Goal: Task Accomplishment & Management: Complete application form

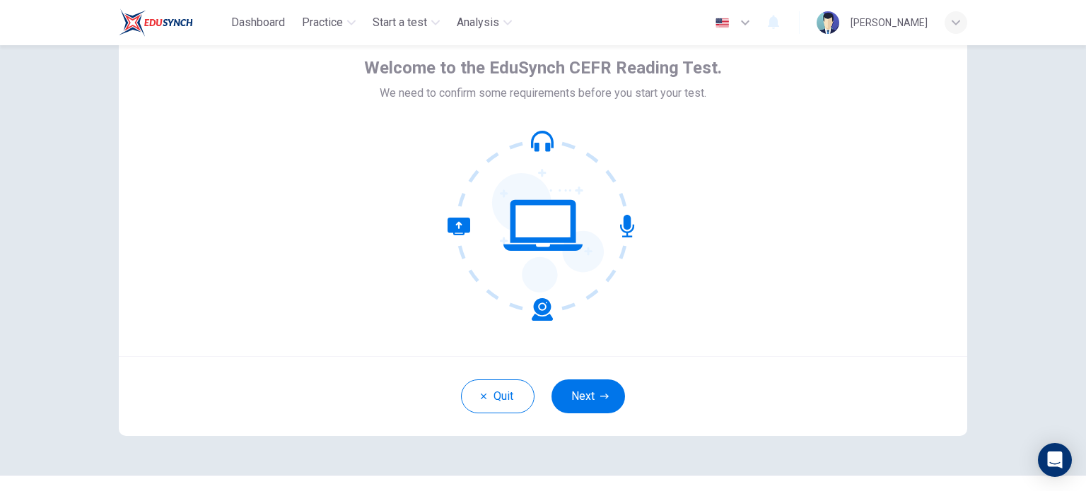
scroll to position [61, 0]
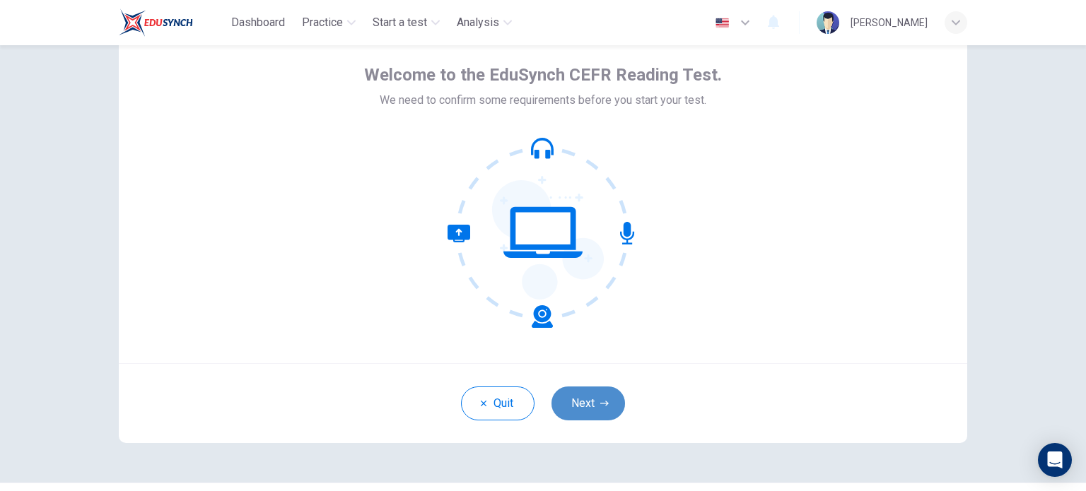
click at [588, 399] on button "Next" at bounding box center [588, 404] width 74 height 34
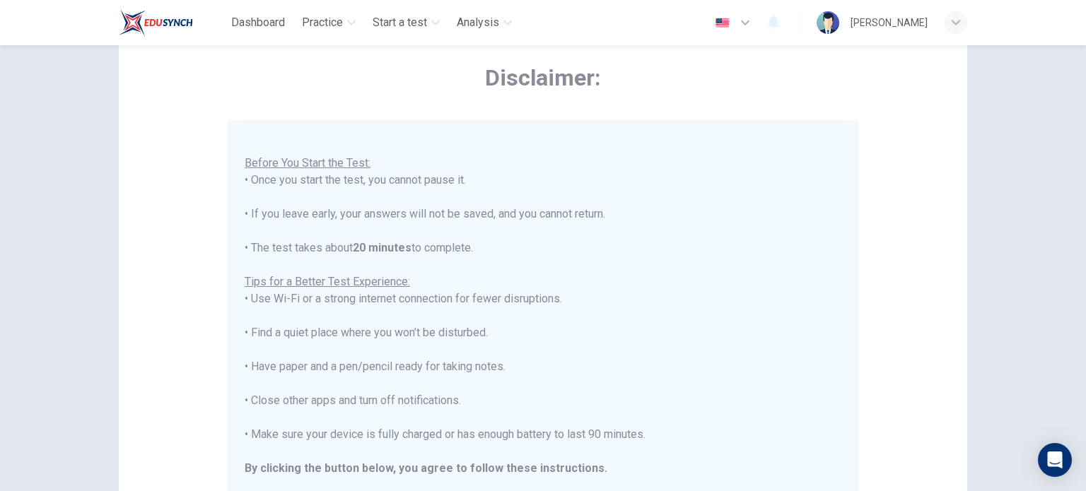
scroll to position [294, 0]
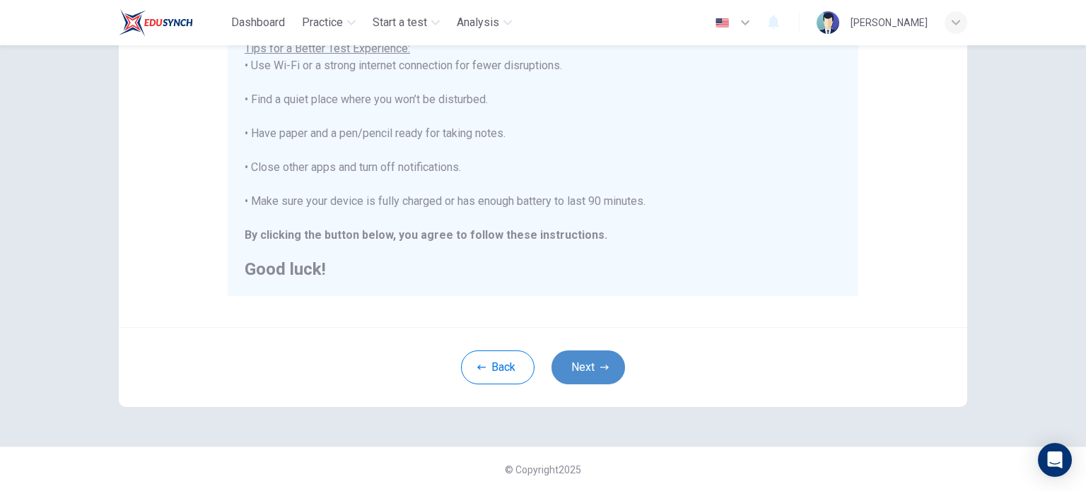
click at [552, 363] on button "Next" at bounding box center [588, 368] width 74 height 34
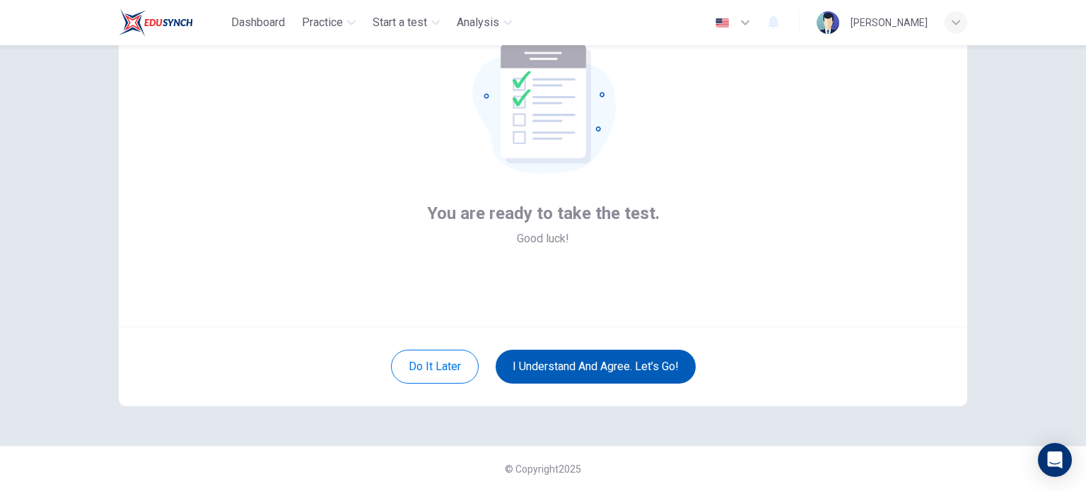
scroll to position [97, 0]
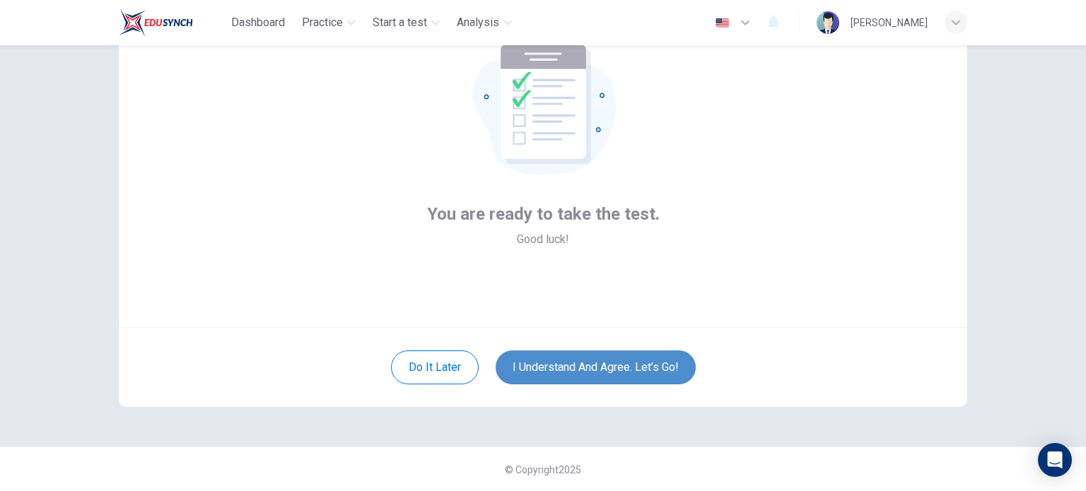
click at [552, 363] on button "I understand and agree. Let’s go!" at bounding box center [595, 368] width 200 height 34
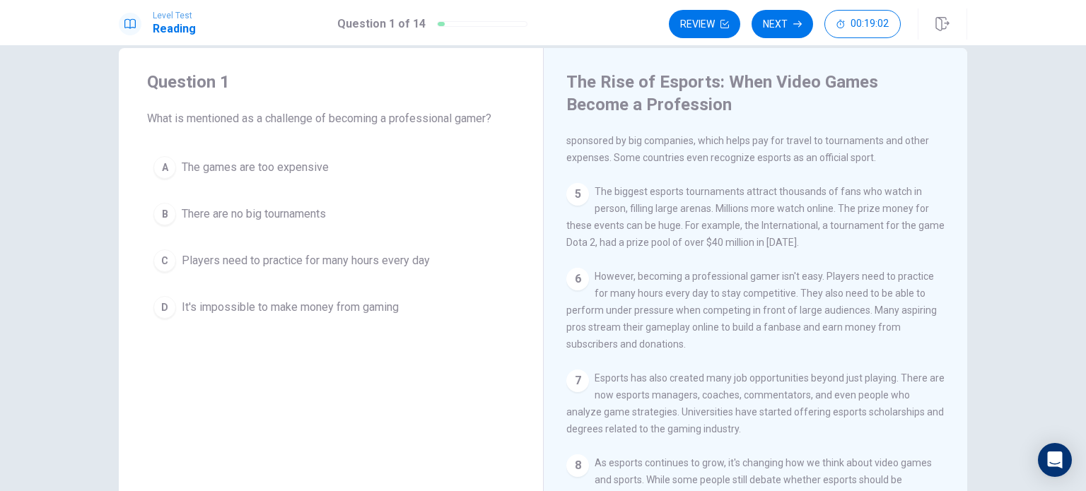
scroll to position [22, 0]
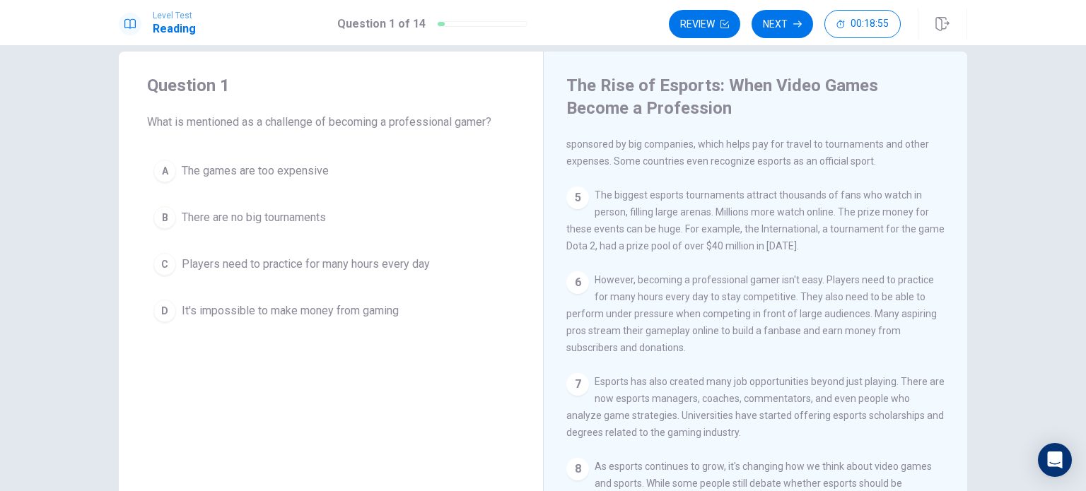
click at [385, 269] on span "Players need to practice for many hours every day" at bounding box center [306, 264] width 248 height 17
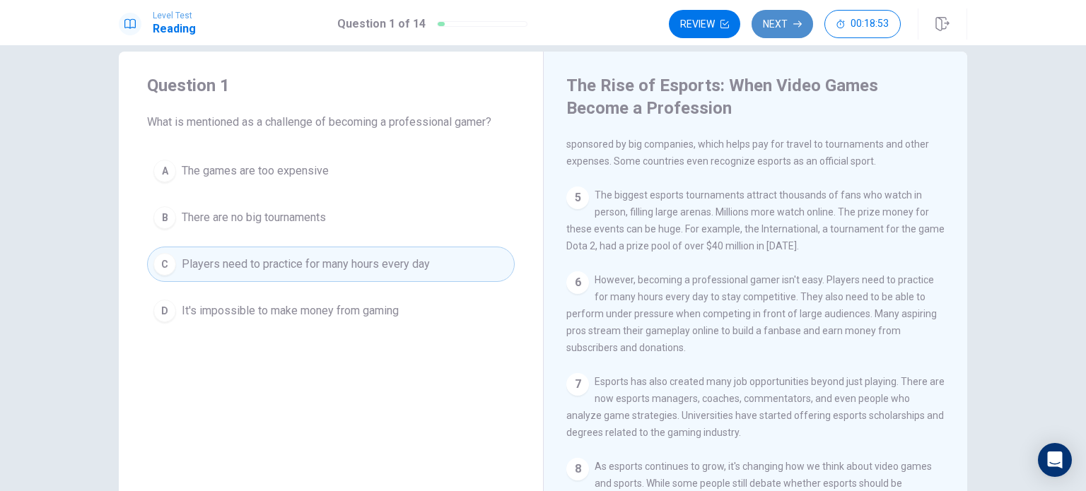
click at [775, 22] on button "Next" at bounding box center [781, 24] width 61 height 28
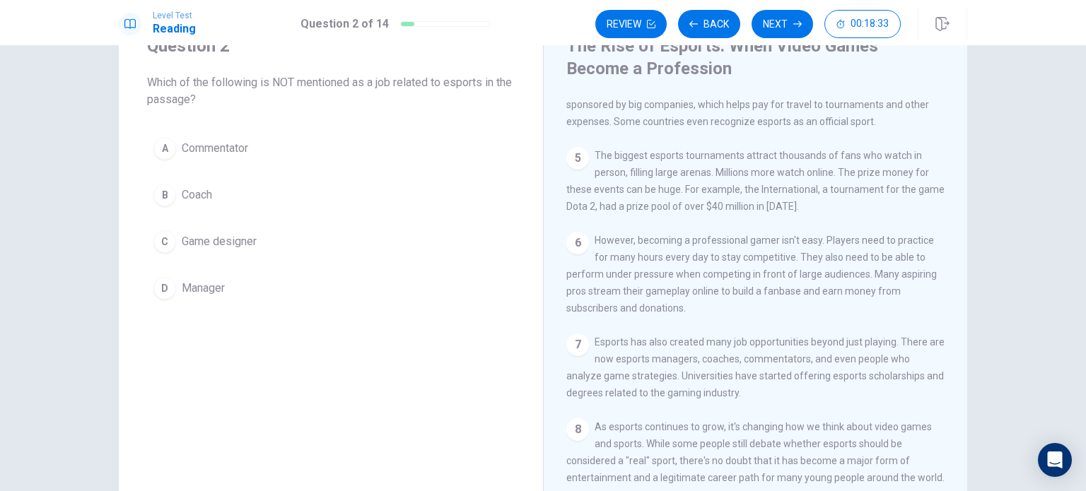
scroll to position [316, 0]
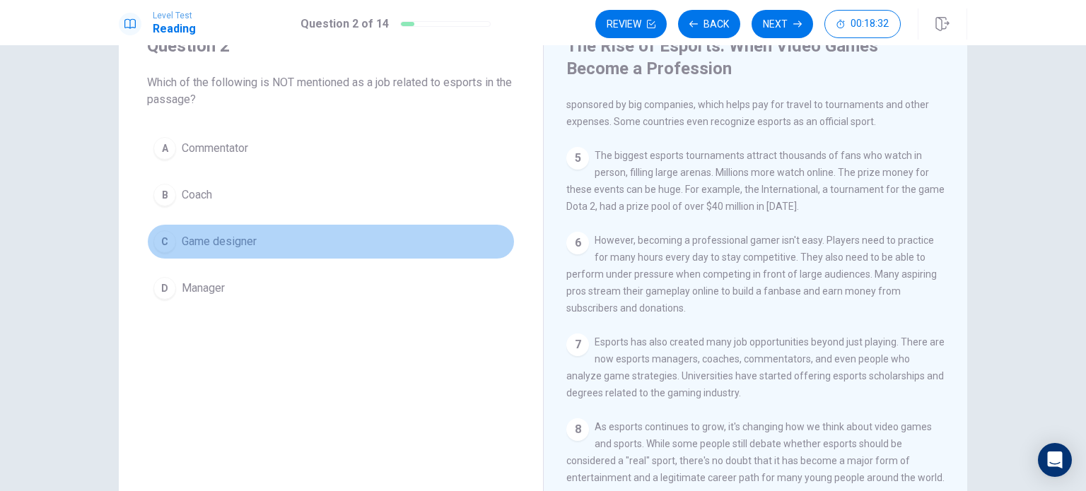
click at [277, 252] on button "C Game designer" at bounding box center [331, 241] width 368 height 35
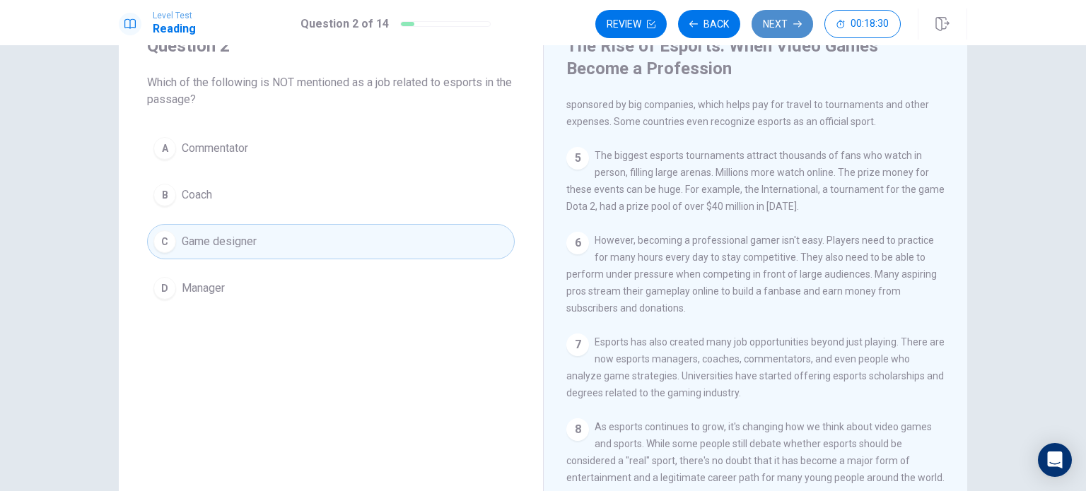
click at [787, 25] on button "Next" at bounding box center [781, 24] width 61 height 28
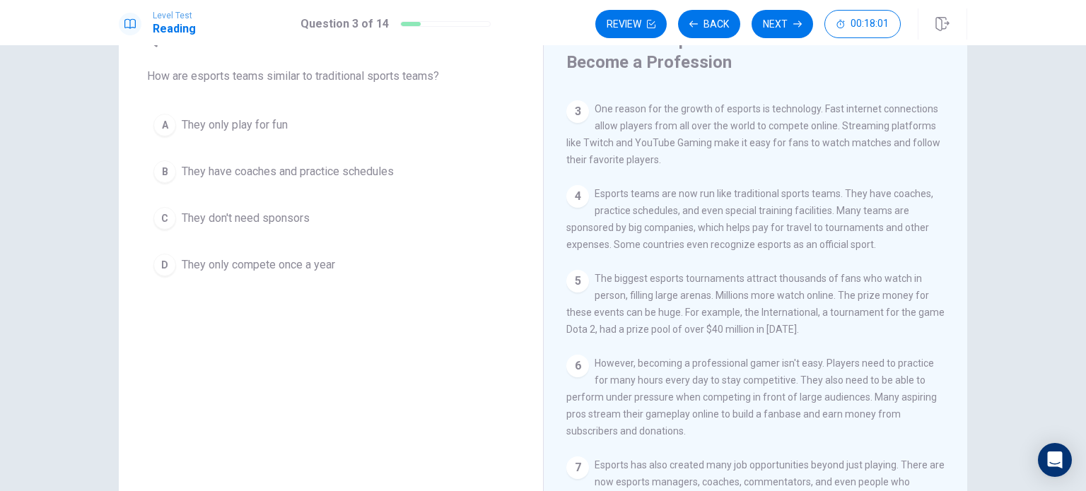
scroll to position [67, 0]
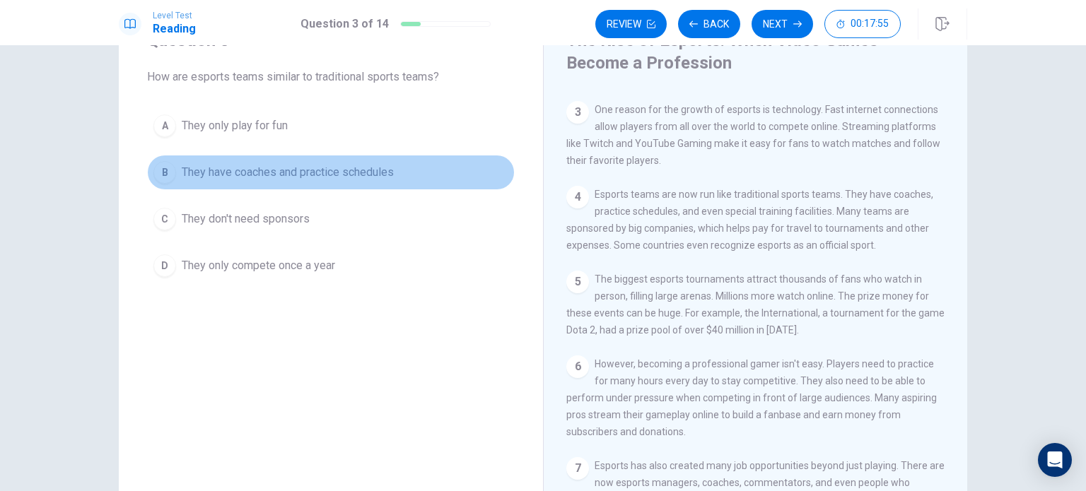
click at [486, 171] on button "B They have coaches and practice schedules" at bounding box center [331, 172] width 368 height 35
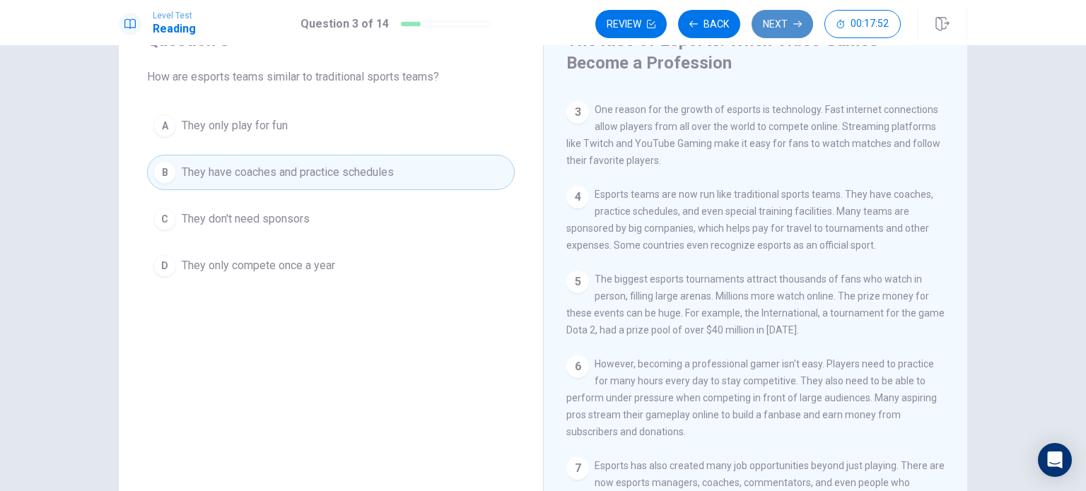
click at [763, 20] on button "Next" at bounding box center [781, 24] width 61 height 28
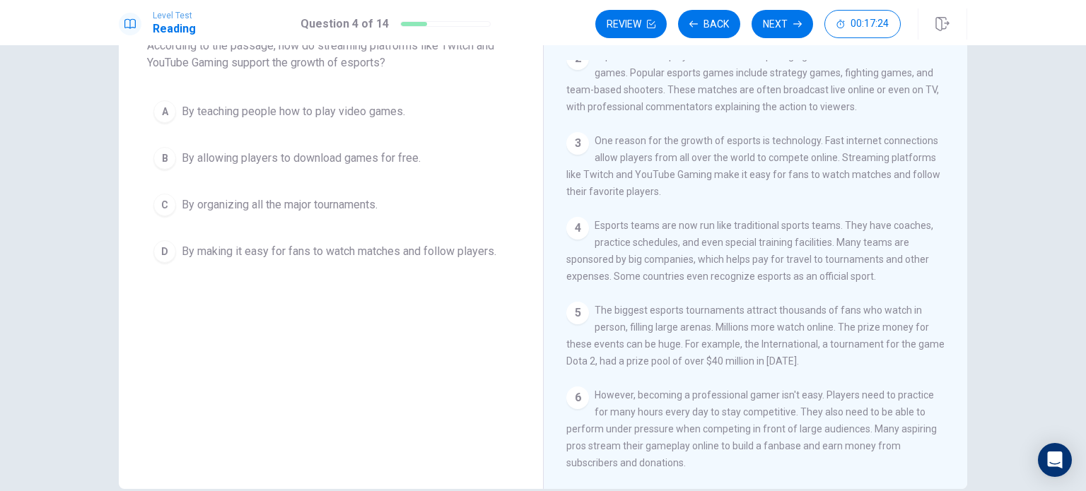
scroll to position [113, 0]
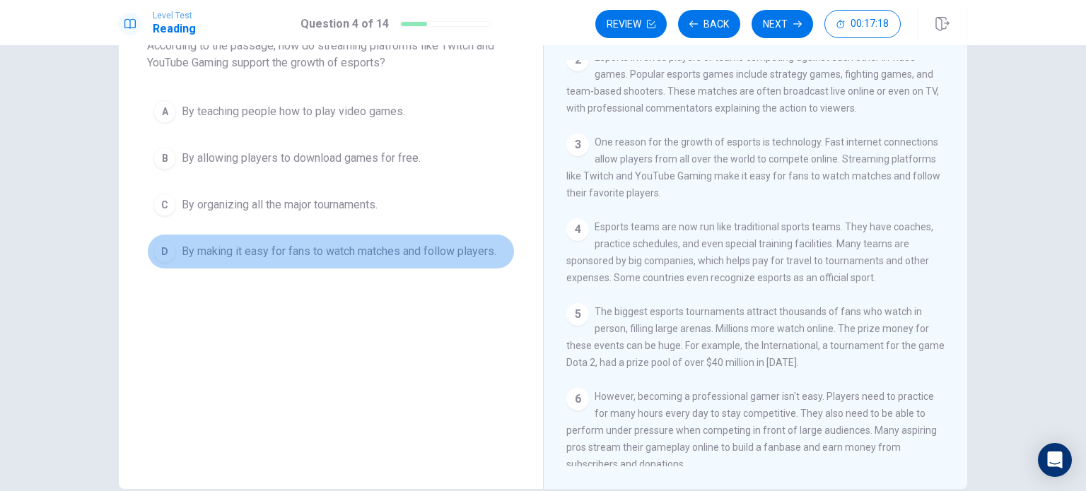
click at [458, 257] on span "By making it easy for fans to watch matches and follow players." at bounding box center [339, 251] width 315 height 17
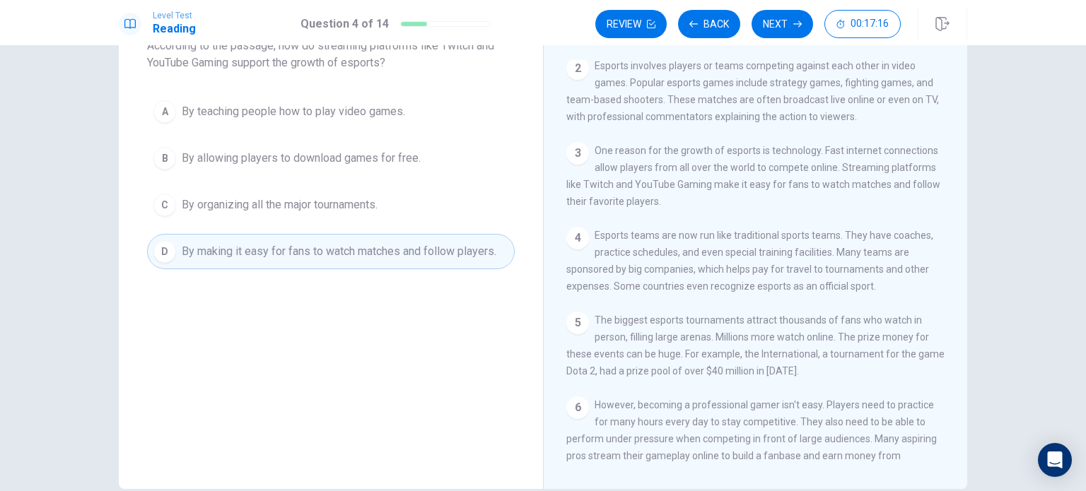
scroll to position [104, 0]
click at [787, 16] on button "Next" at bounding box center [781, 24] width 61 height 28
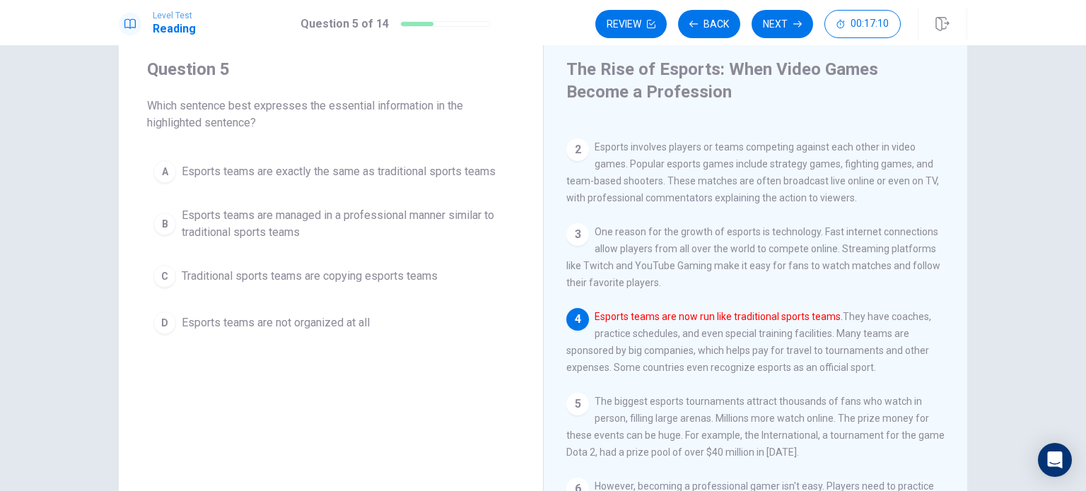
scroll to position [39, 0]
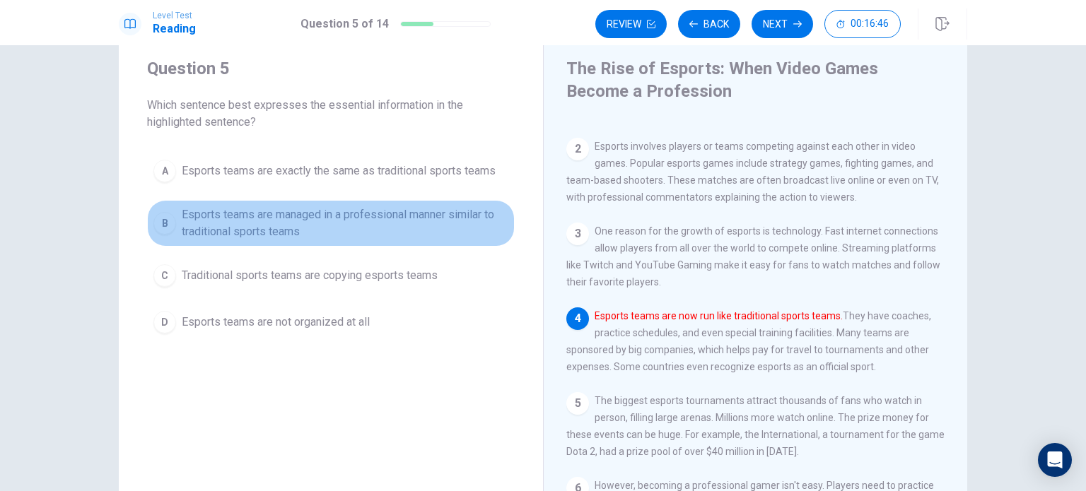
click at [434, 225] on span "Esports teams are managed in a professional manner similar to traditional sport…" at bounding box center [345, 223] width 327 height 34
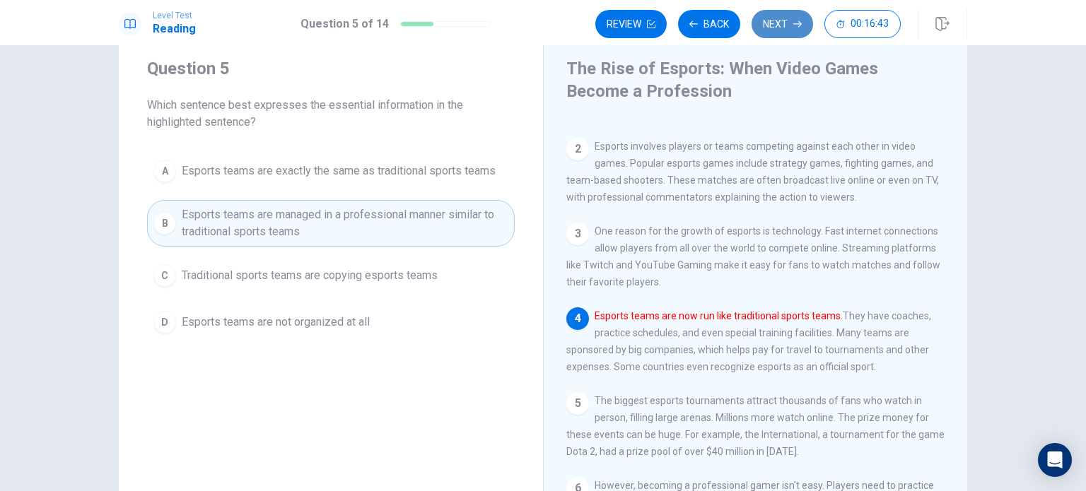
click at [773, 22] on button "Next" at bounding box center [781, 24] width 61 height 28
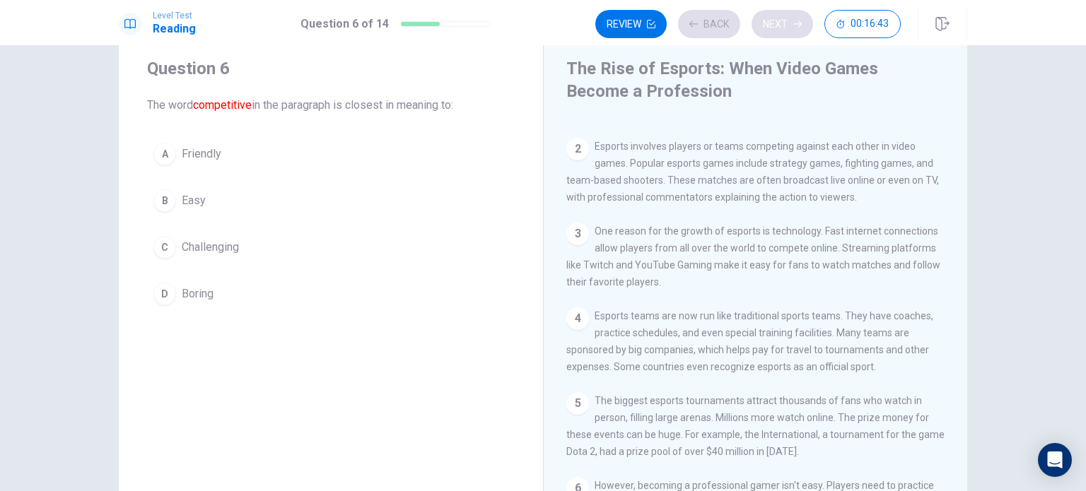
scroll to position [0, 0]
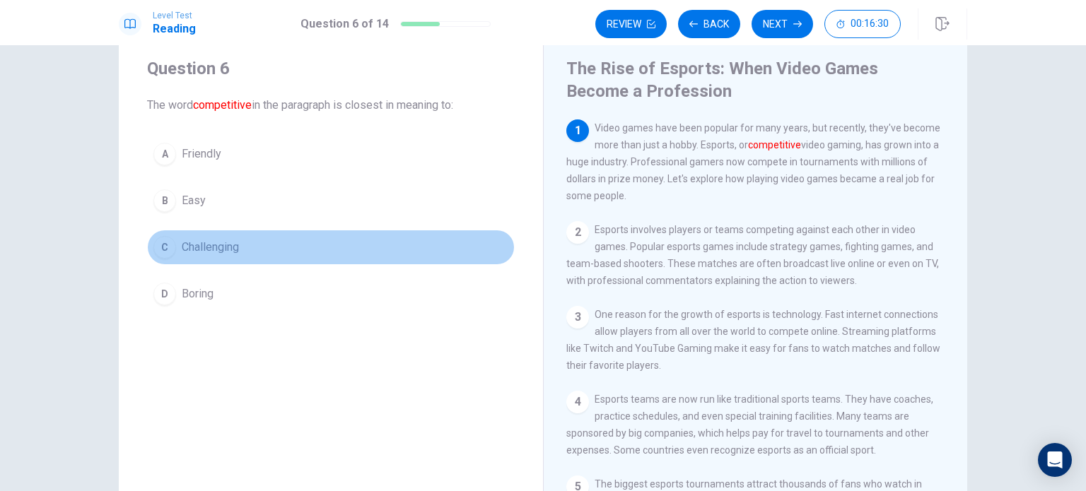
click at [397, 245] on button "C Challenging" at bounding box center [331, 247] width 368 height 35
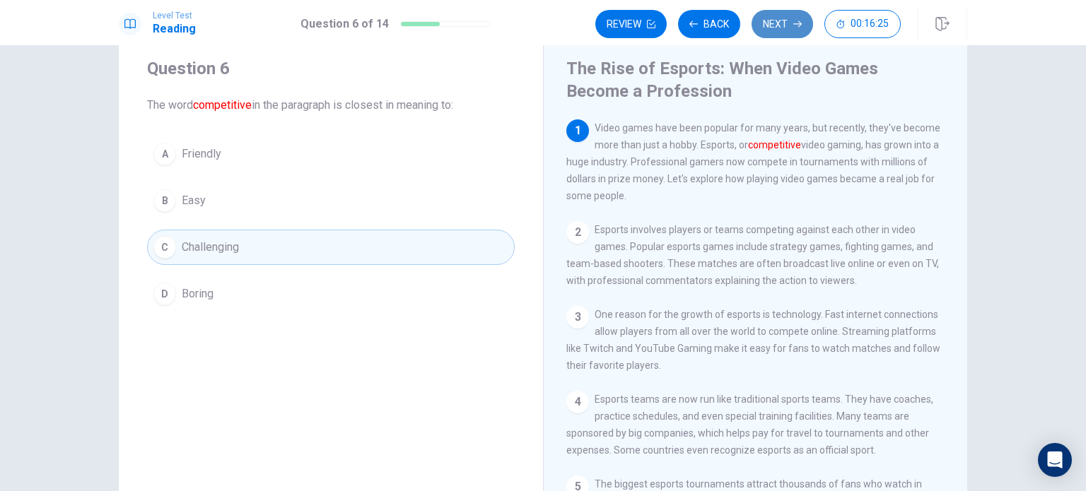
click at [787, 16] on button "Next" at bounding box center [781, 24] width 61 height 28
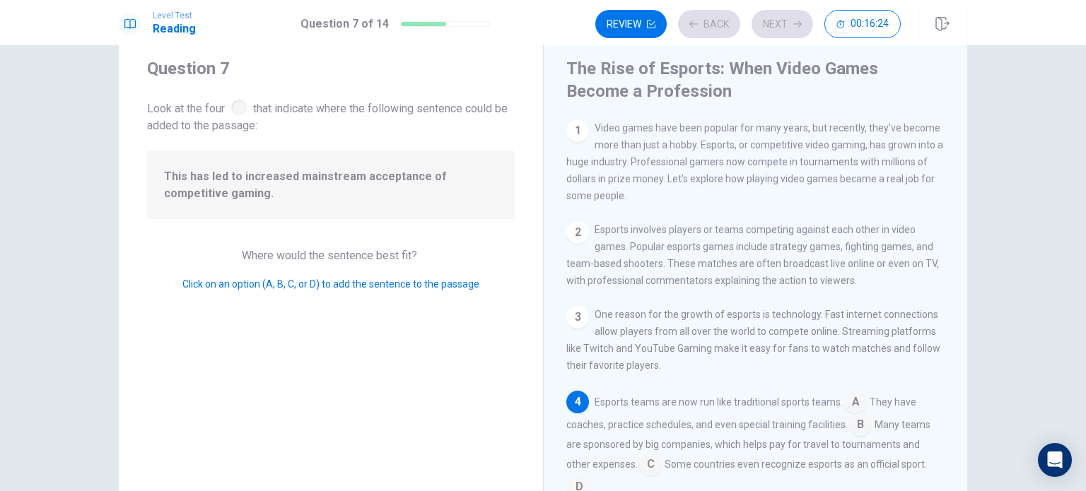
scroll to position [121, 0]
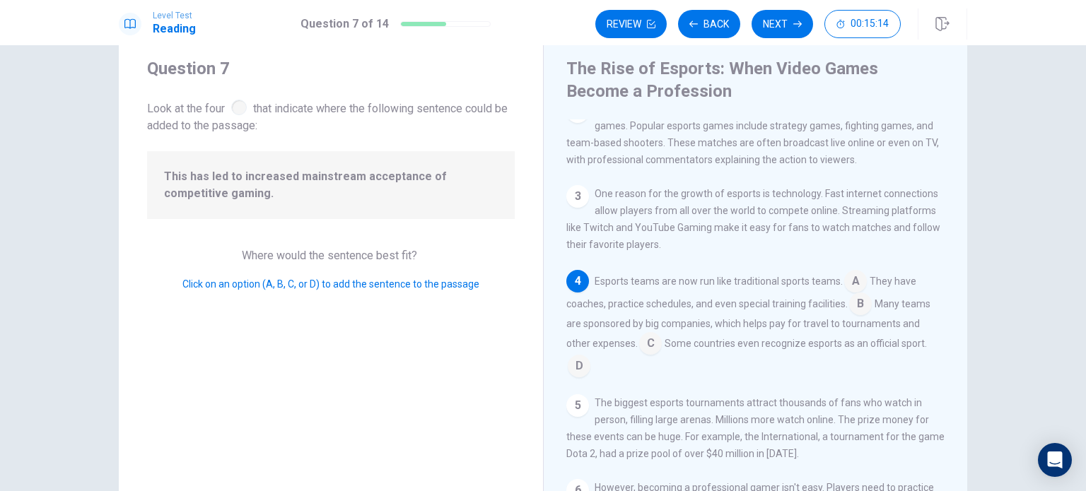
click at [645, 356] on input at bounding box center [650, 345] width 23 height 23
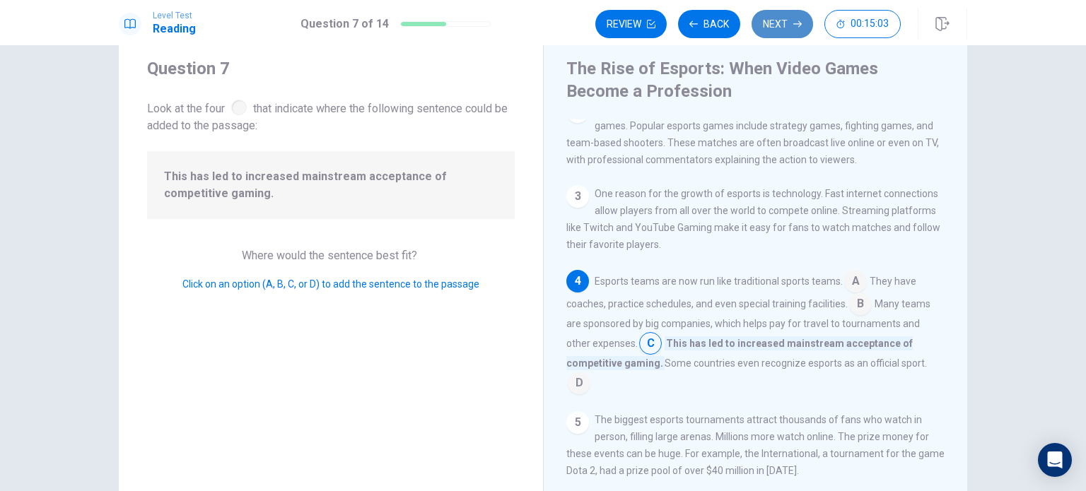
click at [781, 32] on button "Next" at bounding box center [781, 24] width 61 height 28
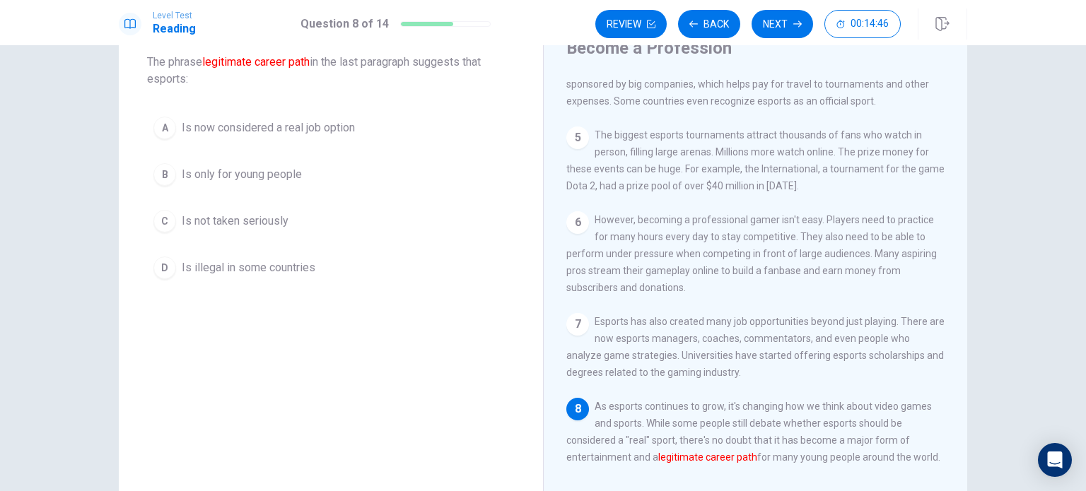
scroll to position [68, 0]
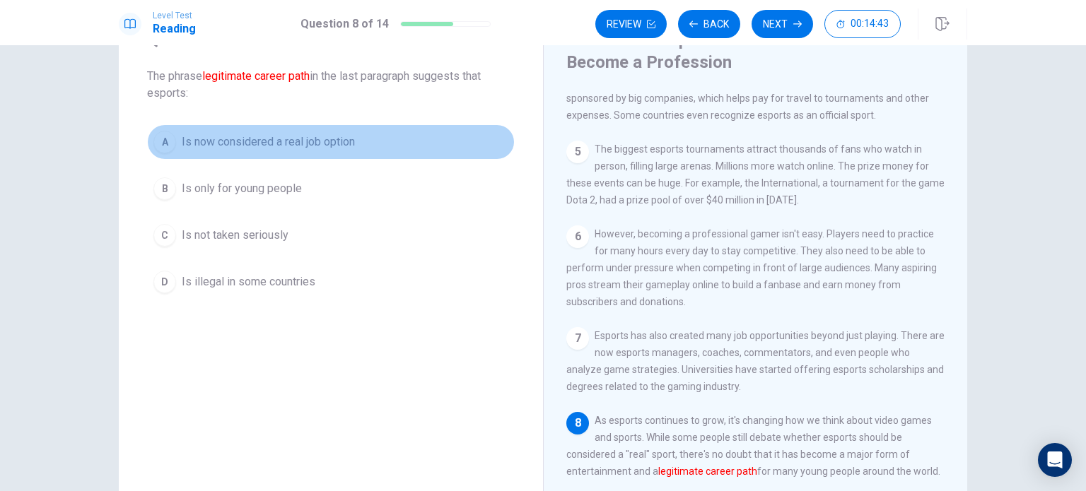
click at [336, 143] on span "Is now considered a real job option" at bounding box center [268, 142] width 173 height 17
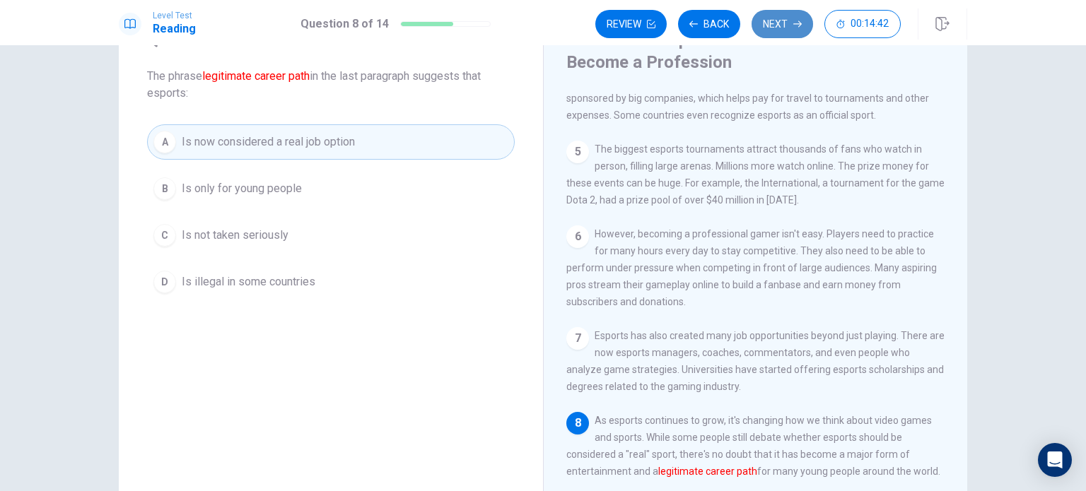
click at [785, 25] on button "Next" at bounding box center [781, 24] width 61 height 28
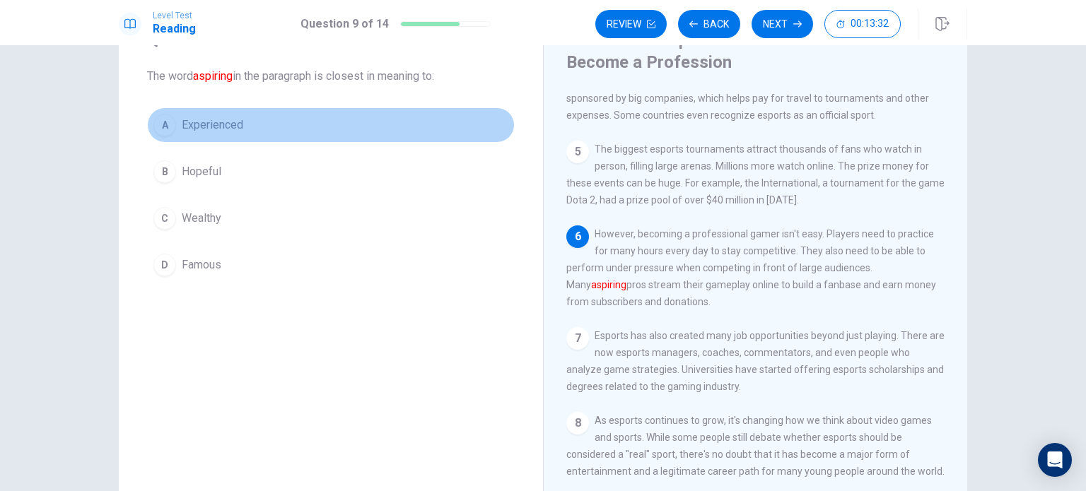
click at [463, 141] on button "A Experienced" at bounding box center [331, 124] width 368 height 35
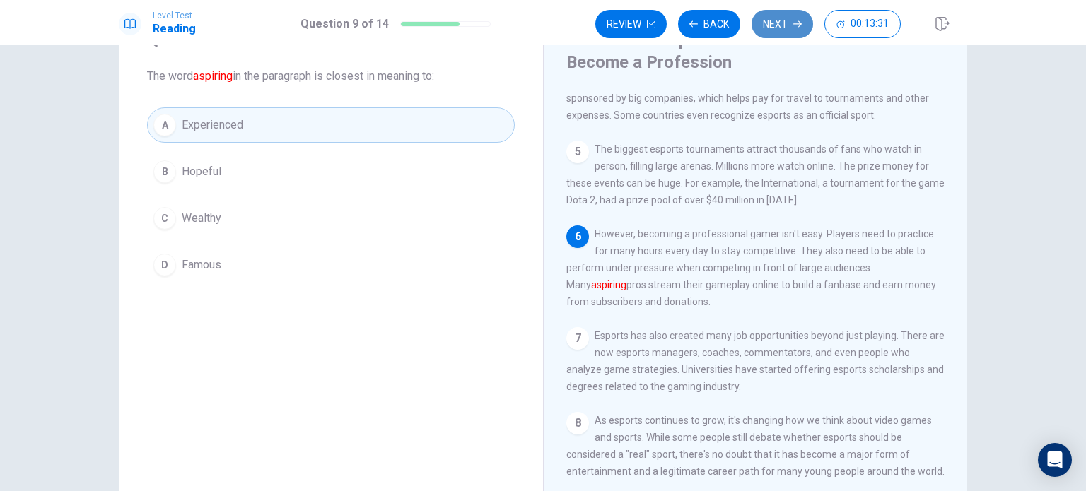
click at [780, 28] on button "Next" at bounding box center [781, 24] width 61 height 28
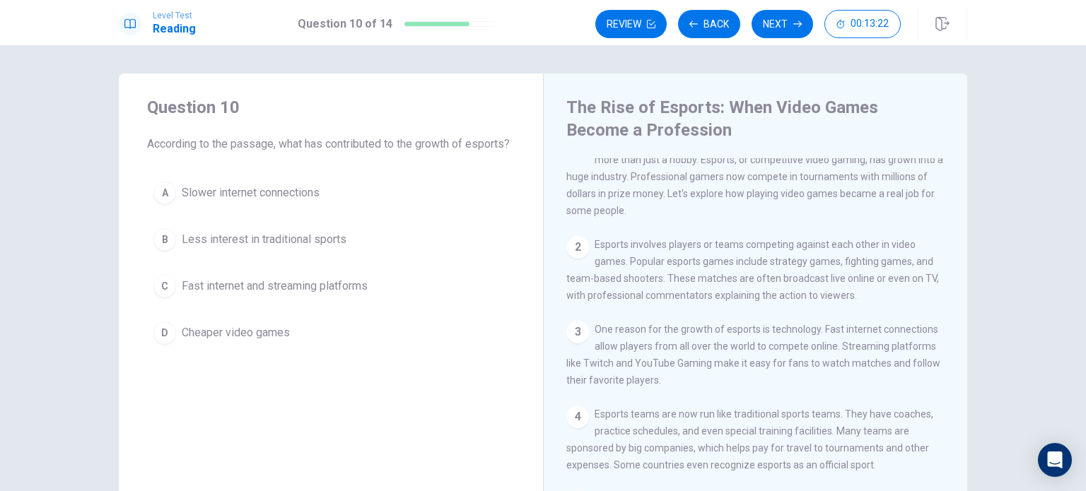
scroll to position [0, 0]
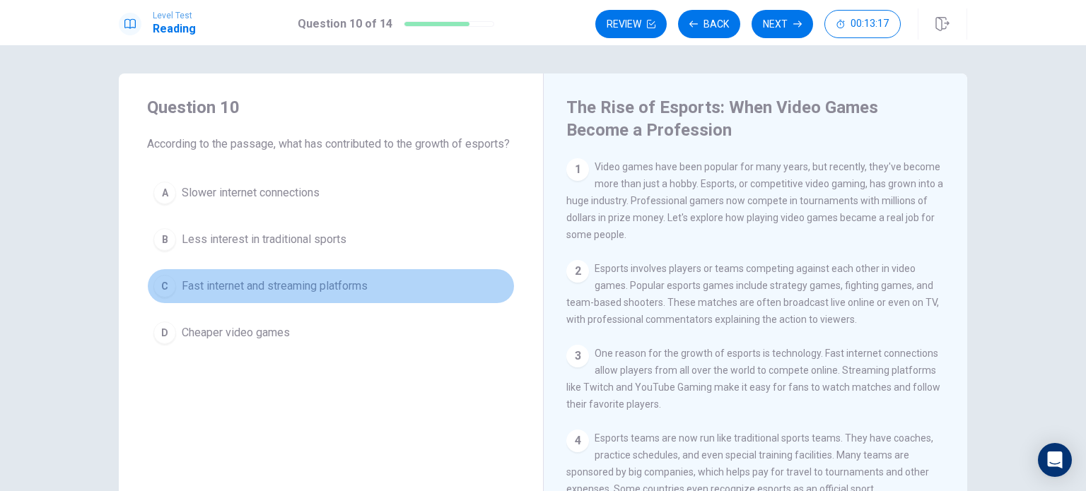
click at [348, 295] on span "Fast internet and streaming platforms" at bounding box center [275, 286] width 186 height 17
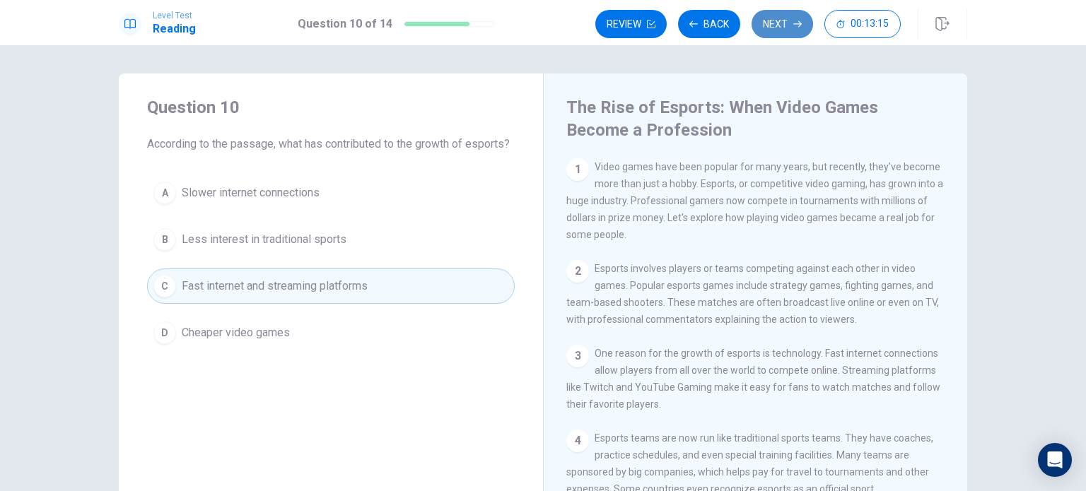
click at [761, 33] on button "Next" at bounding box center [781, 24] width 61 height 28
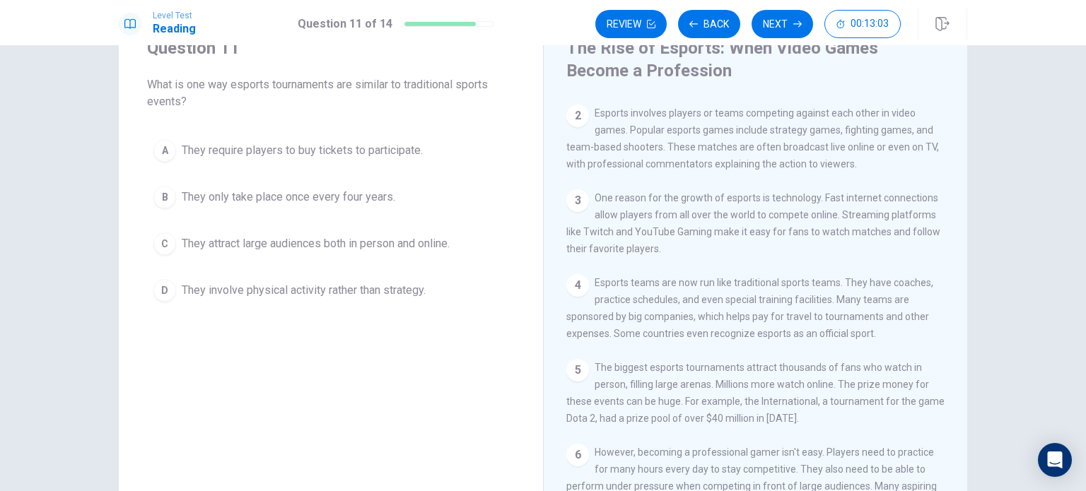
scroll to position [95, 0]
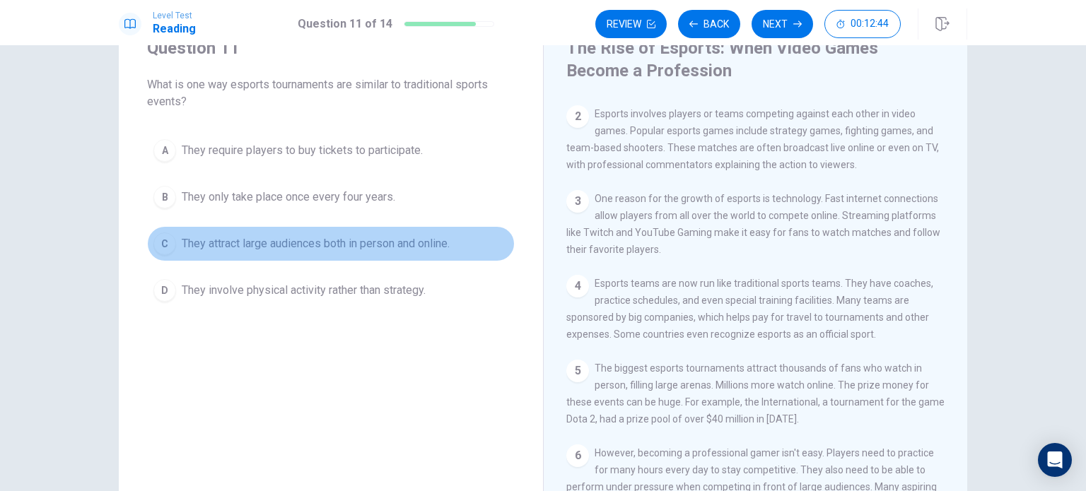
click at [446, 233] on button "C They attract large audiences both in person and online." at bounding box center [331, 243] width 368 height 35
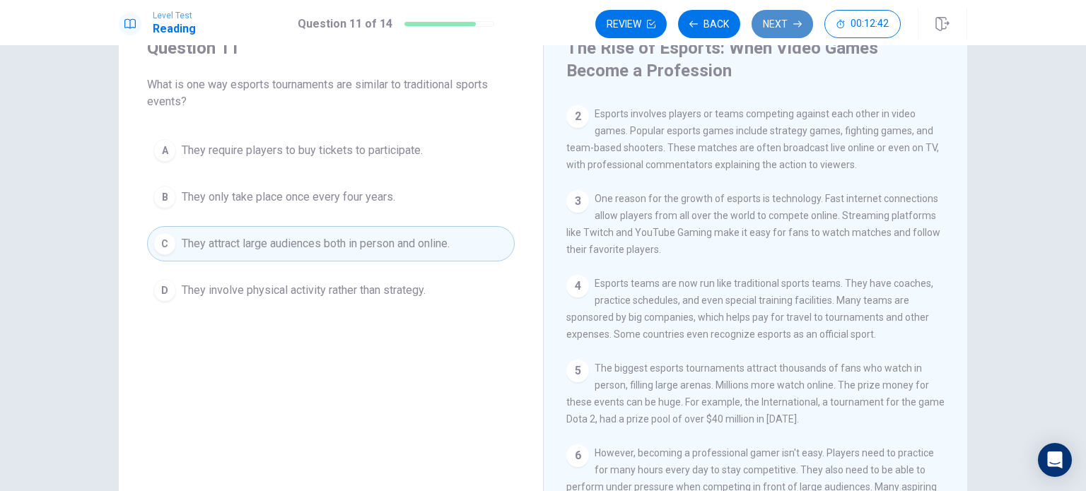
click at [787, 13] on button "Next" at bounding box center [781, 24] width 61 height 28
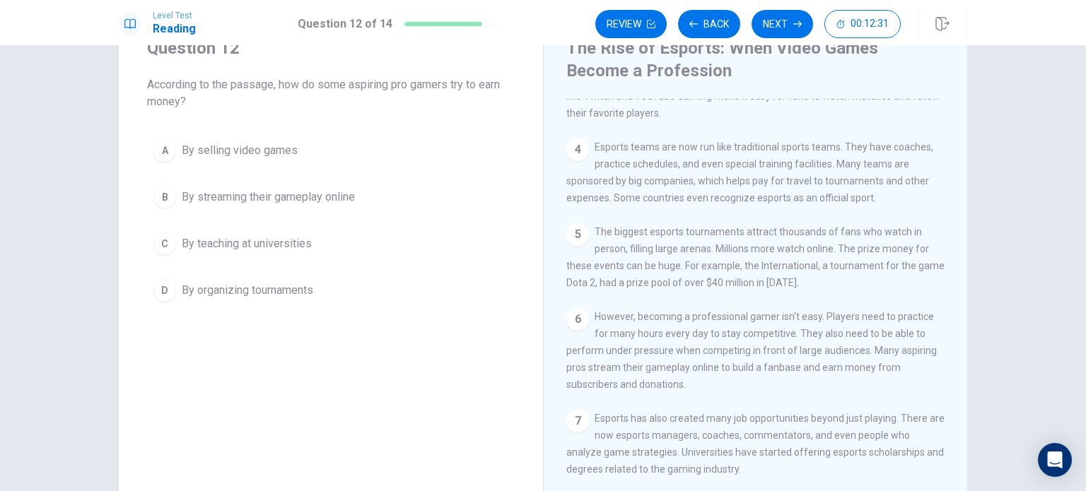
scroll to position [232, 0]
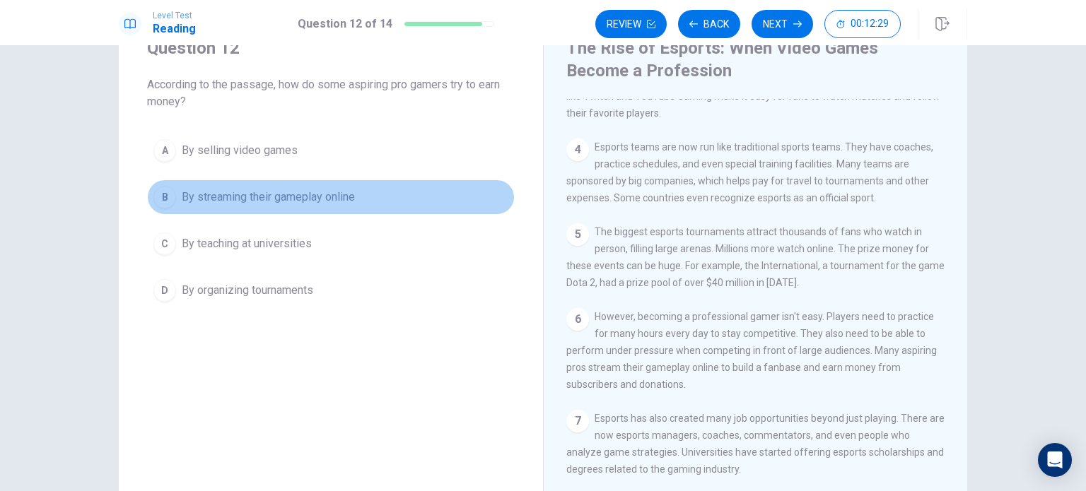
click at [402, 192] on button "B By streaming their gameplay online" at bounding box center [331, 197] width 368 height 35
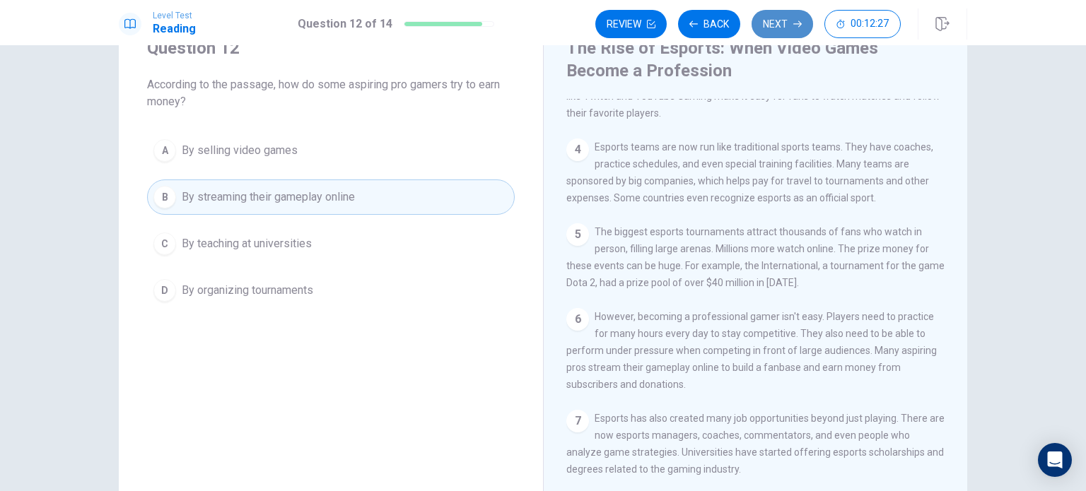
click at [792, 28] on button "Next" at bounding box center [781, 24] width 61 height 28
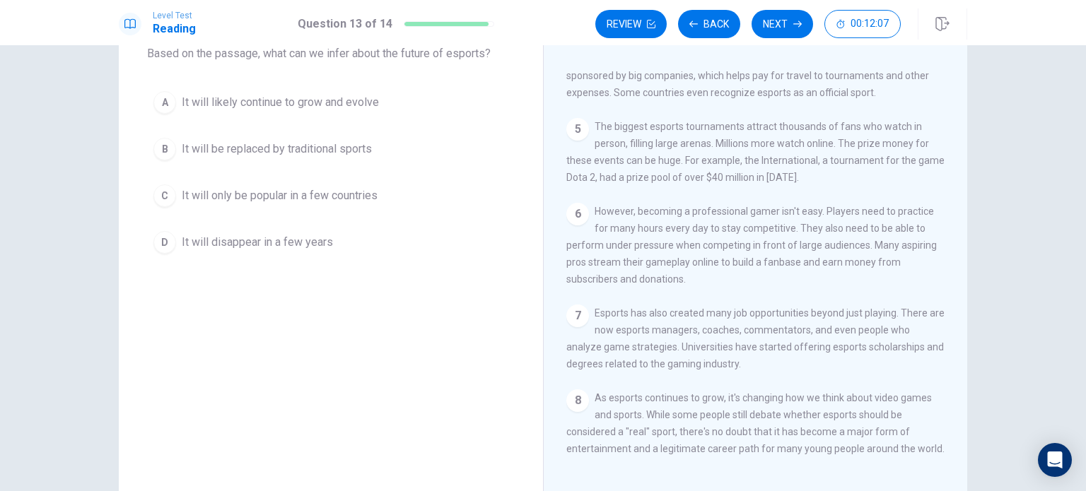
scroll to position [90, 0]
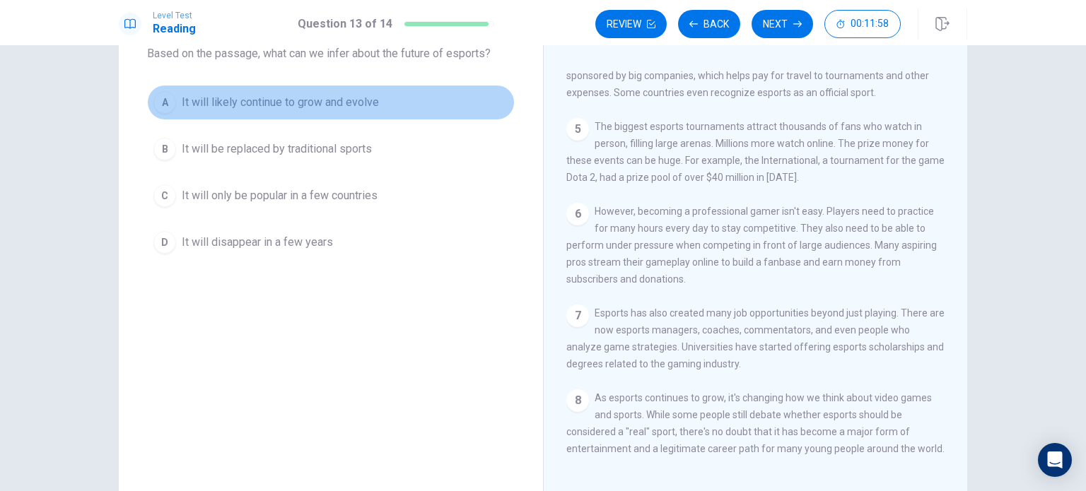
click at [339, 103] on span "It will likely continue to grow and evolve" at bounding box center [280, 102] width 197 height 17
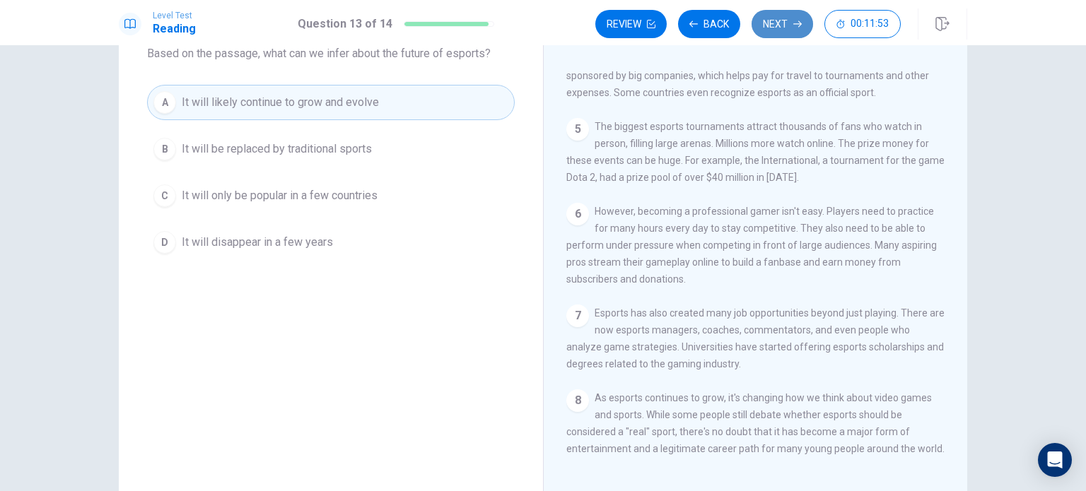
click at [777, 28] on button "Next" at bounding box center [781, 24] width 61 height 28
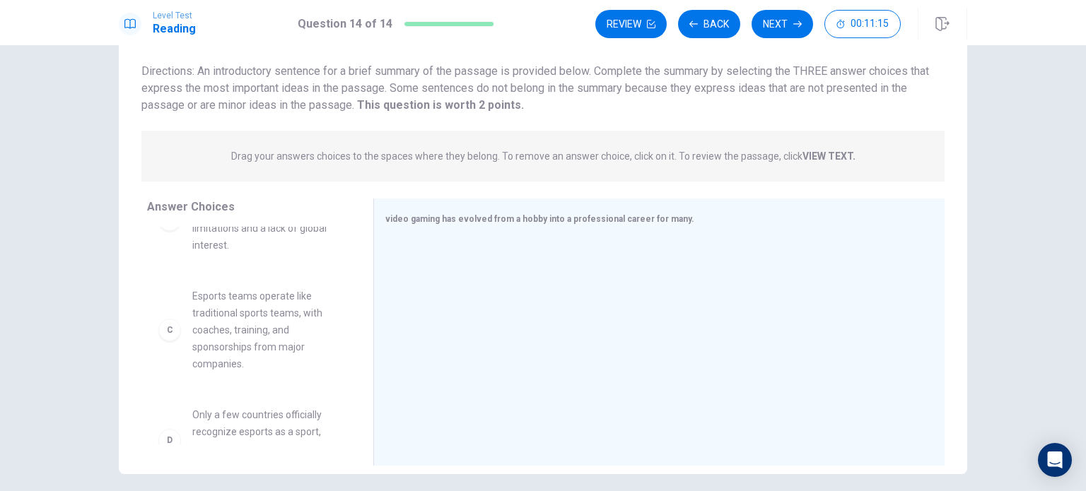
scroll to position [156, 0]
drag, startPoint x: 271, startPoint y: 322, endPoint x: 540, endPoint y: 330, distance: 268.7
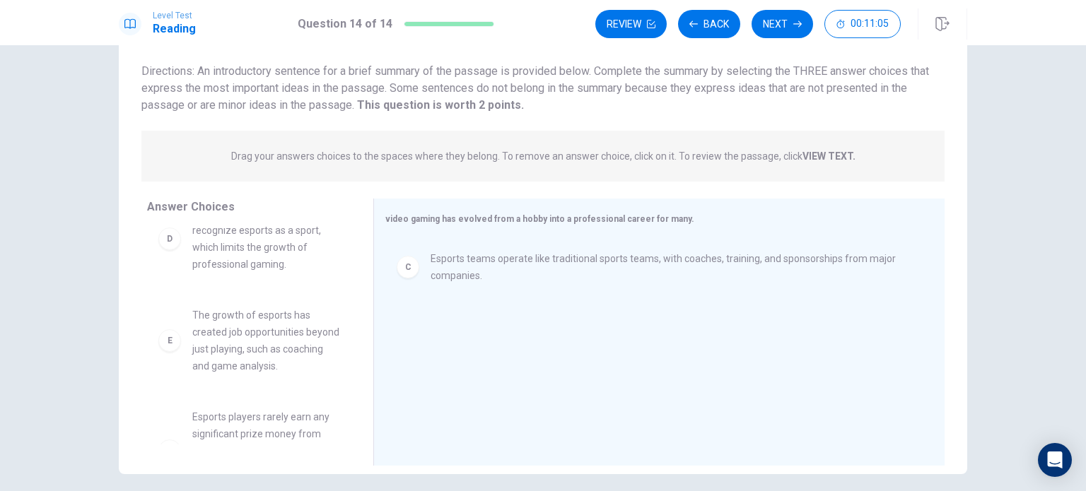
scroll to position [236, 0]
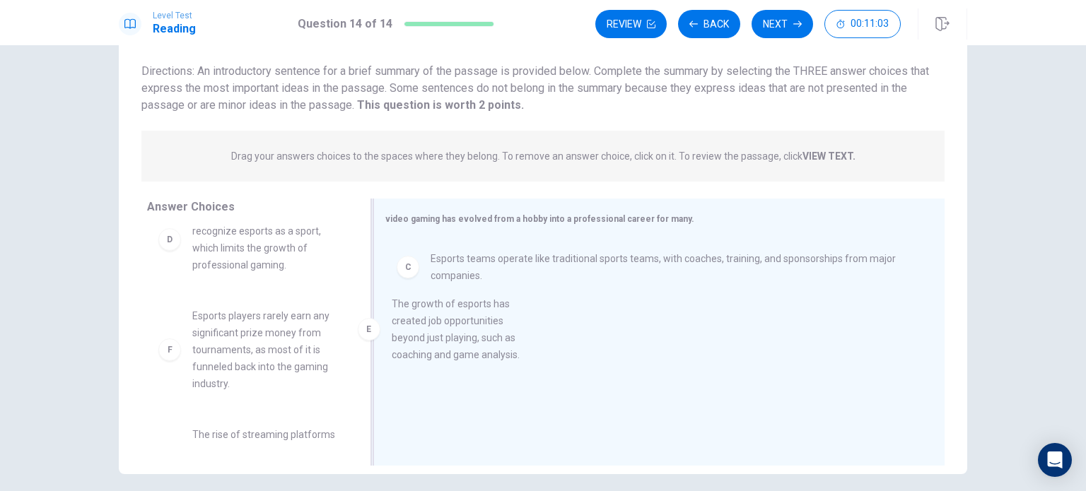
drag, startPoint x: 286, startPoint y: 370, endPoint x: 498, endPoint y: 341, distance: 213.2
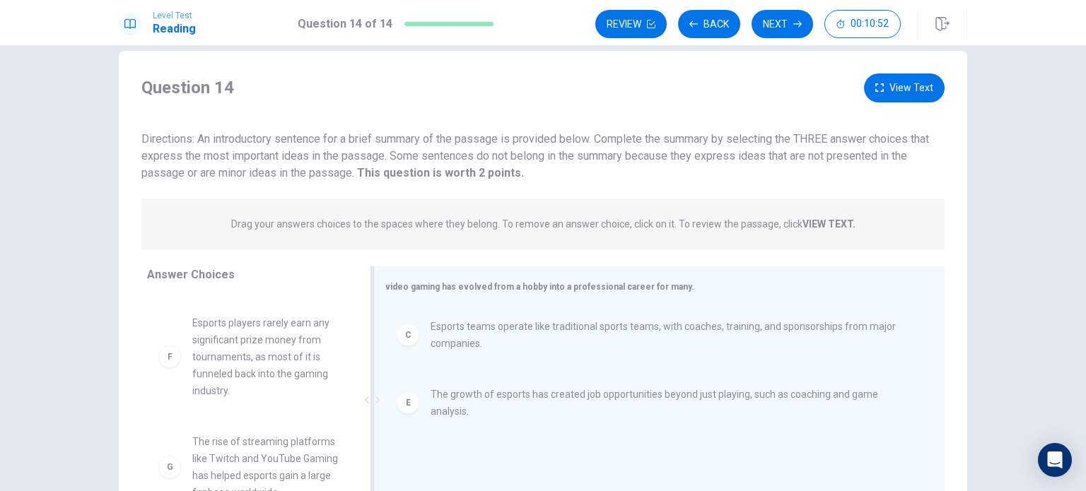
scroll to position [0, 0]
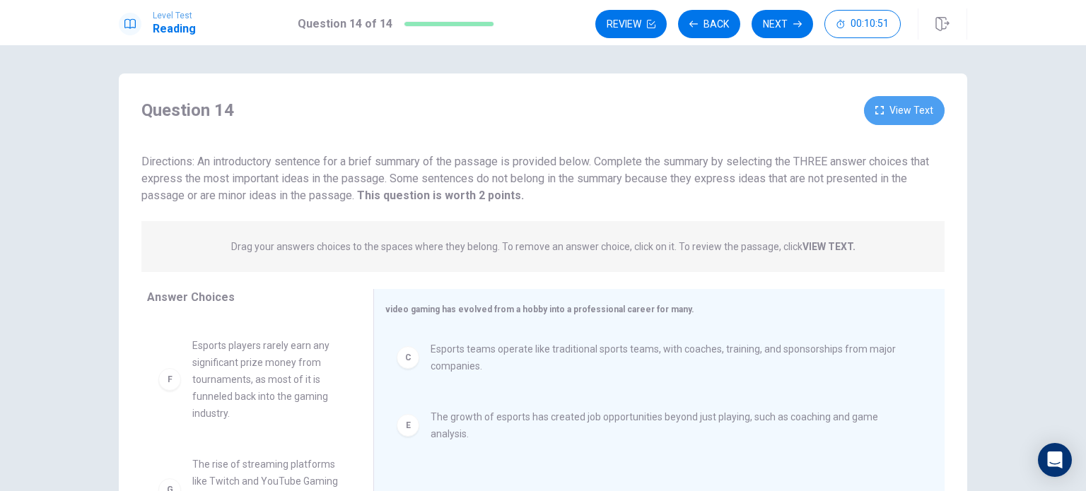
click at [909, 115] on button "View Text" at bounding box center [904, 110] width 81 height 29
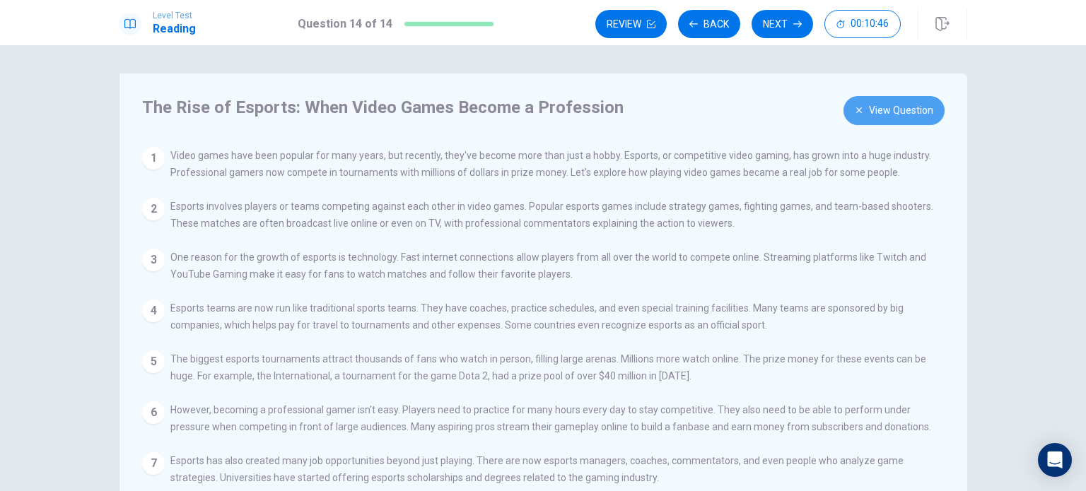
click at [909, 115] on button "View Question" at bounding box center [893, 110] width 101 height 29
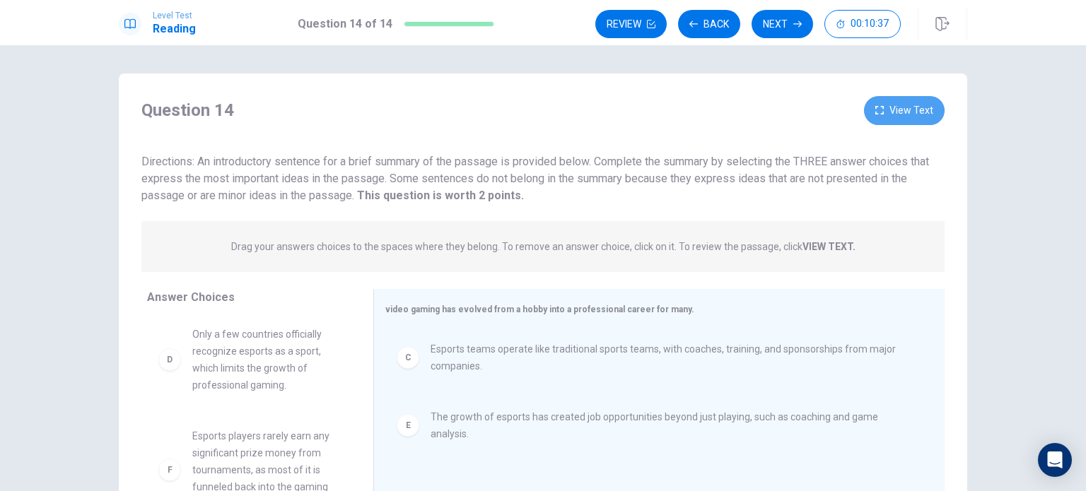
click at [917, 115] on button "View Text" at bounding box center [904, 110] width 81 height 29
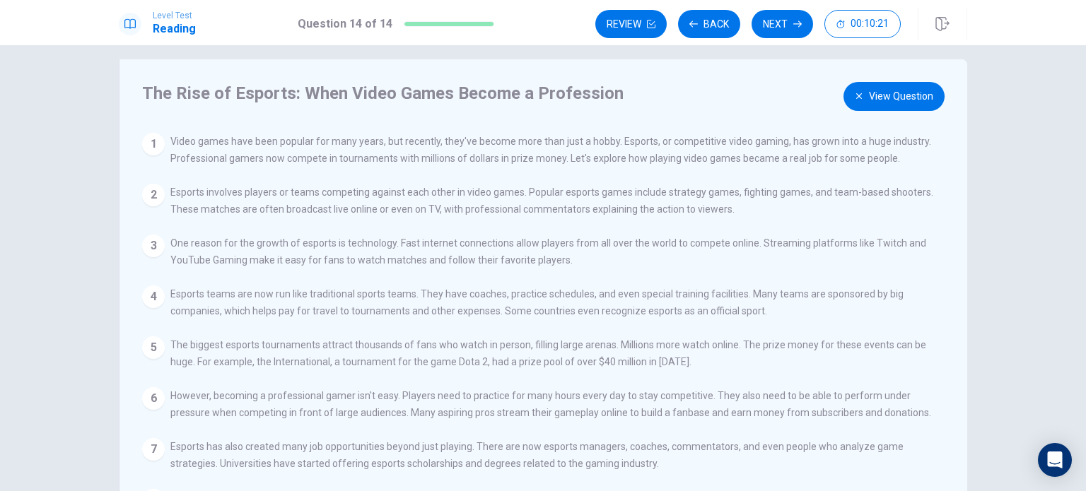
scroll to position [13, 0]
click at [885, 100] on button "View Question" at bounding box center [893, 97] width 101 height 29
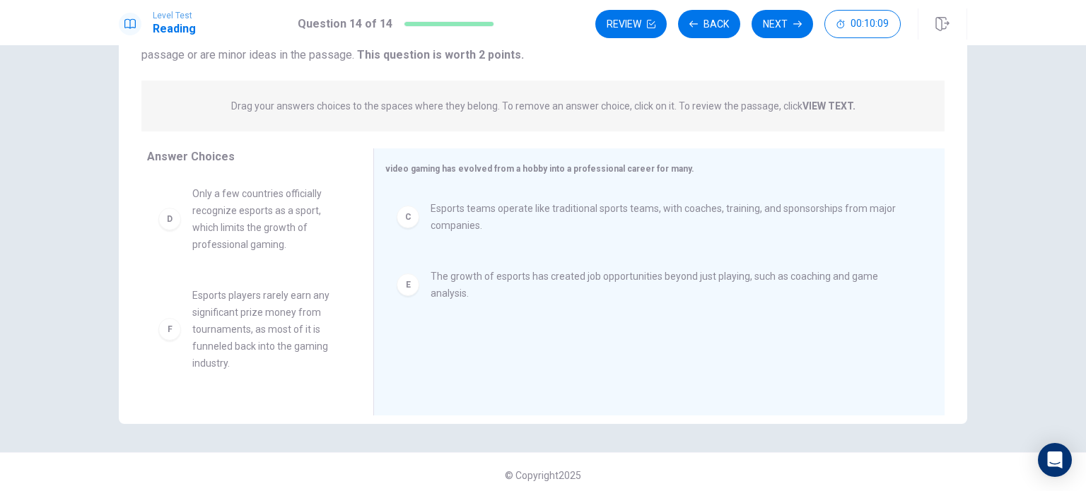
scroll to position [314, 0]
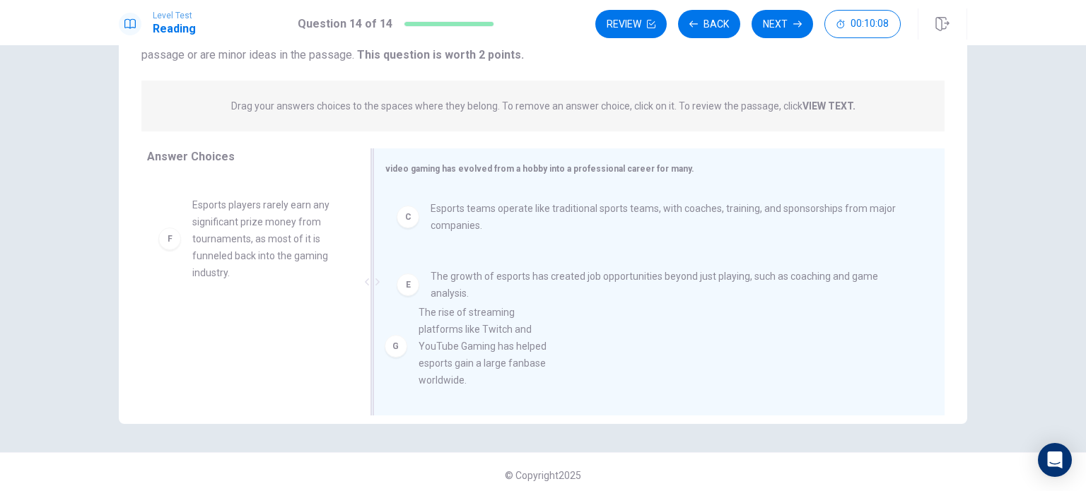
drag, startPoint x: 269, startPoint y: 344, endPoint x: 545, endPoint y: 328, distance: 276.9
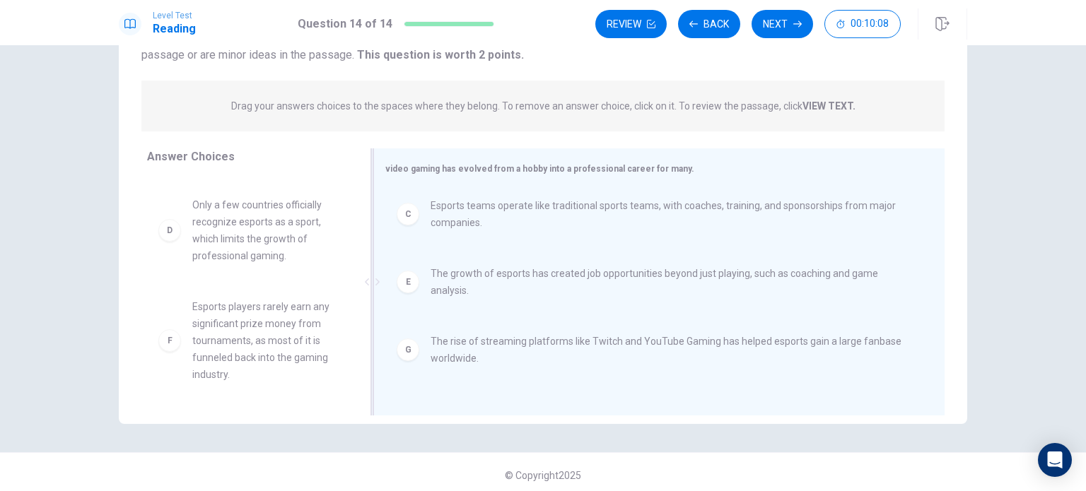
scroll to position [212, 0]
click at [771, 21] on button "Next" at bounding box center [781, 24] width 61 height 28
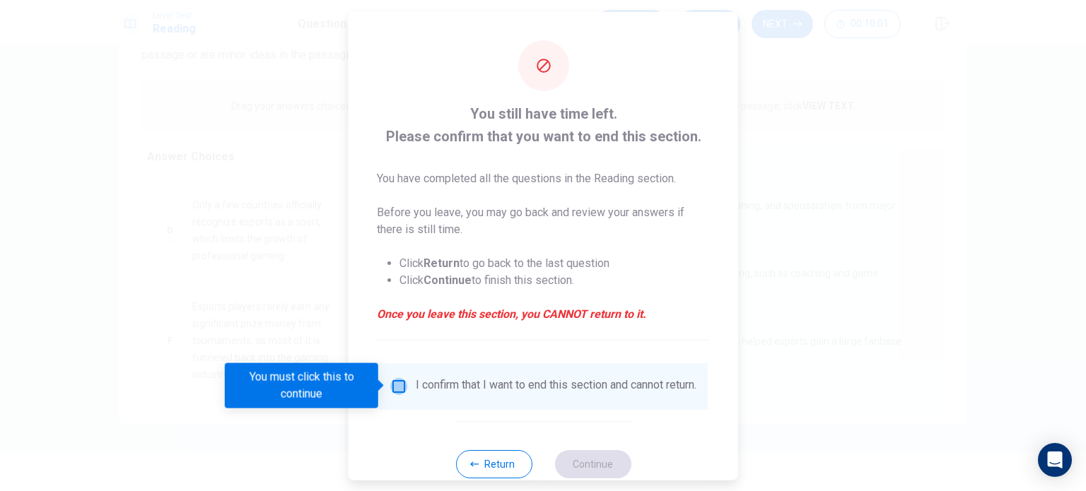
click at [401, 378] on input "You must click this to continue" at bounding box center [398, 385] width 17 height 17
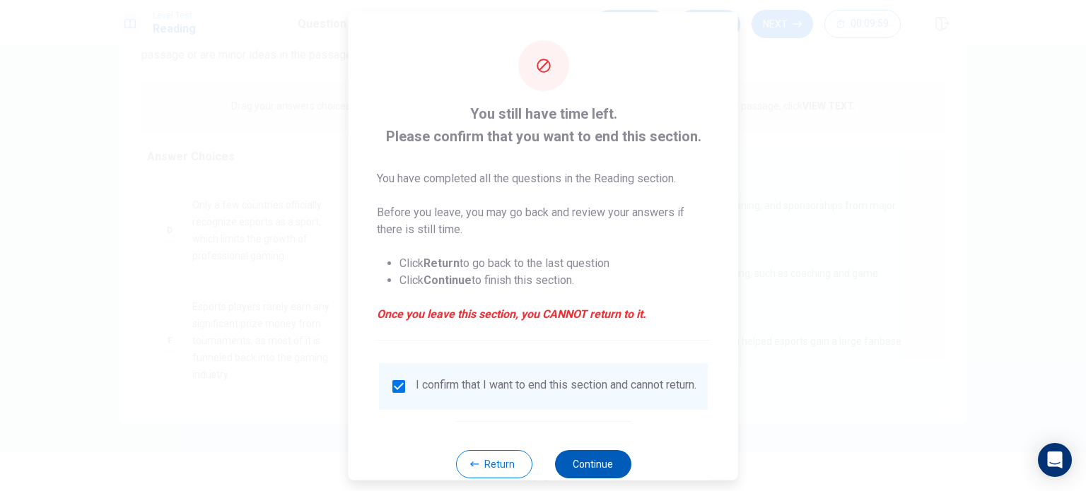
click at [594, 469] on button "Continue" at bounding box center [592, 464] width 76 height 28
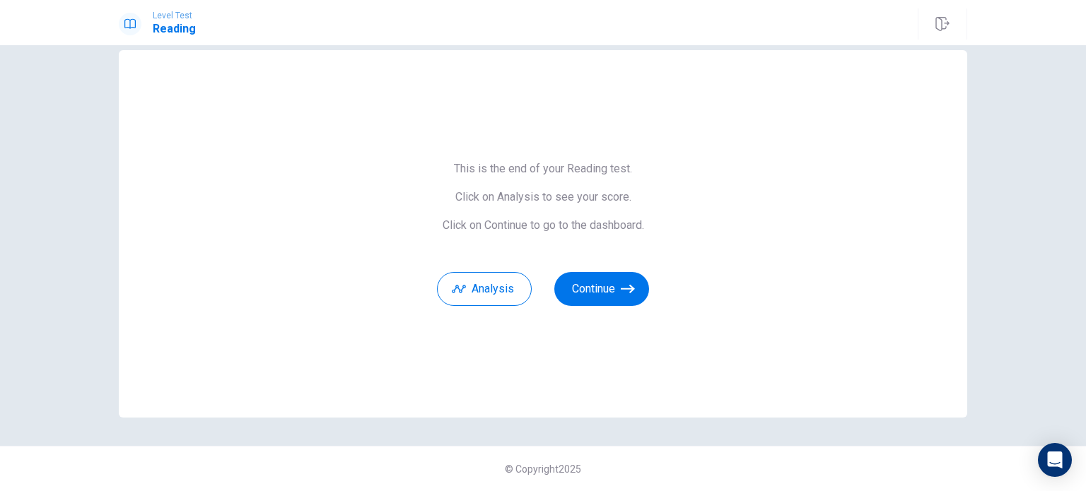
scroll to position [23, 0]
click at [492, 278] on button "Analysis" at bounding box center [484, 290] width 95 height 34
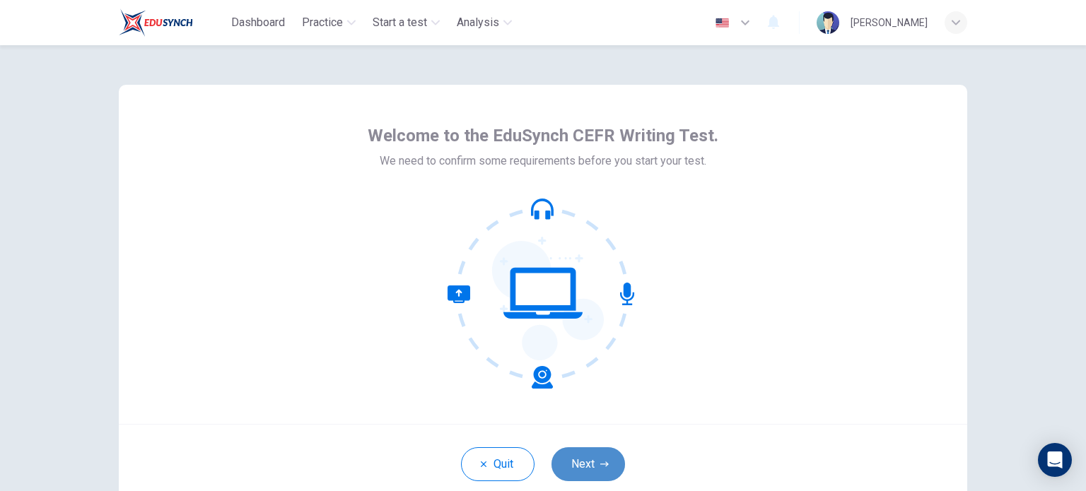
click at [602, 454] on button "Next" at bounding box center [588, 464] width 74 height 34
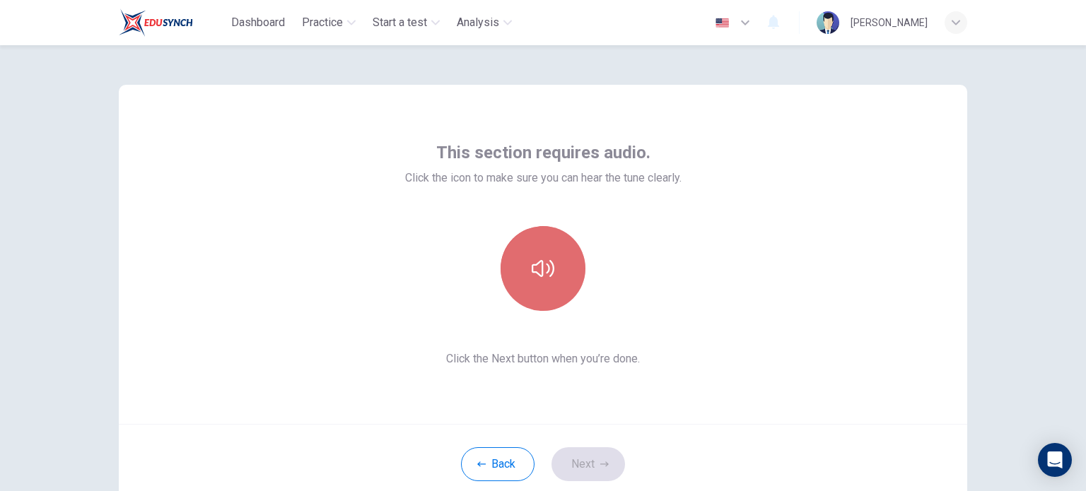
click at [532, 278] on icon "button" at bounding box center [543, 268] width 23 height 23
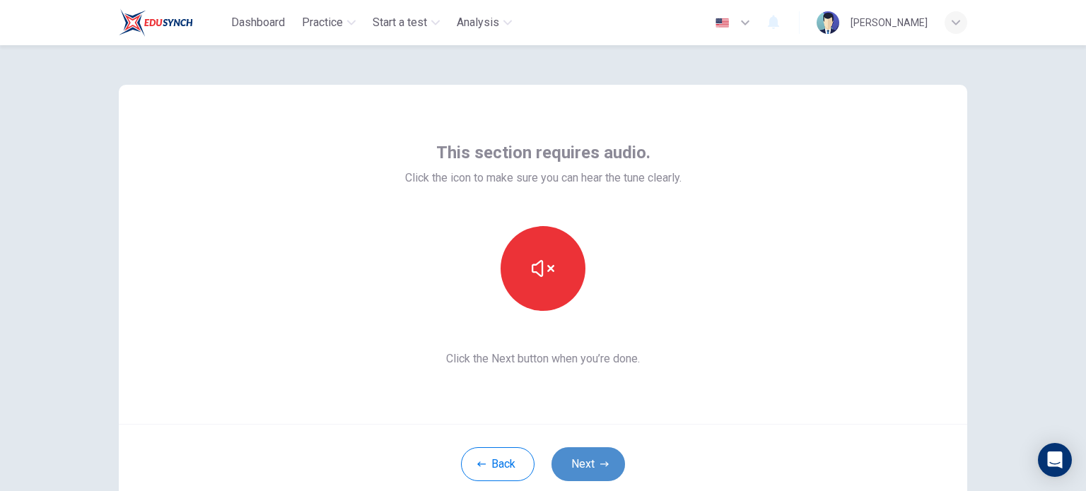
click at [590, 469] on button "Next" at bounding box center [588, 464] width 74 height 34
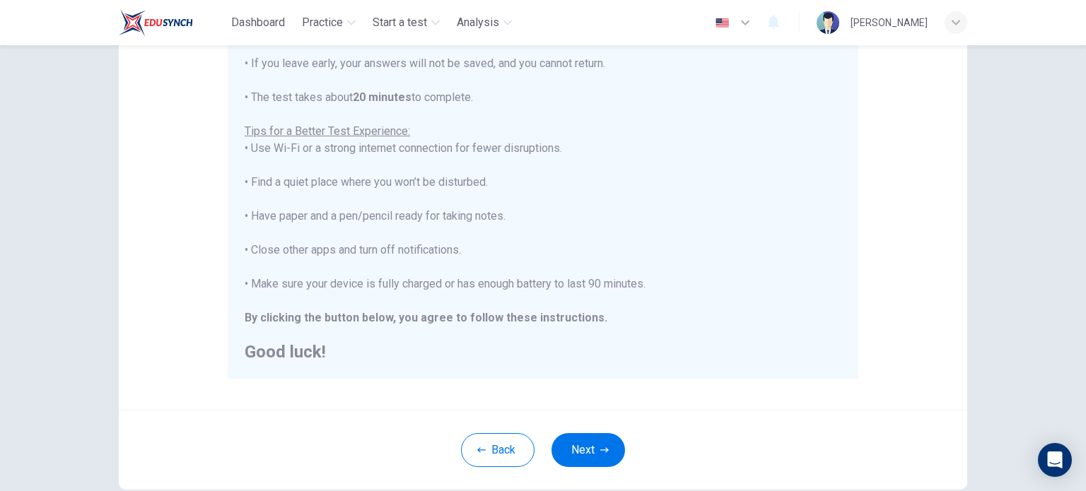
scroll to position [242, 0]
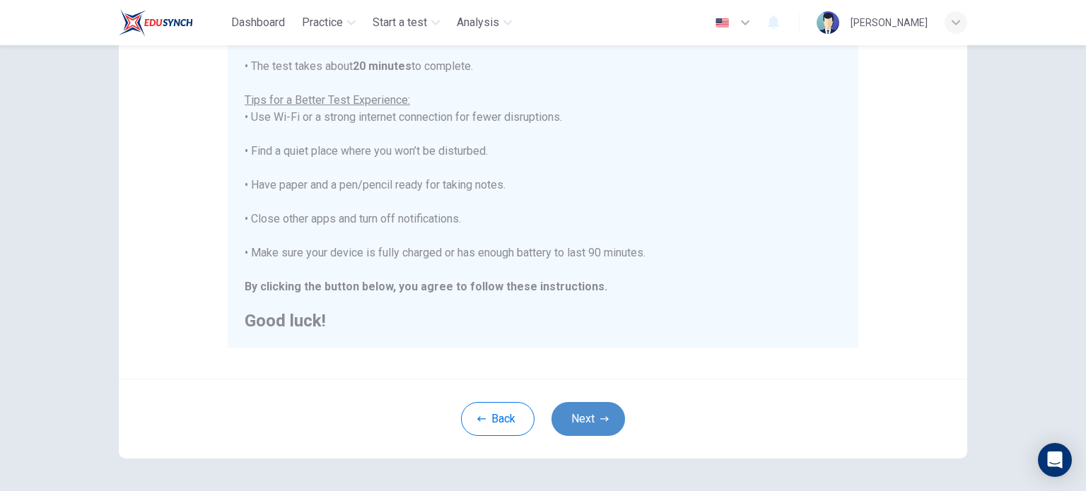
click at [592, 426] on button "Next" at bounding box center [588, 419] width 74 height 34
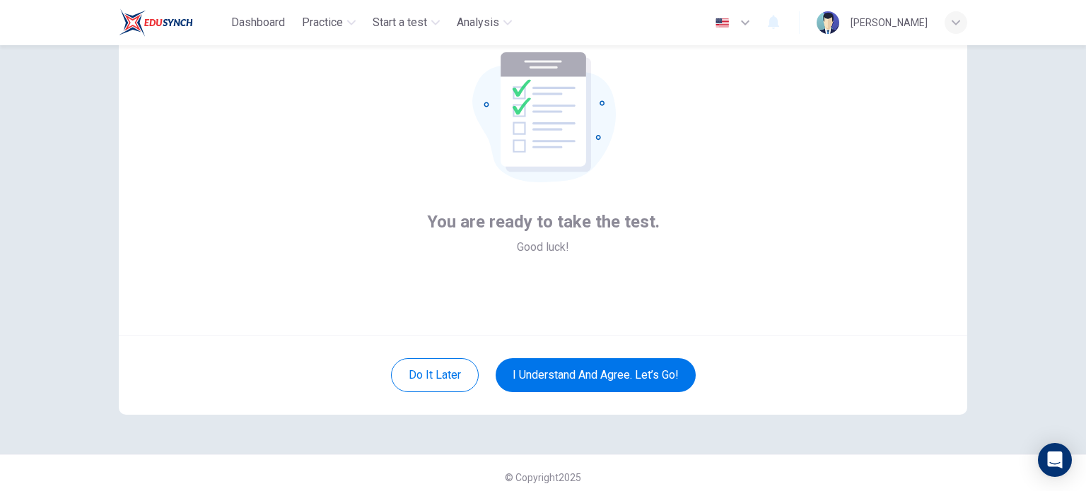
scroll to position [97, 0]
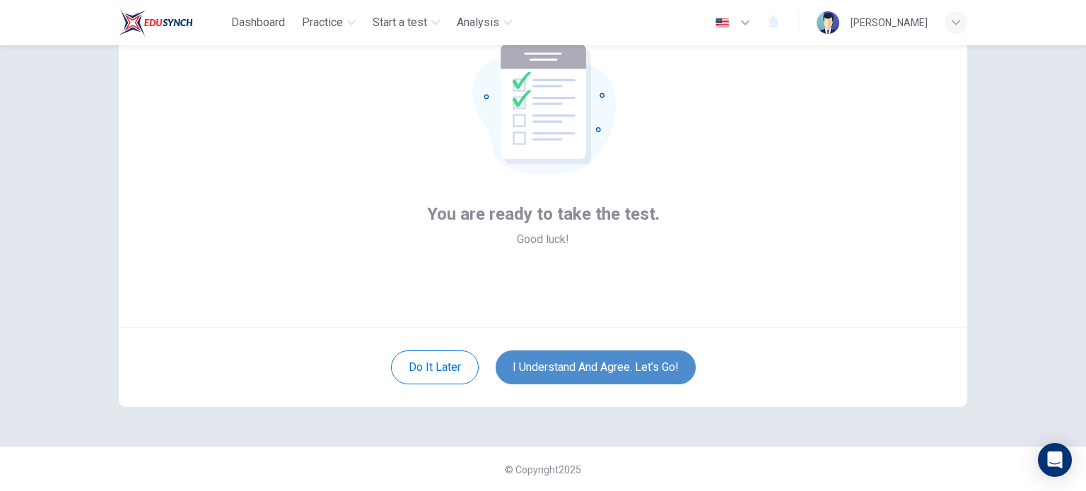
click at [634, 360] on button "I understand and agree. Let’s go!" at bounding box center [595, 368] width 200 height 34
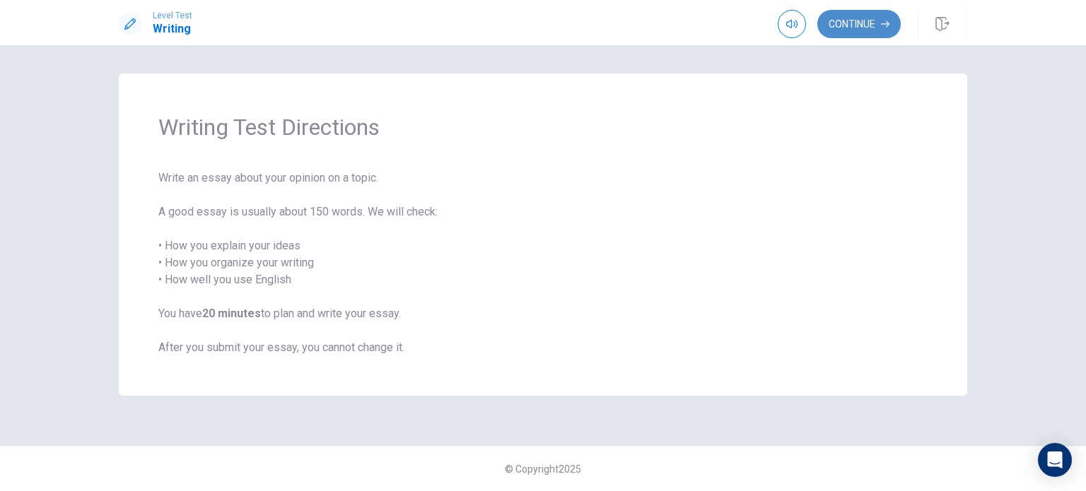
click at [864, 18] on button "Continue" at bounding box center [858, 24] width 83 height 28
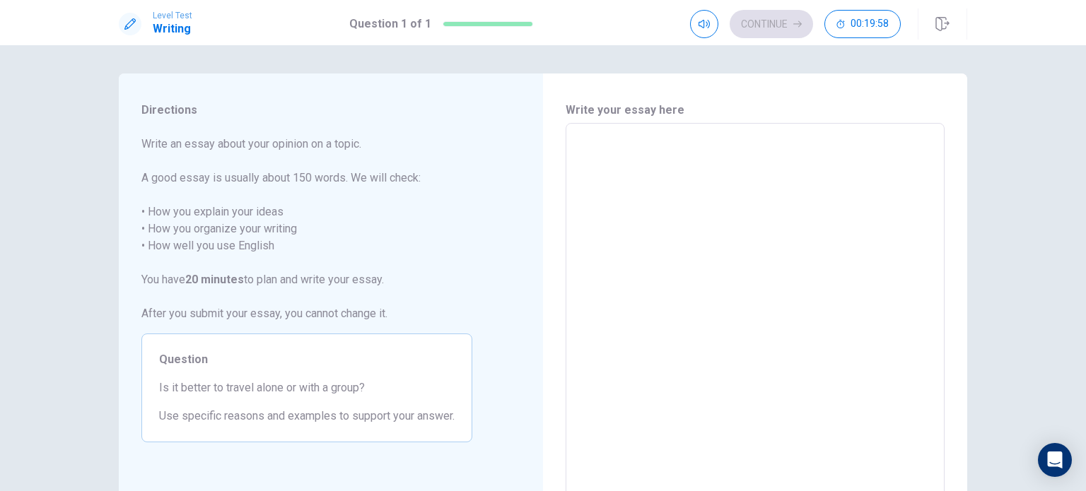
click at [802, 194] on textarea at bounding box center [754, 319] width 359 height 368
click at [802, 210] on textarea at bounding box center [754, 319] width 359 height 368
type textarea "I"
type textarea "x"
type textarea "It"
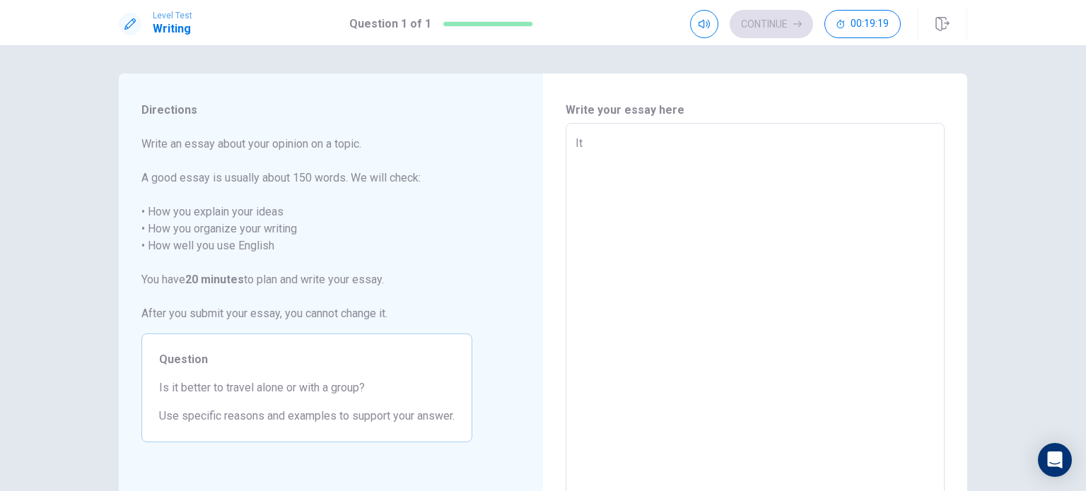
type textarea "x"
type textarea "It"
type textarea "x"
type textarea "It i"
type textarea "x"
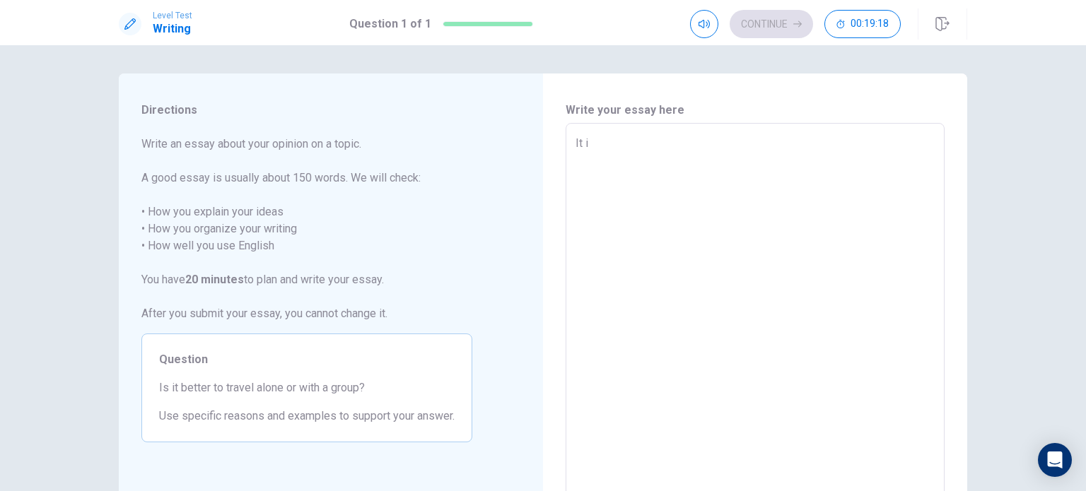
type textarea "It is"
type textarea "x"
type textarea "It is"
type textarea "x"
type textarea "It is a"
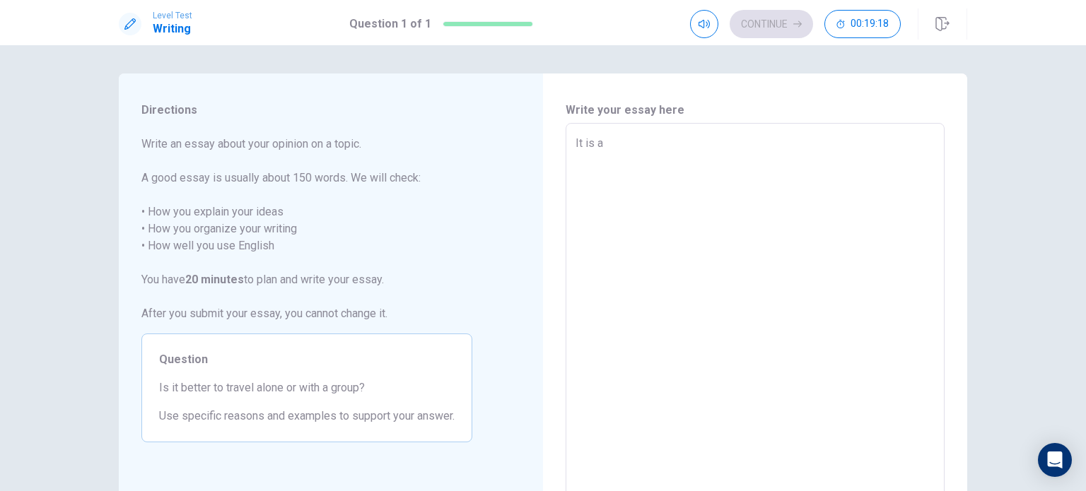
type textarea "x"
type textarea "It is a"
type textarea "x"
type textarea "It is a"
type textarea "x"
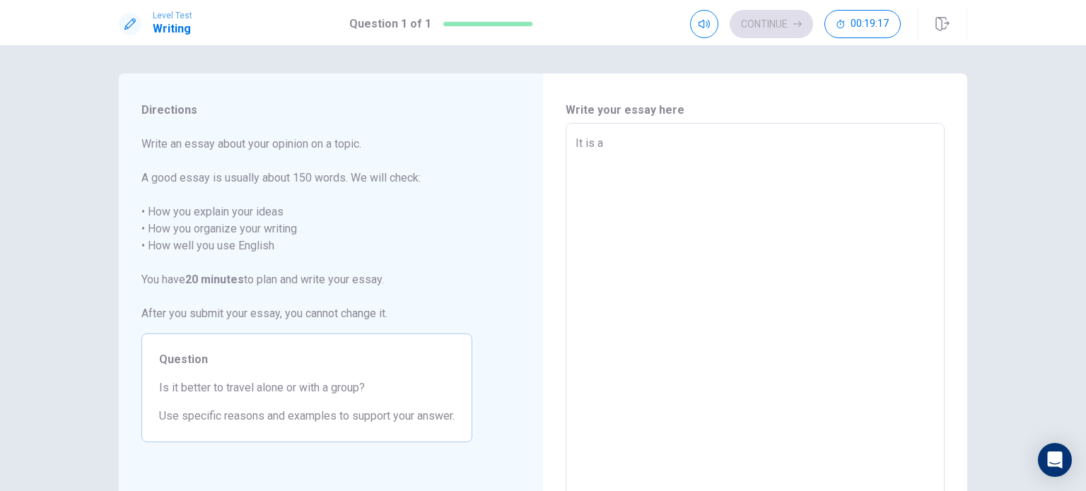
type textarea "It is a;"
type textarea "x"
type textarea "It is a;w"
type textarea "x"
type textarea "It is a;wa"
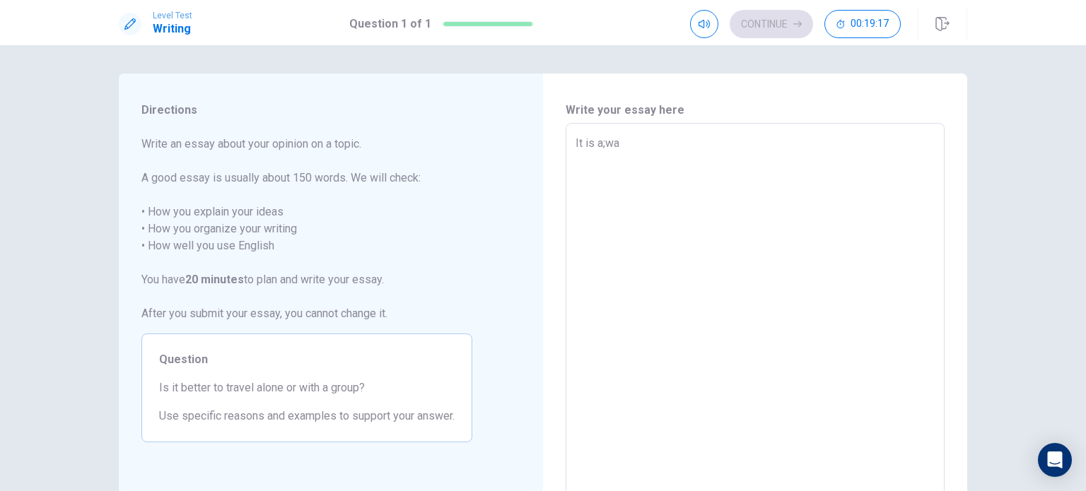
type textarea "x"
type textarea "It is a;way"
type textarea "x"
type textarea "It is a;ways"
type textarea "x"
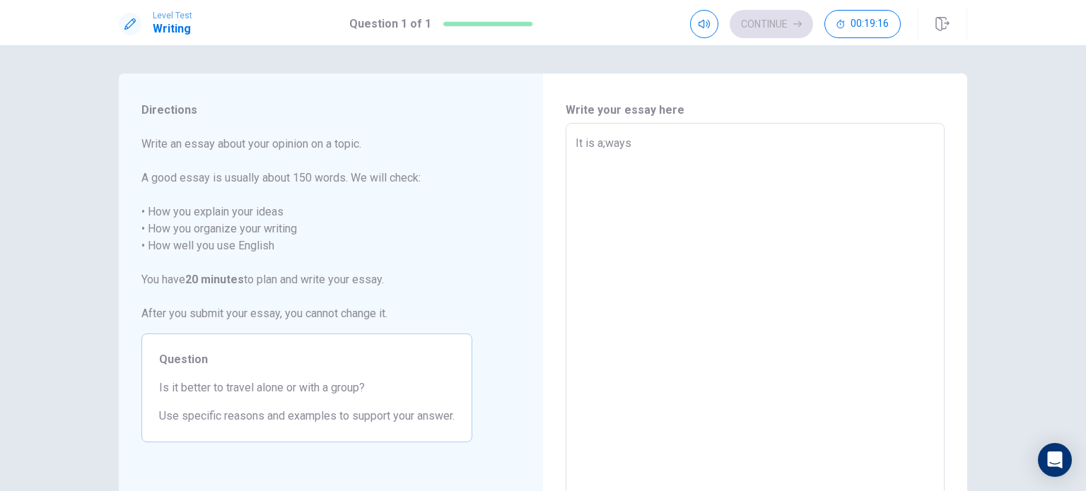
type textarea "It is a;ways"
type textarea "x"
type textarea "It is a;ways"
type textarea "x"
type textarea "It is a;way"
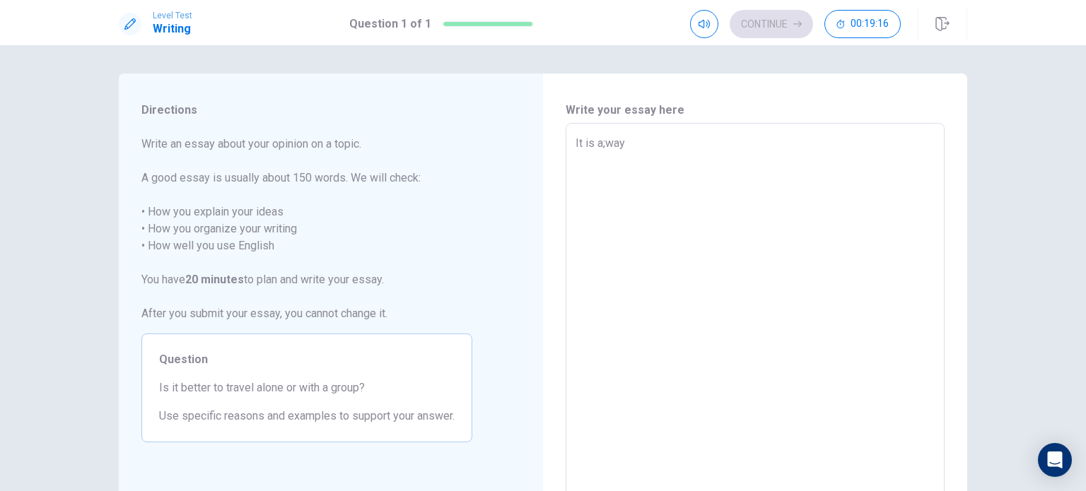
type textarea "x"
type textarea "It is a;wa"
type textarea "x"
type textarea "It is a;w"
type textarea "x"
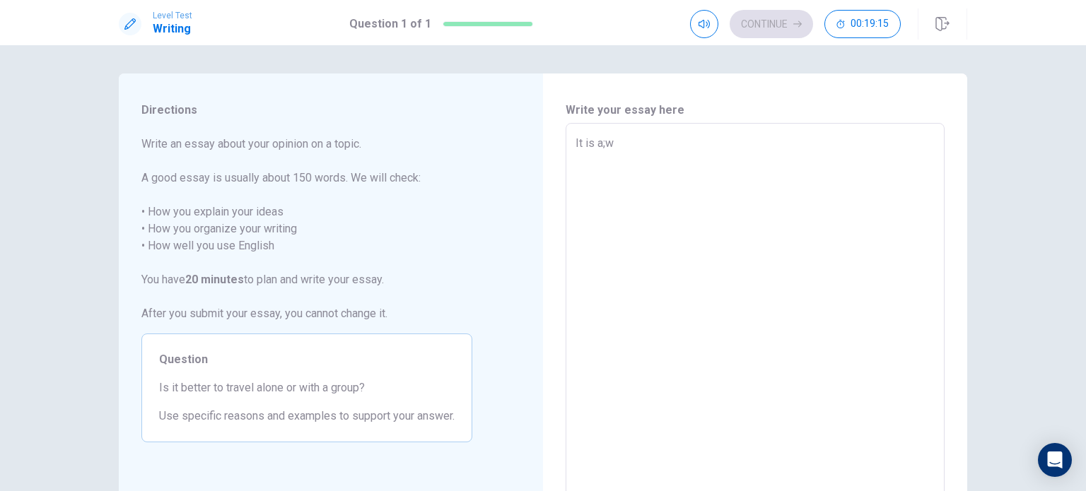
type textarea "It is a;"
type textarea "x"
type textarea "It is a"
type textarea "x"
type textarea "It is al"
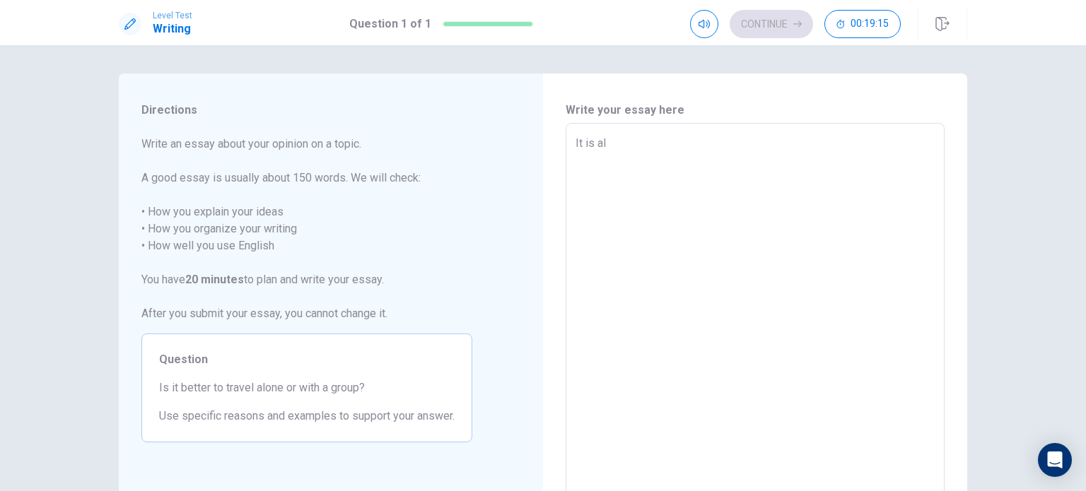
type textarea "x"
type textarea "It is alw"
type textarea "x"
type textarea "It is alwa"
type textarea "x"
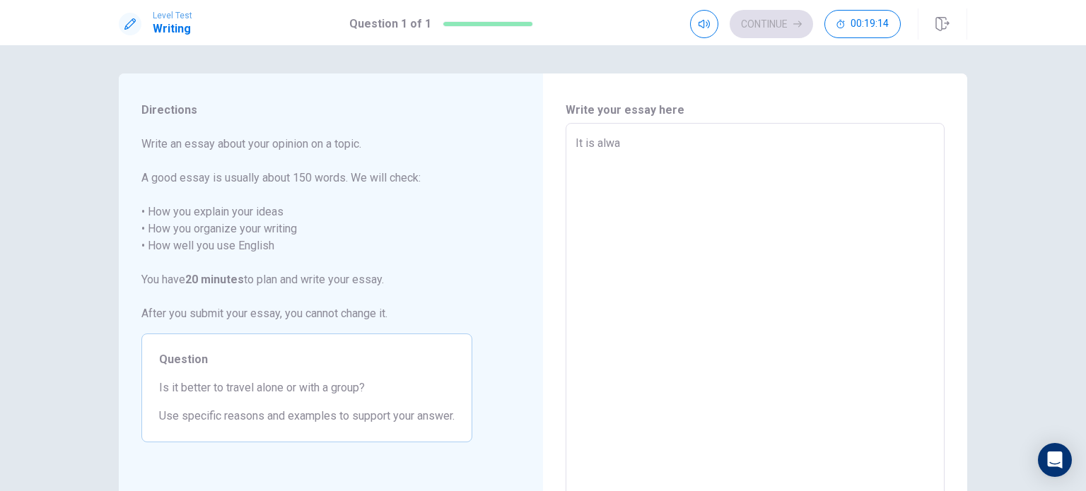
type textarea "It is alway"
type textarea "x"
type textarea "It is always"
type textarea "x"
type textarea "It is always"
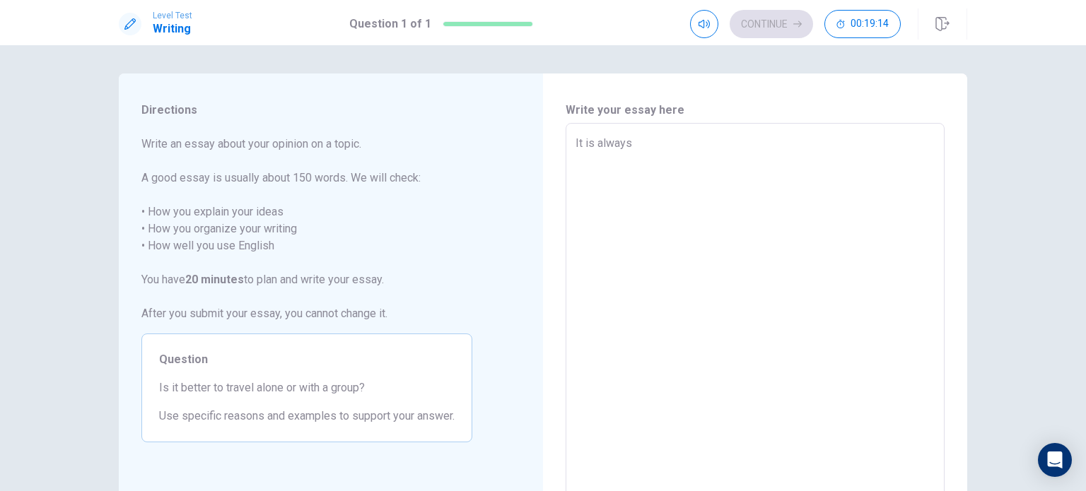
type textarea "x"
type textarea "It is always b"
type textarea "x"
type textarea "It is always be"
type textarea "x"
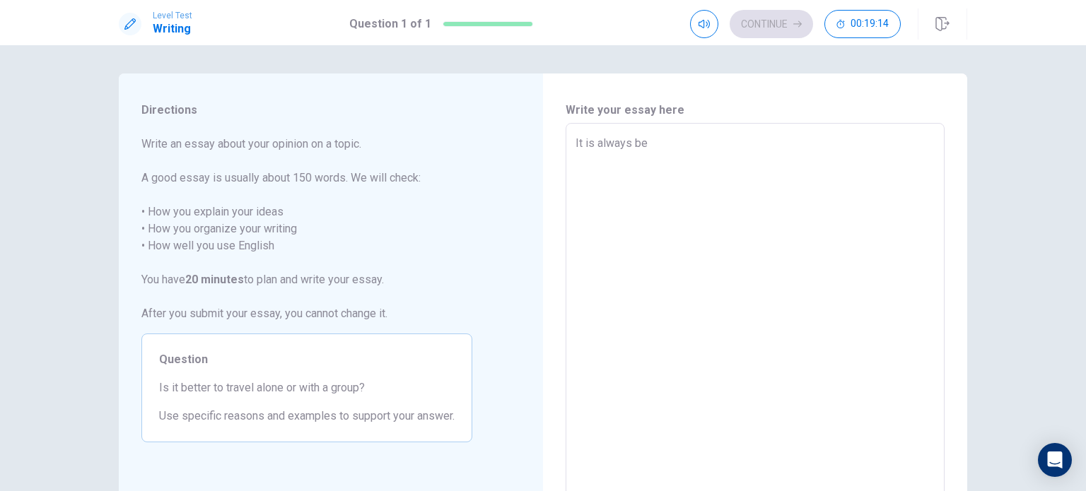
type textarea "It is always bet"
type textarea "x"
type textarea "It is always bett"
type textarea "x"
type textarea "It is always [PERSON_NAME]"
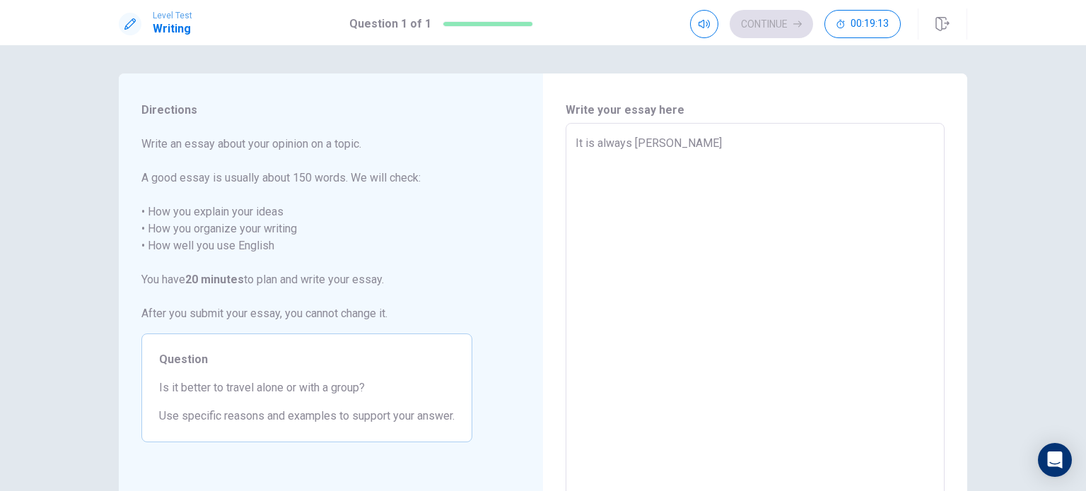
type textarea "x"
type textarea "It is always better"
type textarea "x"
type textarea "It is always better"
type textarea "x"
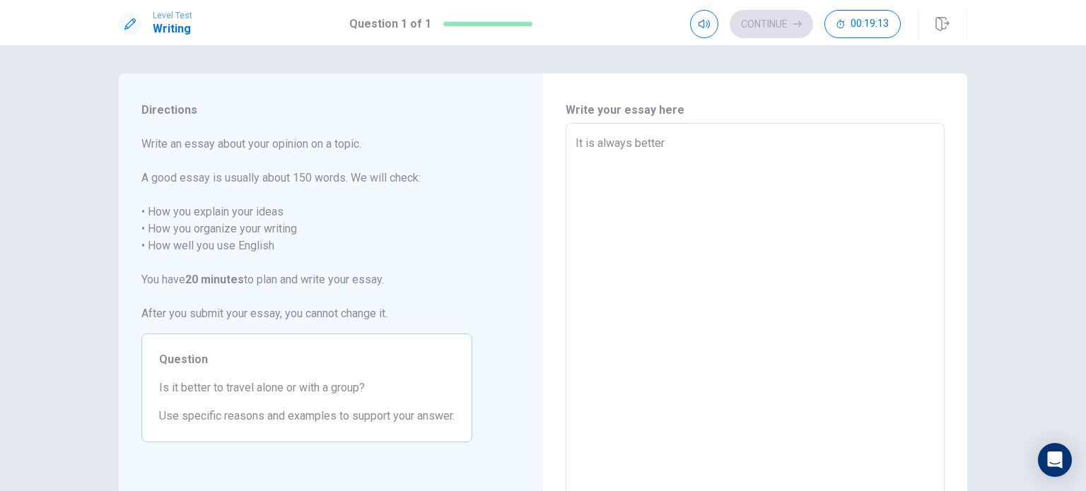
type textarea "It is always better t"
type textarea "x"
type textarea "It is always better to"
type textarea "x"
type textarea "It is always better to"
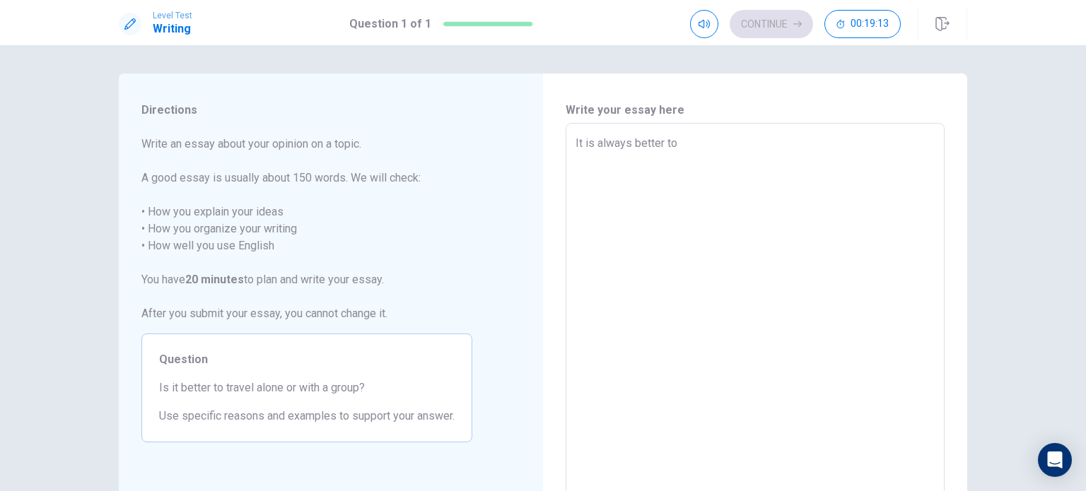
type textarea "x"
type textarea "It is always better to t"
type textarea "x"
type textarea "It is always better to tr"
type textarea "x"
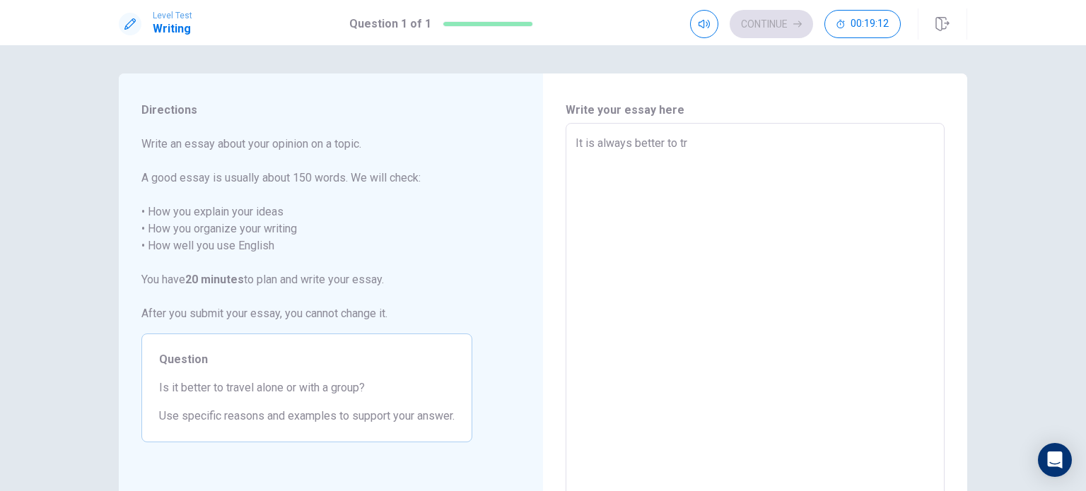
type textarea "It is always better to tra"
type textarea "x"
type textarea "It is always better to [MEDICAL_DATA]"
type textarea "x"
type textarea "It is always better to tra"
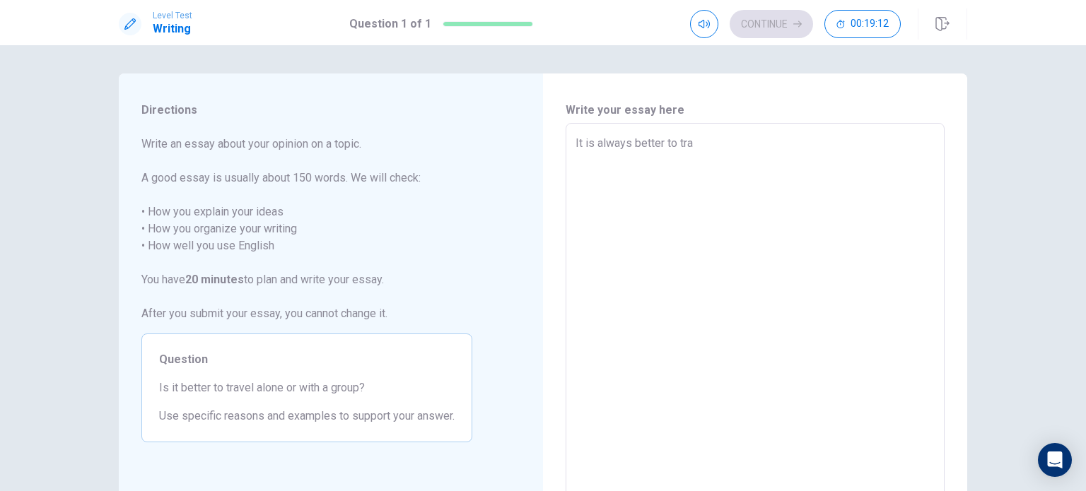
type textarea "x"
type textarea "It is always better to trav"
type textarea "x"
type textarea "It is always better to trave"
type textarea "x"
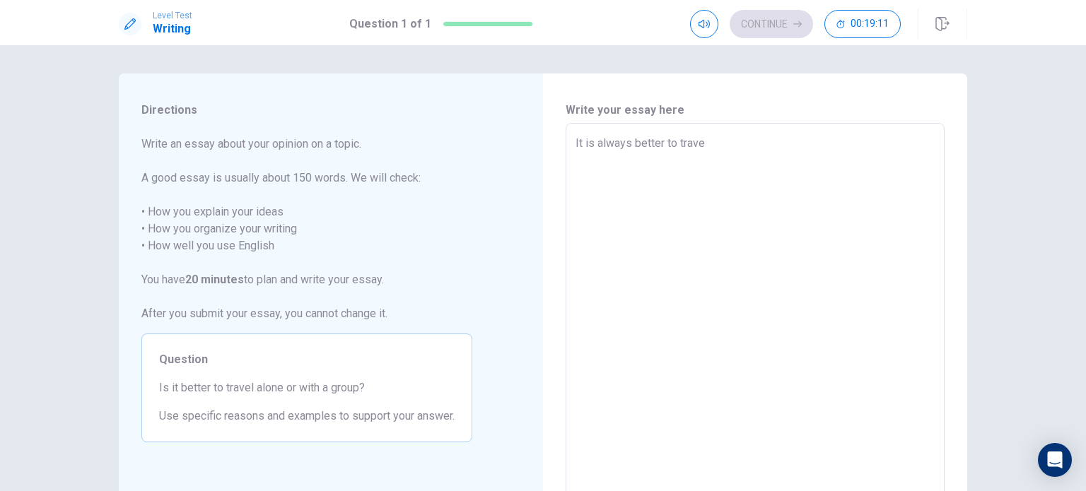
type textarea "It is always better to travel"
type textarea "x"
type textarea "It is always better to travel"
type textarea "x"
type textarea "It is always better to travel w"
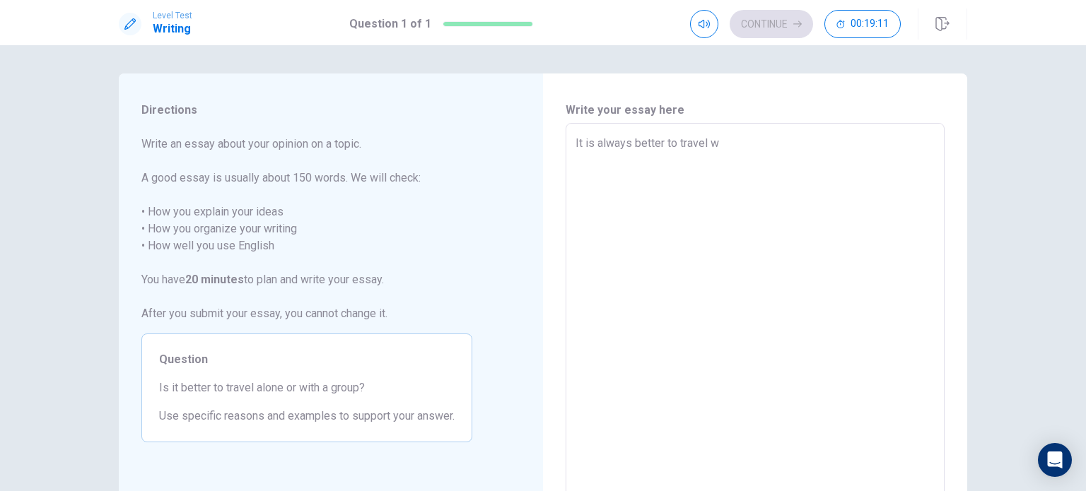
type textarea "x"
type textarea "It is always better to travel wt"
type textarea "x"
type textarea "It is always better to travel w"
type textarea "x"
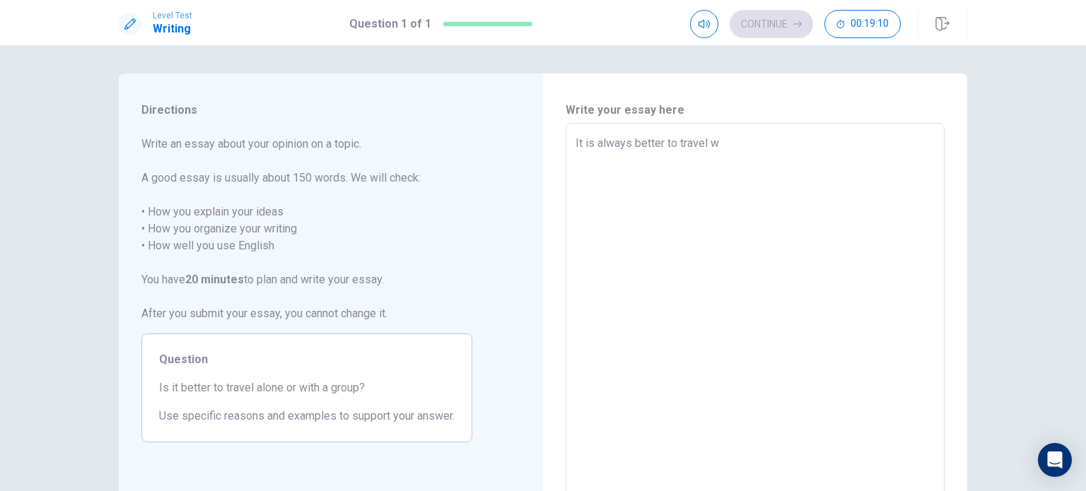
type textarea "It is always better to travel wo"
type textarea "x"
type textarea "It is always better to travel w"
type textarea "x"
type textarea "It is always better to travel wi"
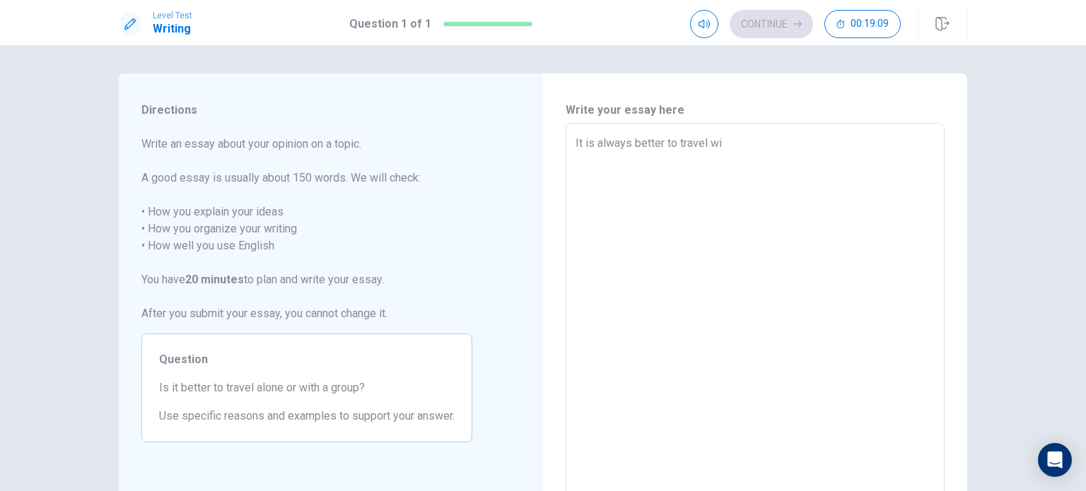
type textarea "x"
type textarea "It is always better to travel wit"
type textarea "x"
type textarea "It is always better to travel with"
type textarea "x"
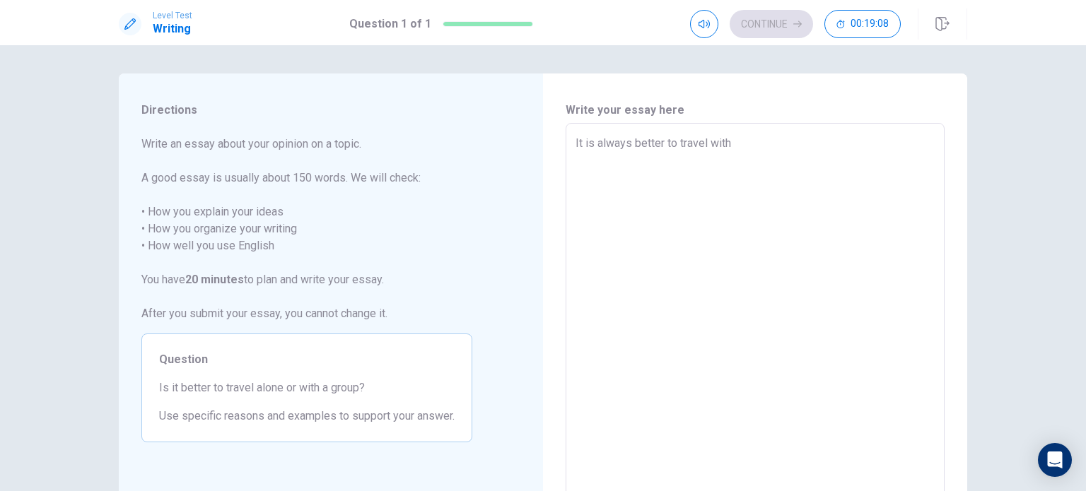
type textarea "It is always better to travel with"
type textarea "x"
type textarea "It is always better to travel with g"
type textarea "x"
type textarea "It is always better to travel with gr"
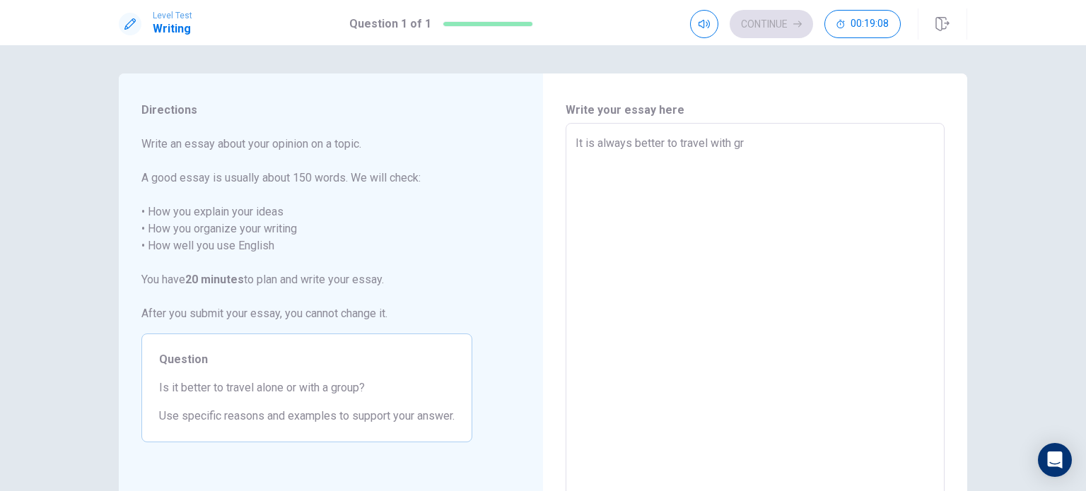
type textarea "x"
type textarea "It is always better to travel with gro"
type textarea "x"
type textarea "It is always better to travel with grou"
type textarea "x"
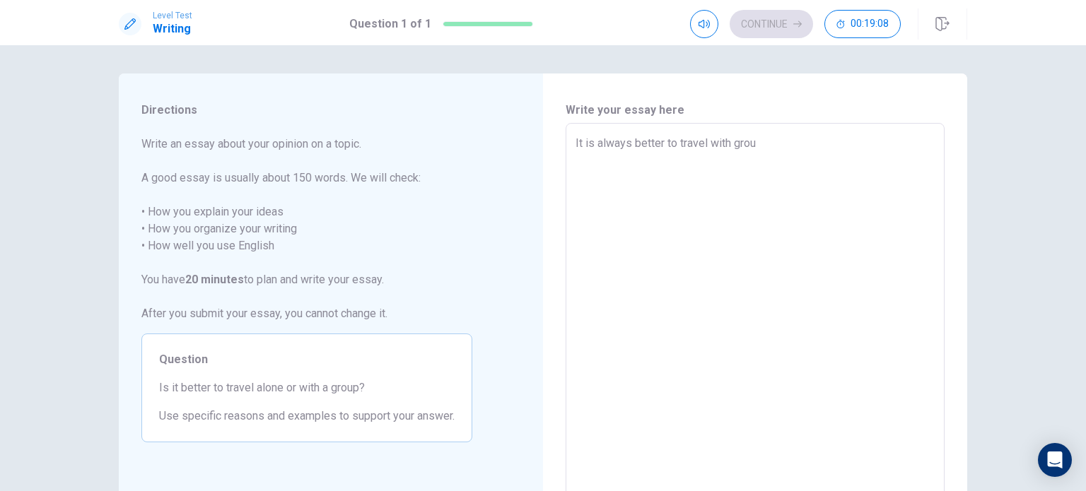
type textarea "It is always better to travel with group"
type textarea "x"
type textarea "It is always better to travel with group"
type textarea "x"
type textarea "It is always better to travel with group e"
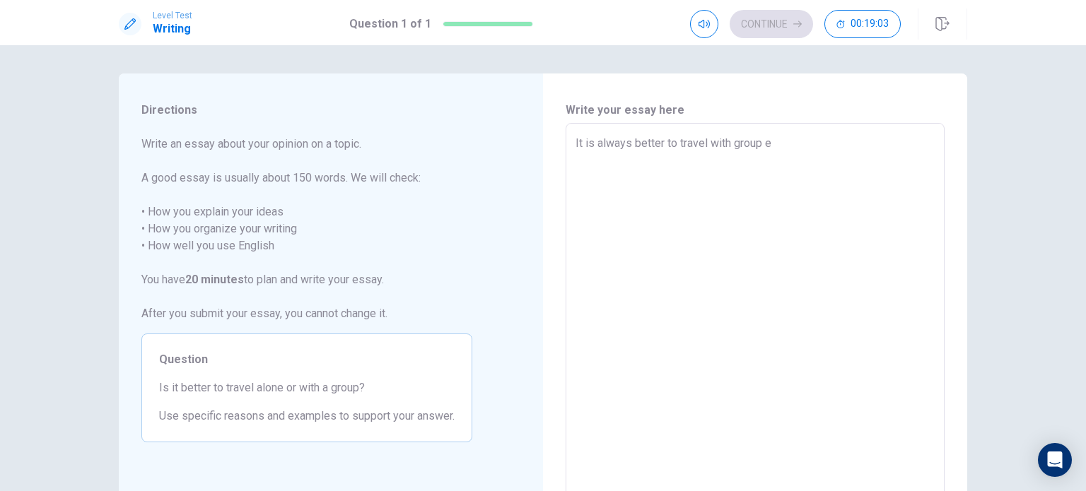
type textarea "x"
type textarea "It is always better to travel with group es"
type textarea "x"
type textarea "It is always better to travel with group esp"
type textarea "x"
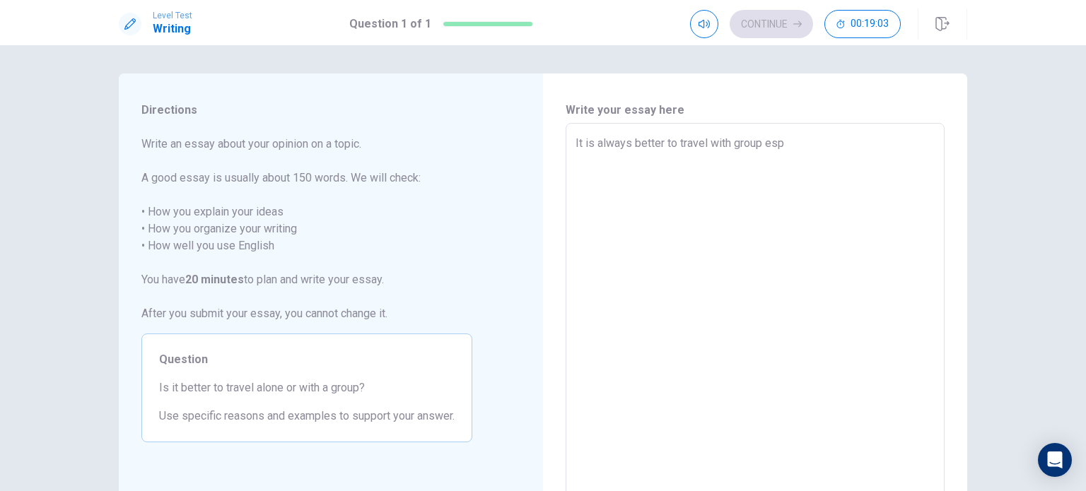
type textarea "It is always better to travel with group espe"
type textarea "x"
type textarea "It is always better to travel with group espec"
type textarea "x"
type textarea "It is always better to travel with group especi"
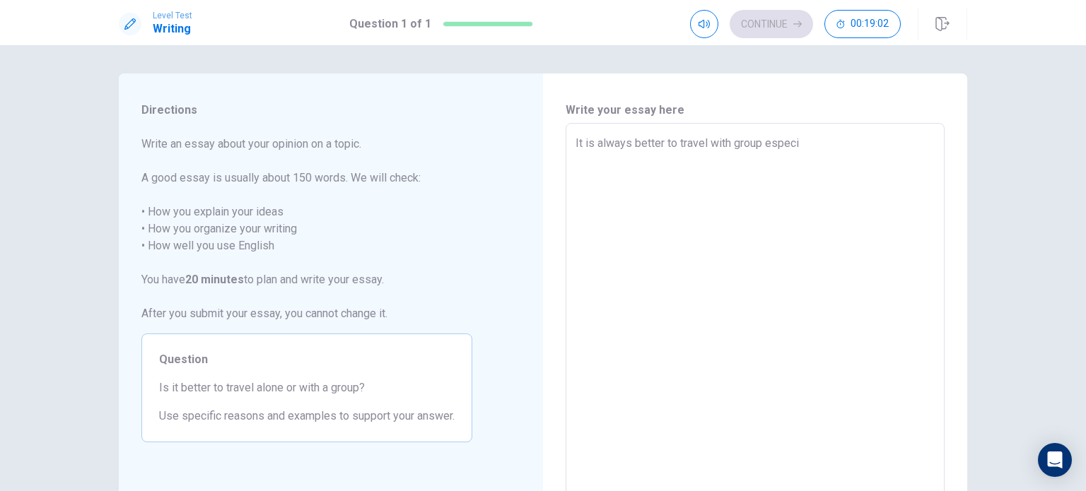
type textarea "x"
type textarea "It is always better to travel with group especia"
type textarea "x"
type textarea "It is always better to travel with group especial"
type textarea "x"
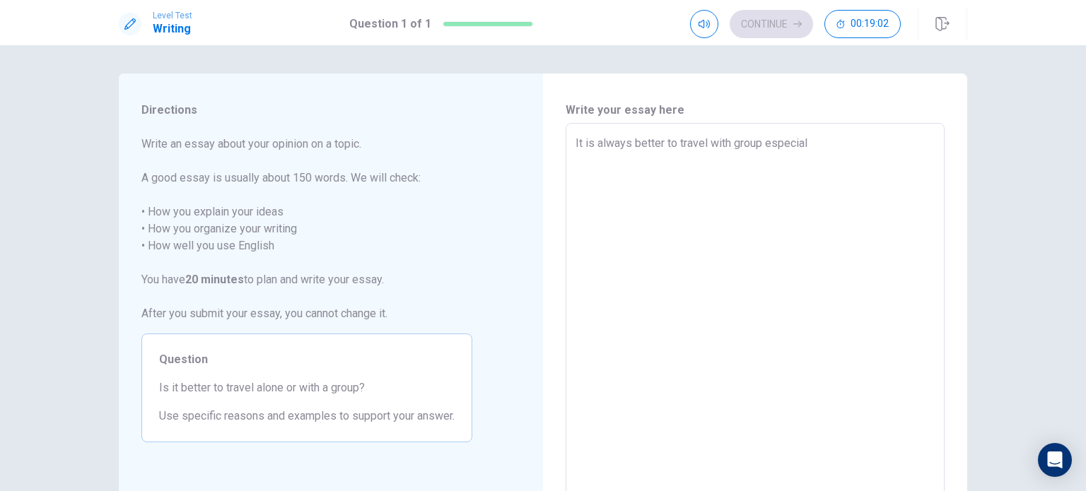
type textarea "It is always better to travel with group especiall"
type textarea "x"
type textarea "It is always better to travel with group especially"
type textarea "x"
type textarea "It is always better to travel with group especially"
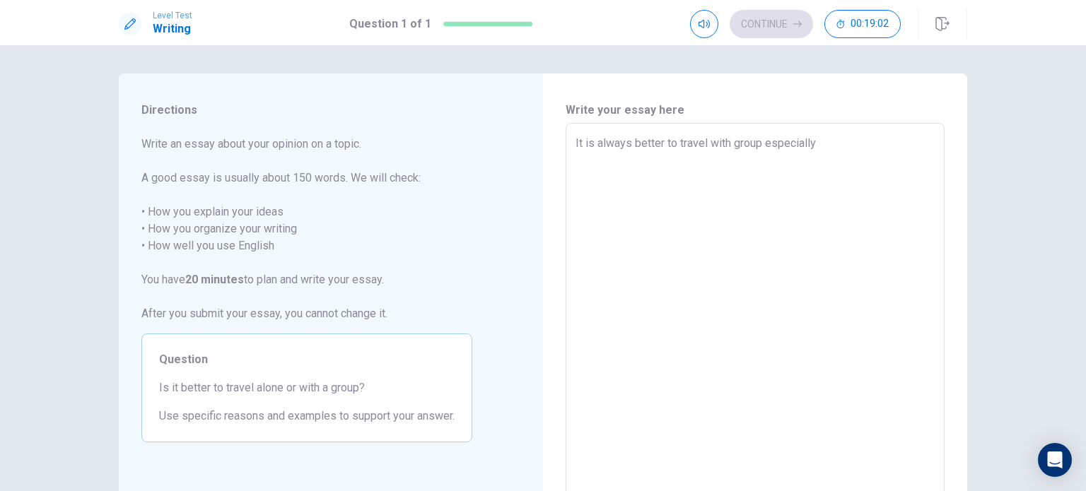
type textarea "x"
type textarea "It is always better to travel with group especially w"
type textarea "x"
type textarea "It is always better to travel with group especially wg"
type textarea "x"
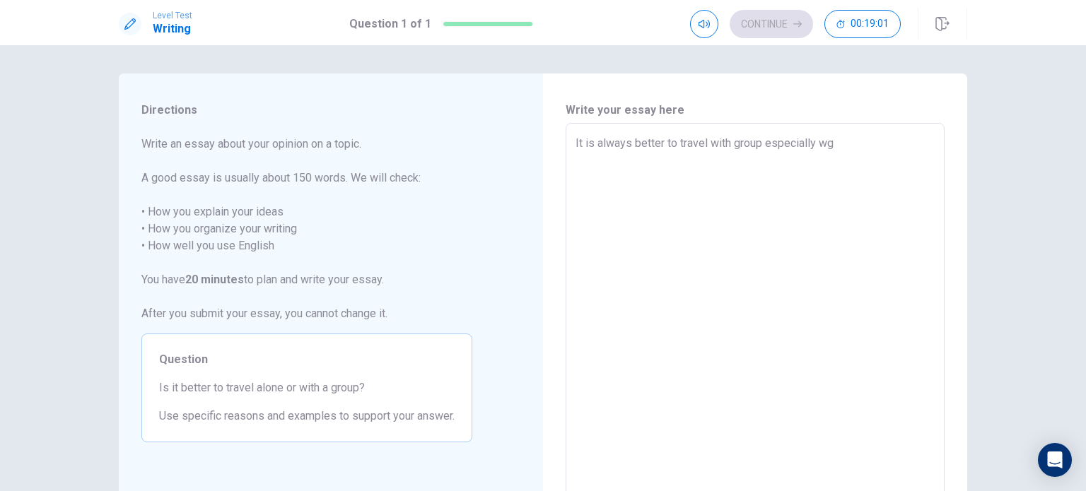
type textarea "It is always better to travel with group especially w"
type textarea "x"
type textarea "It is always better to travel with group especially wh"
type textarea "x"
type textarea "It is always better to travel with group especially whe"
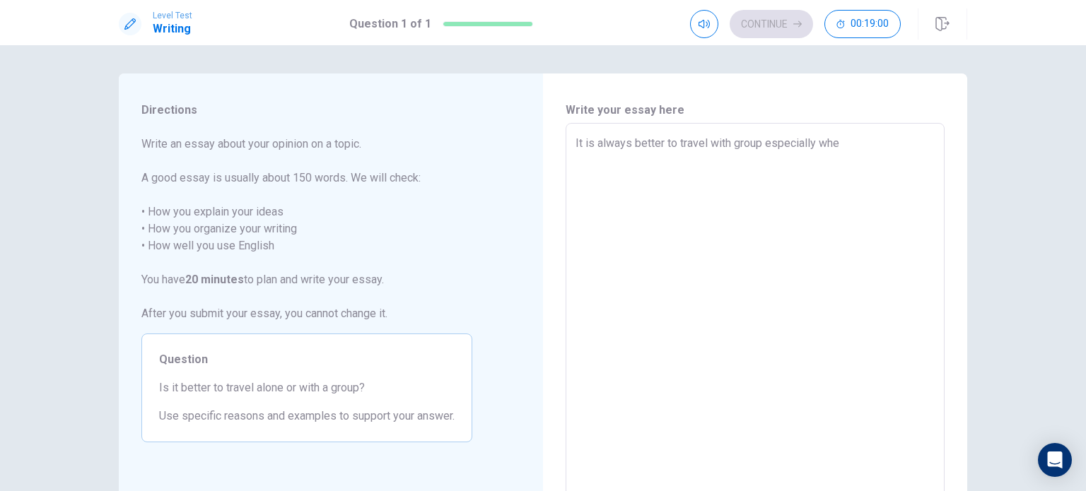
type textarea "x"
type textarea "It is always better to travel with group especially when"
type textarea "x"
type textarea "It is always better to travel with group especially when"
type textarea "x"
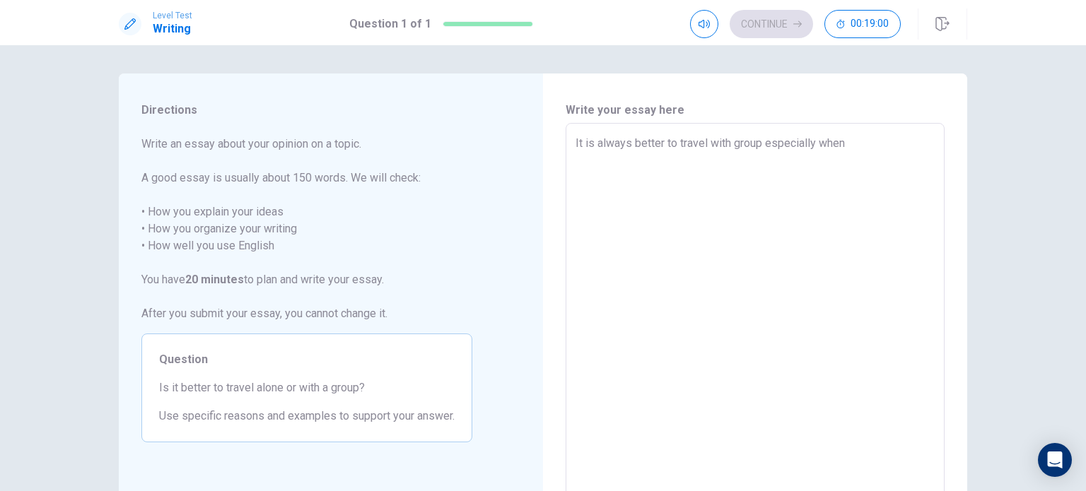
type textarea "It is always better to travel with group especially when y"
type textarea "x"
type textarea "It is always better to travel with group especially when yo"
type textarea "x"
type textarea "It is always better to travel with group especially when you"
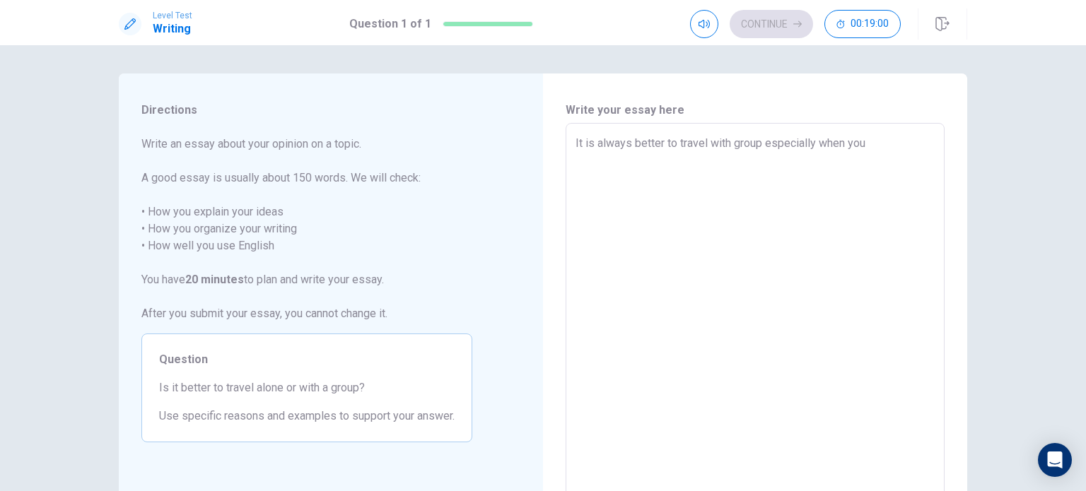
type textarea "x"
type textarea "It is always better to travel with group especially when you"
type textarea "x"
type textarea "It is always better to travel with group especially when you a"
type textarea "x"
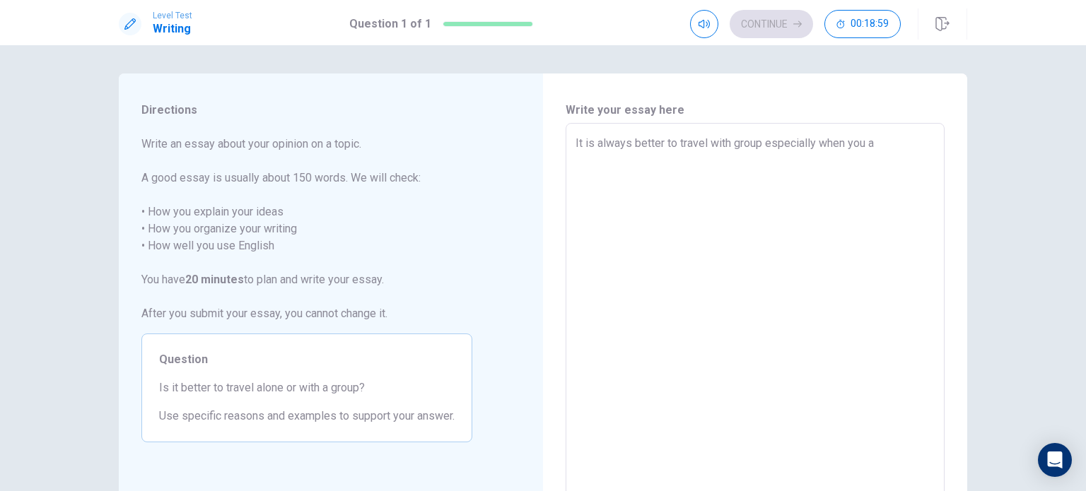
type textarea "It is always better to travel with group especially when you ar"
type textarea "x"
type textarea "It is always better to travel with group especially when you arae"
type textarea "x"
type textarea "It is always better to travel with group especially when you arae"
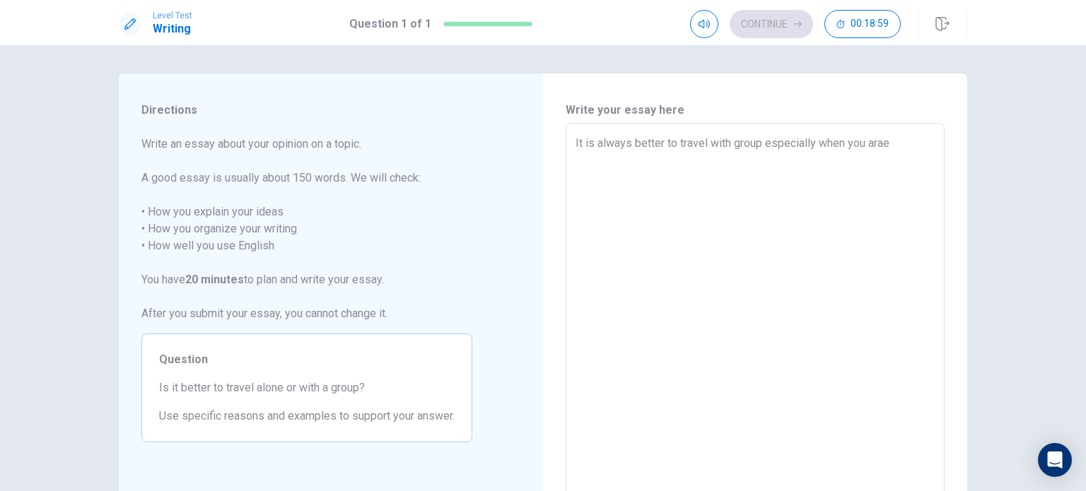
type textarea "x"
type textarea "It is always better to travel with group especially when you arae"
type textarea "x"
type textarea "It is always better to travel with group especially when you ara"
type textarea "x"
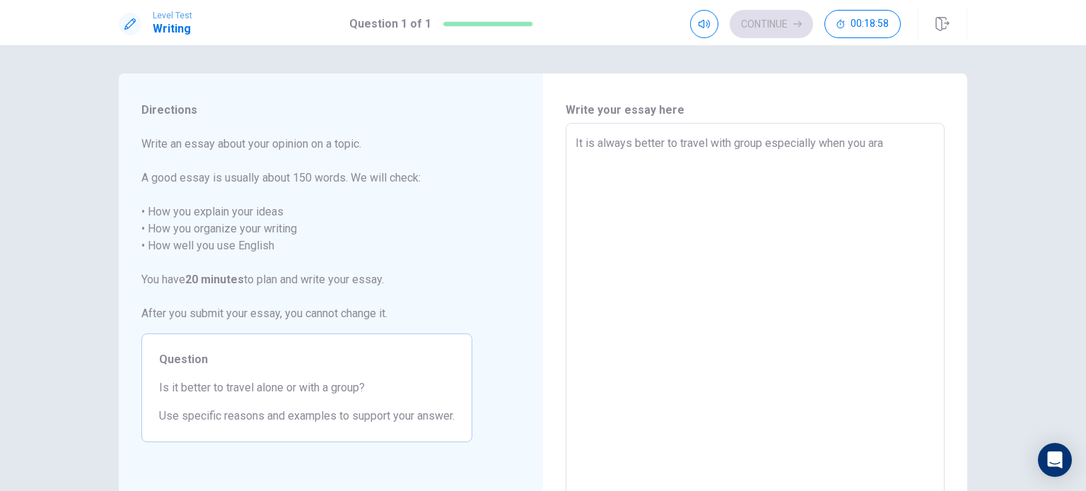
type textarea "It is always better to travel with group especially when you ar"
type textarea "x"
type textarea "It is always better to travel with group especially when you are"
type textarea "x"
type textarea "It is always better to travel with group especially when you are"
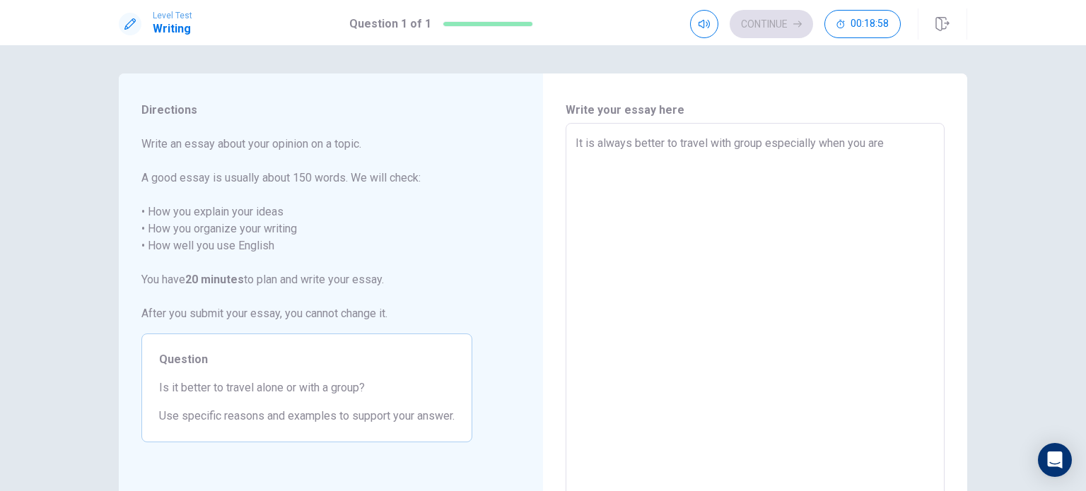
type textarea "x"
type textarea "It is always better to travel with group especially when you are i"
type textarea "x"
type textarea "It is always better to travel with group especially when you are in"
type textarea "x"
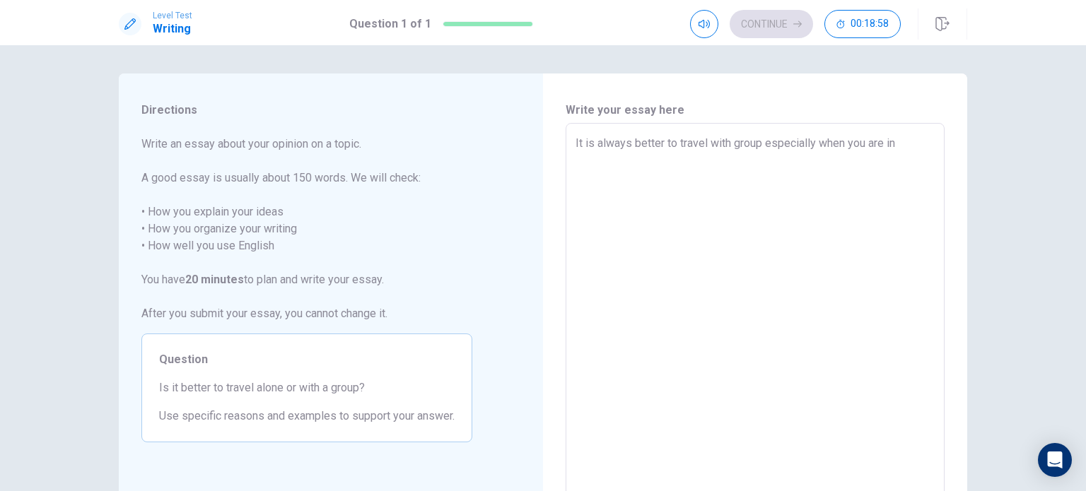
type textarea "It is always better to travel with group especially when you are in"
type textarea "x"
type textarea "It is always better to travel with group especially when you are in t"
type textarea "x"
type textarea "It is always better to travel with group especially when you are in th"
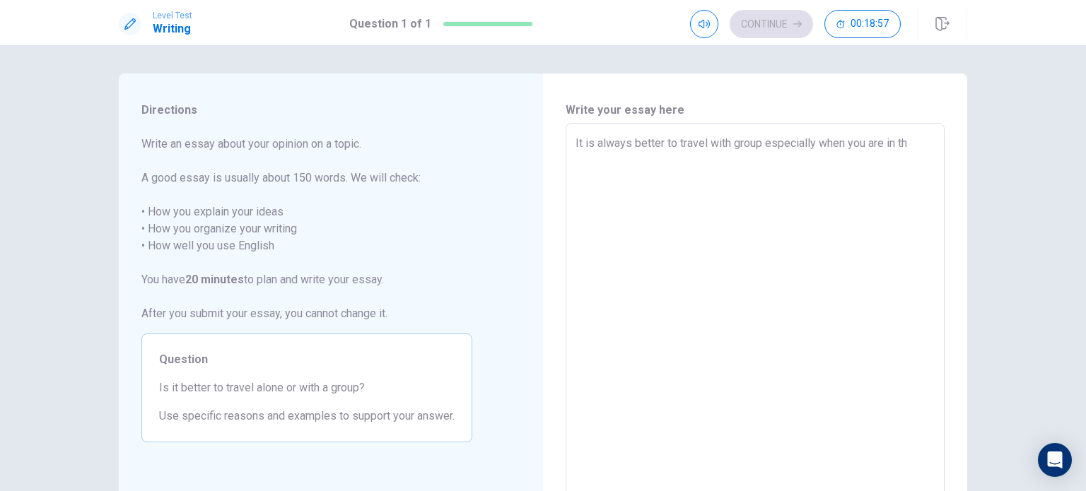
type textarea "x"
type textarea "It is always better to travel with group especially when you are in the"
type textarea "x"
type textarea "It is always better to travel with group especially when you are in the"
type textarea "x"
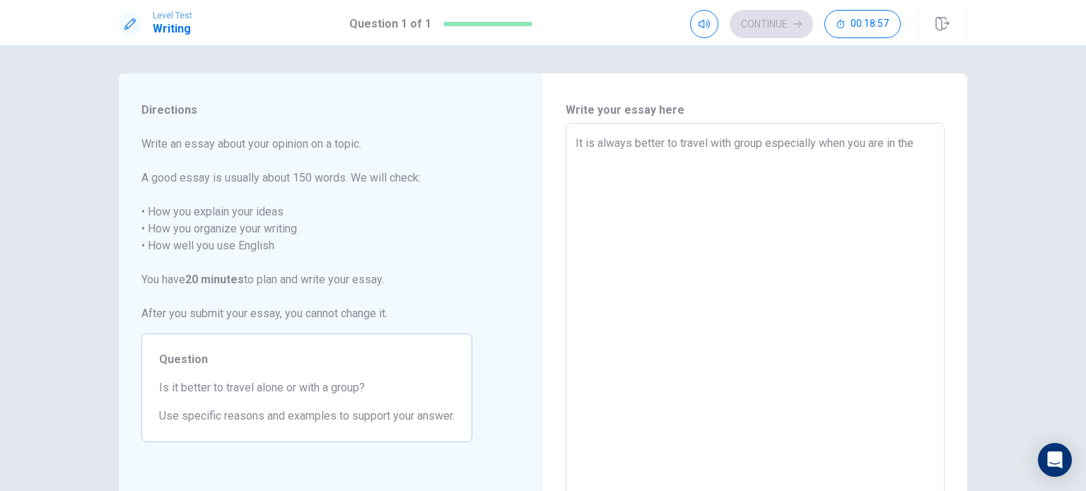
type textarea "It is always better to travel with group especially when you are in the c"
type textarea "x"
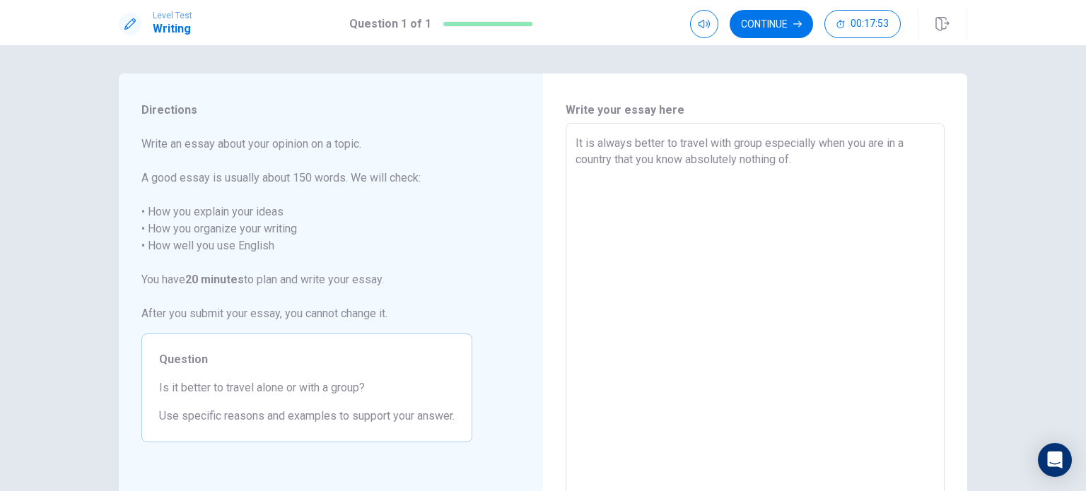
drag, startPoint x: 843, startPoint y: 186, endPoint x: 563, endPoint y: 135, distance: 284.5
click at [565, 135] on div "It is always better to travel with group especially when you are in a country t…" at bounding box center [754, 318] width 379 height 391
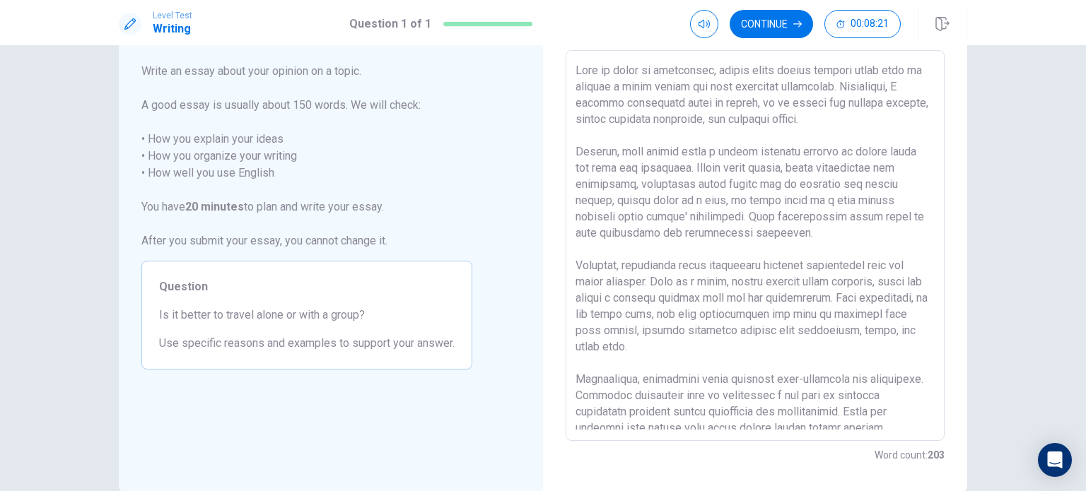
click at [854, 196] on textarea at bounding box center [754, 246] width 359 height 368
click at [754, 232] on textarea at bounding box center [754, 246] width 359 height 368
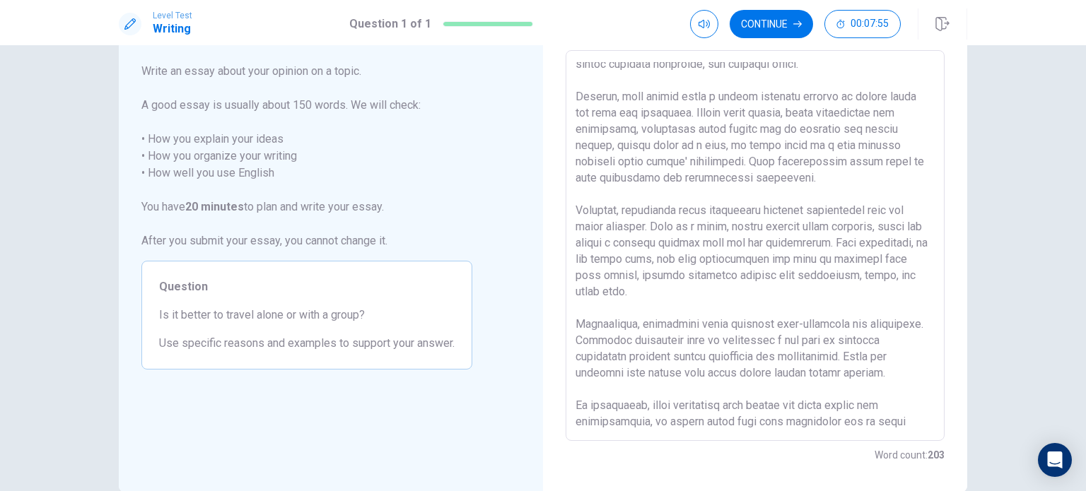
drag, startPoint x: 899, startPoint y: 421, endPoint x: 656, endPoint y: 426, distance: 243.2
click at [656, 426] on textarea at bounding box center [754, 246] width 359 height 368
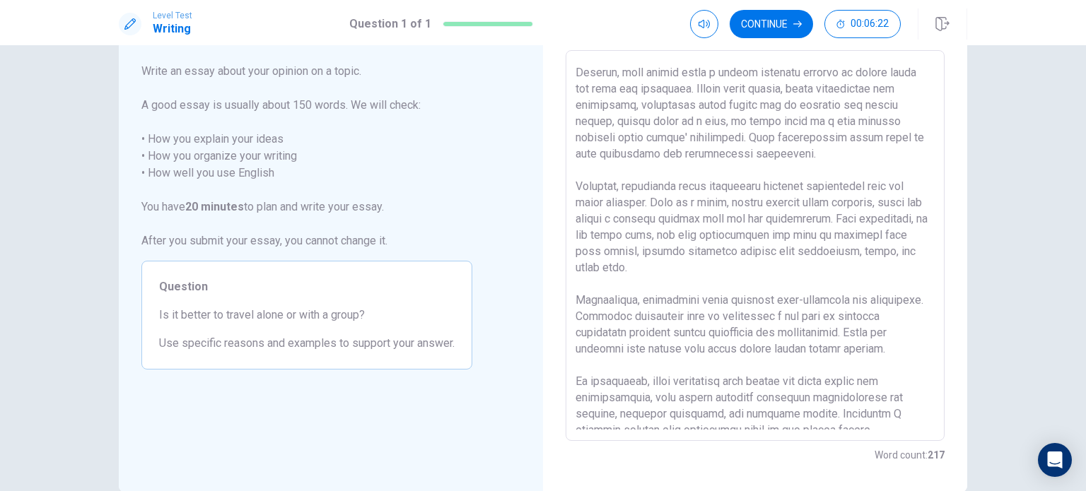
scroll to position [88, 0]
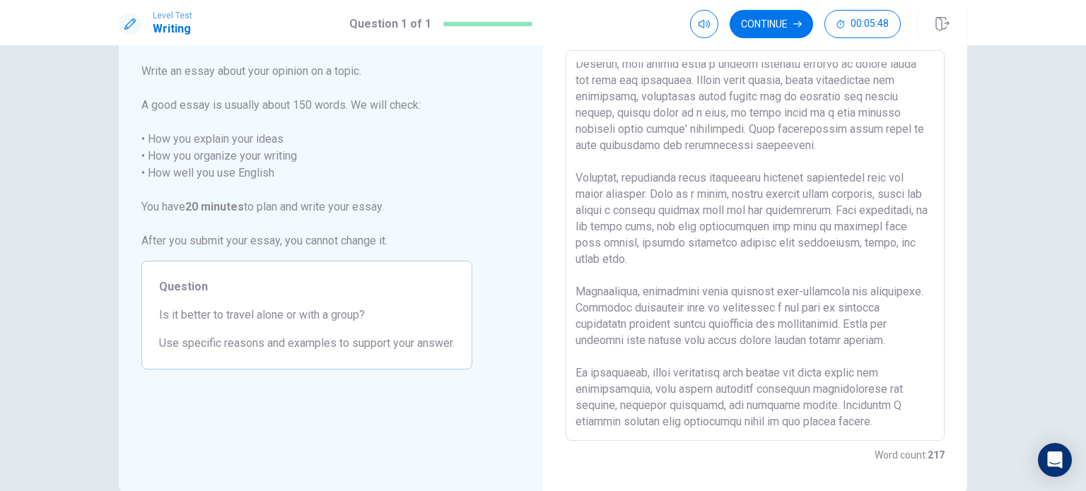
click at [673, 421] on textarea at bounding box center [754, 246] width 359 height 368
click at [874, 402] on textarea at bounding box center [754, 246] width 359 height 368
click at [760, 24] on button "Continue" at bounding box center [770, 24] width 83 height 28
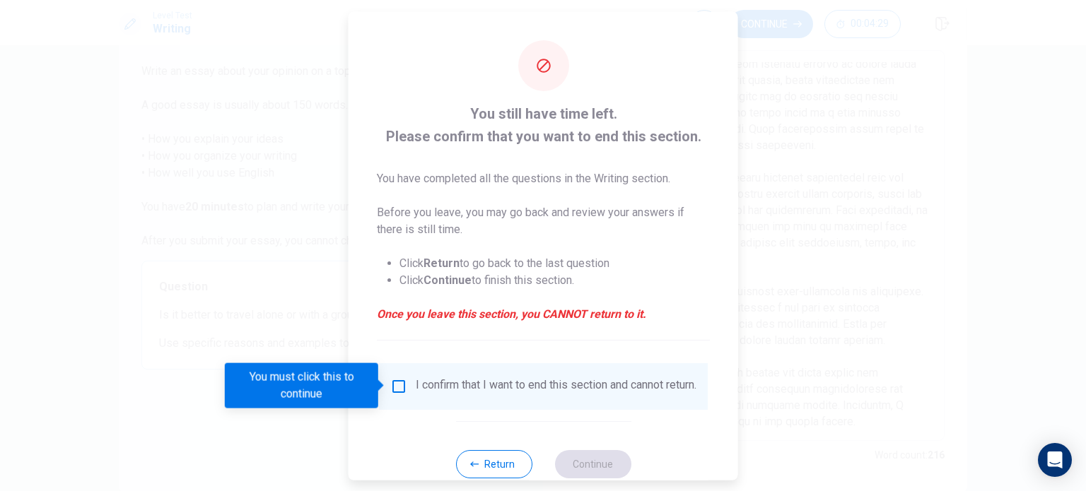
click at [395, 394] on div "I confirm that I want to end this section and cannot return." at bounding box center [543, 385] width 306 height 17
click at [395, 387] on input "You must click this to continue" at bounding box center [398, 385] width 17 height 17
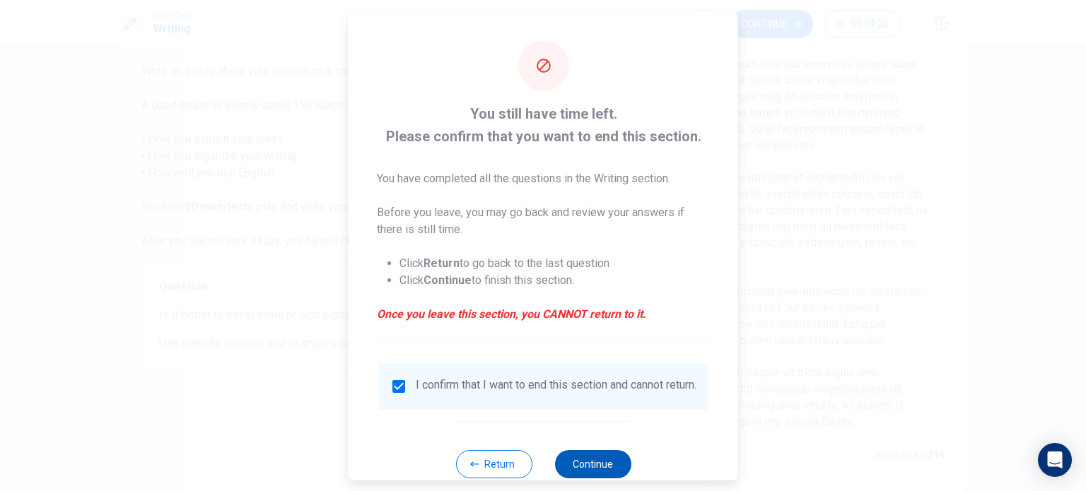
scroll to position [35, 0]
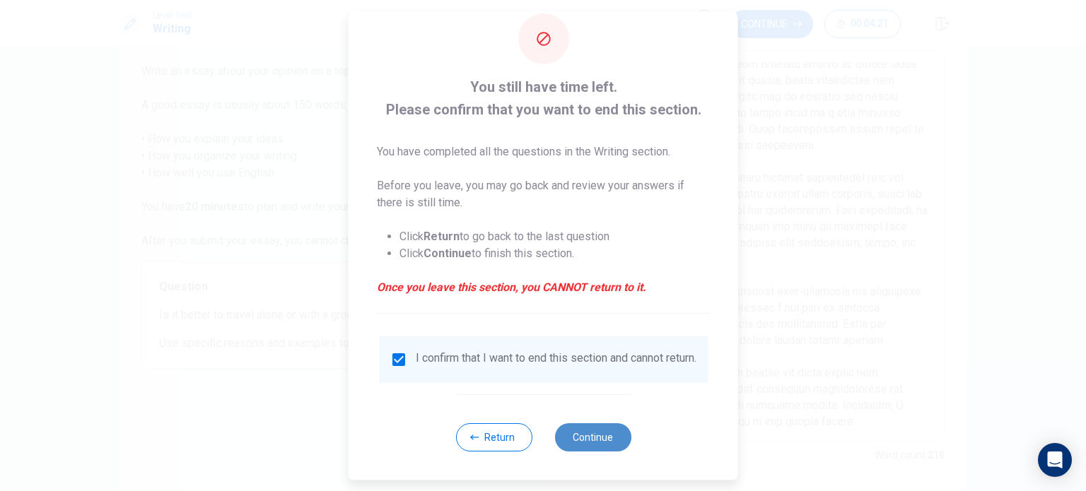
click at [580, 440] on button "Continue" at bounding box center [592, 437] width 76 height 28
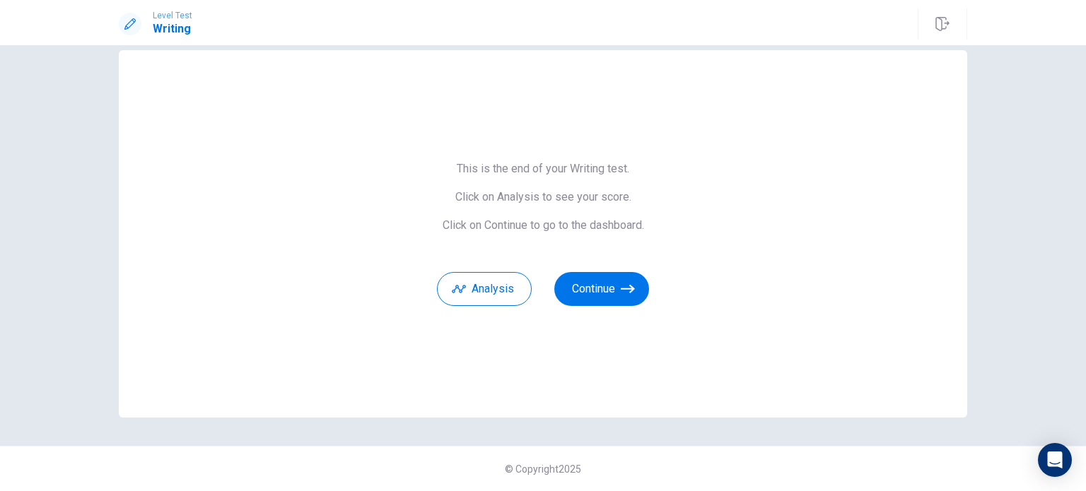
scroll to position [23, 0]
click at [505, 287] on button "Analysis" at bounding box center [484, 290] width 95 height 34
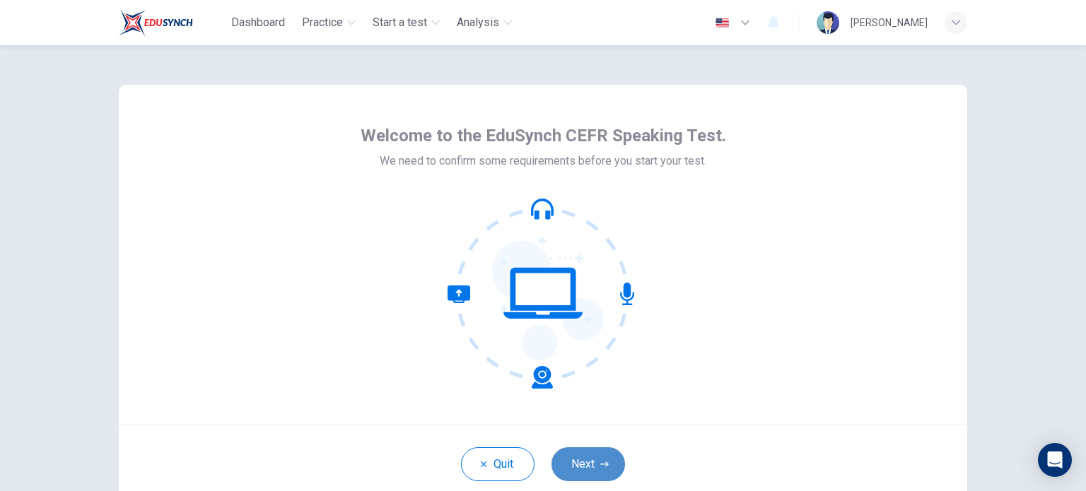
click at [604, 461] on icon "button" at bounding box center [604, 464] width 8 height 8
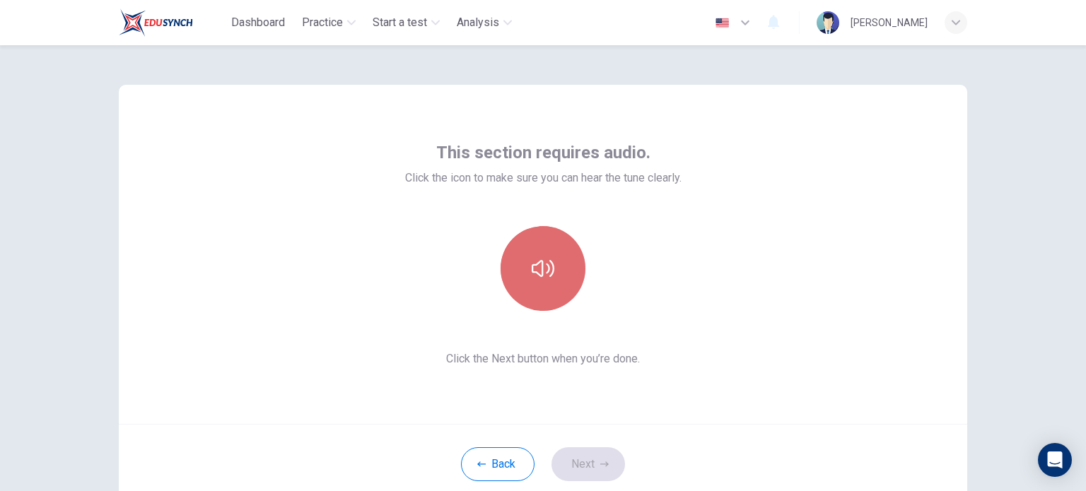
click at [532, 273] on icon "button" at bounding box center [543, 268] width 23 height 23
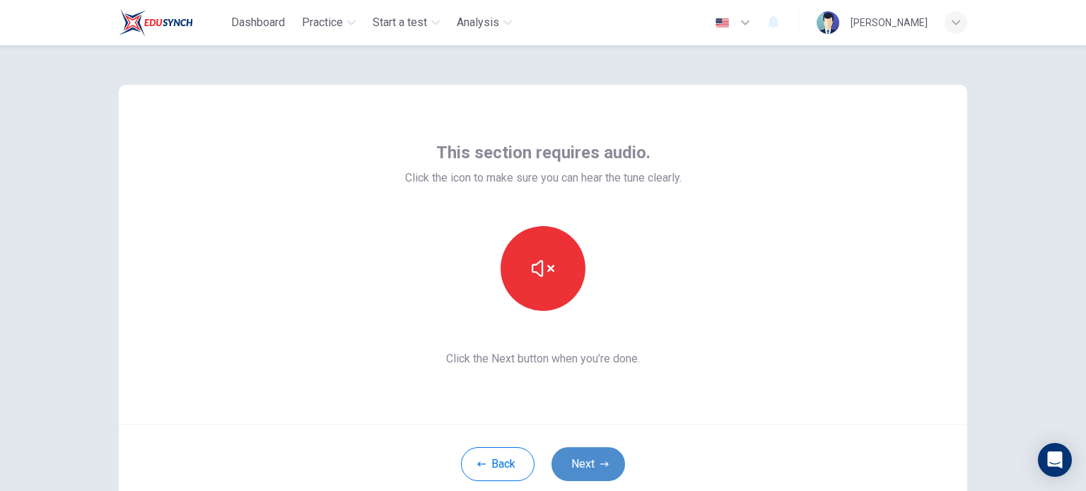
click at [616, 461] on button "Next" at bounding box center [588, 464] width 74 height 34
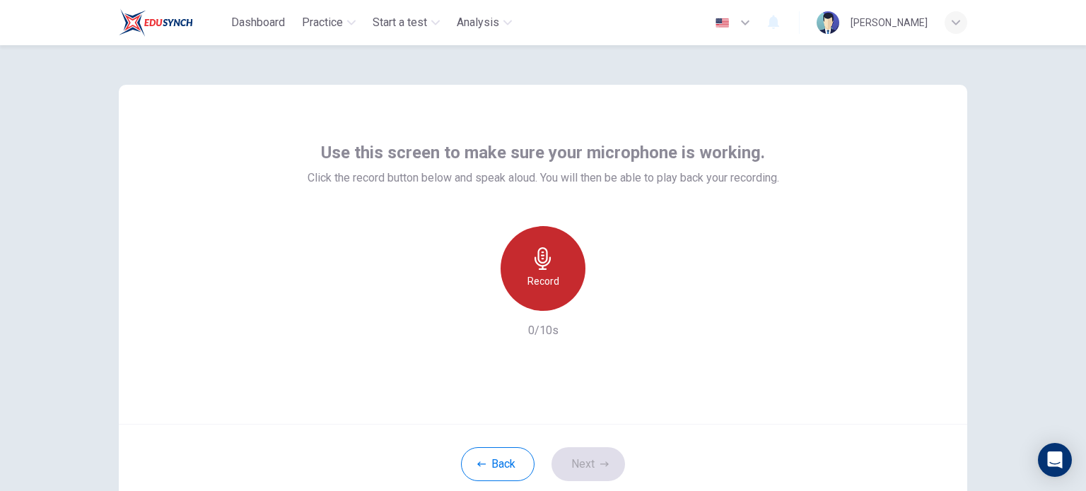
click at [551, 291] on div "Record" at bounding box center [542, 268] width 85 height 85
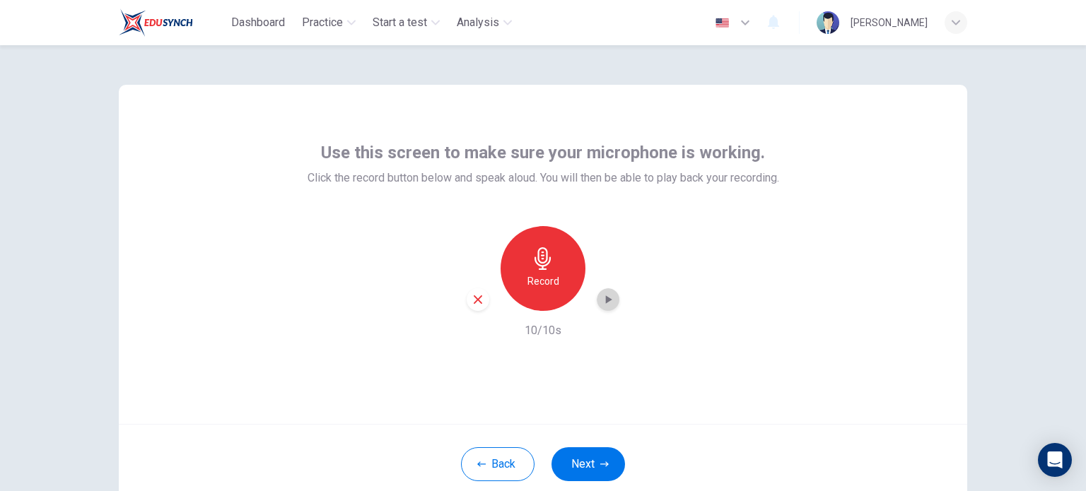
click at [606, 299] on icon "button" at bounding box center [609, 299] width 6 height 8
click at [477, 303] on icon "button" at bounding box center [478, 299] width 8 height 8
click at [541, 276] on h6 "Record" at bounding box center [543, 281] width 32 height 17
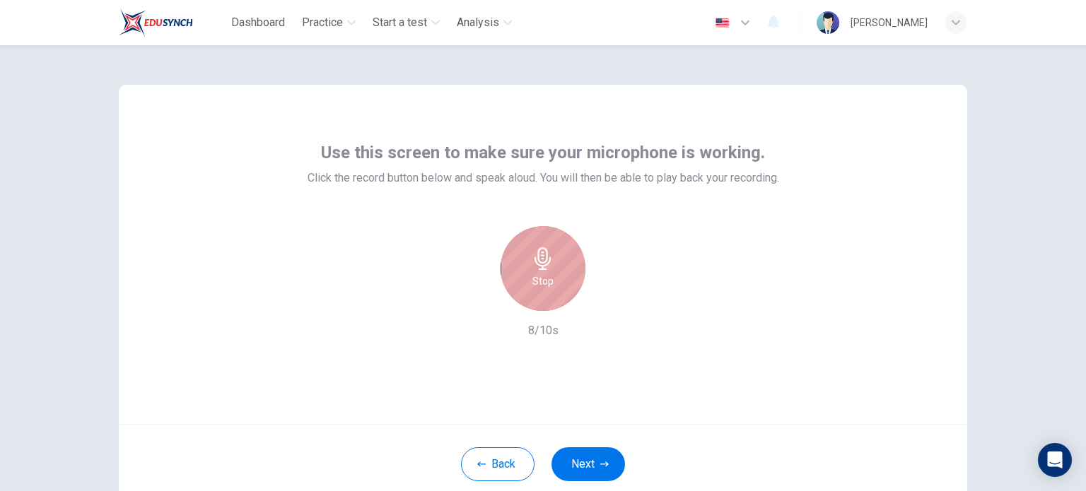
click at [541, 276] on h6 "Stop" at bounding box center [542, 281] width 21 height 17
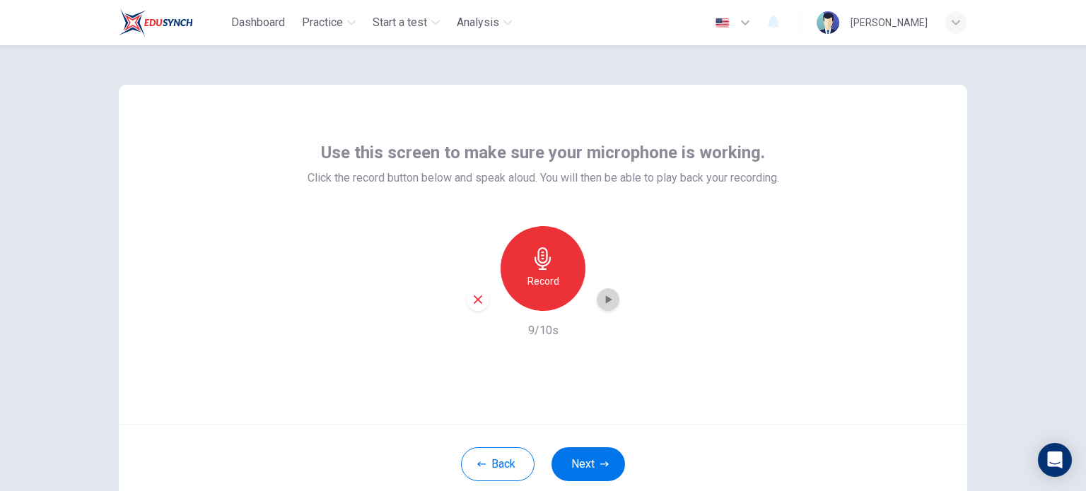
click at [608, 303] on icon "button" at bounding box center [608, 300] width 14 height 14
click at [475, 300] on icon "button" at bounding box center [478, 299] width 8 height 8
click at [536, 271] on div "Record" at bounding box center [542, 268] width 85 height 85
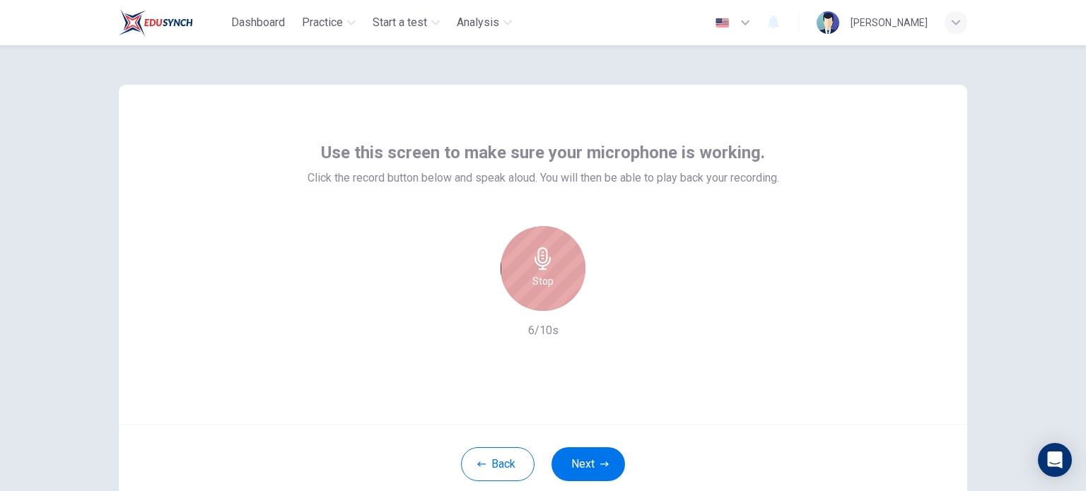
click at [536, 271] on div "Stop" at bounding box center [542, 268] width 85 height 85
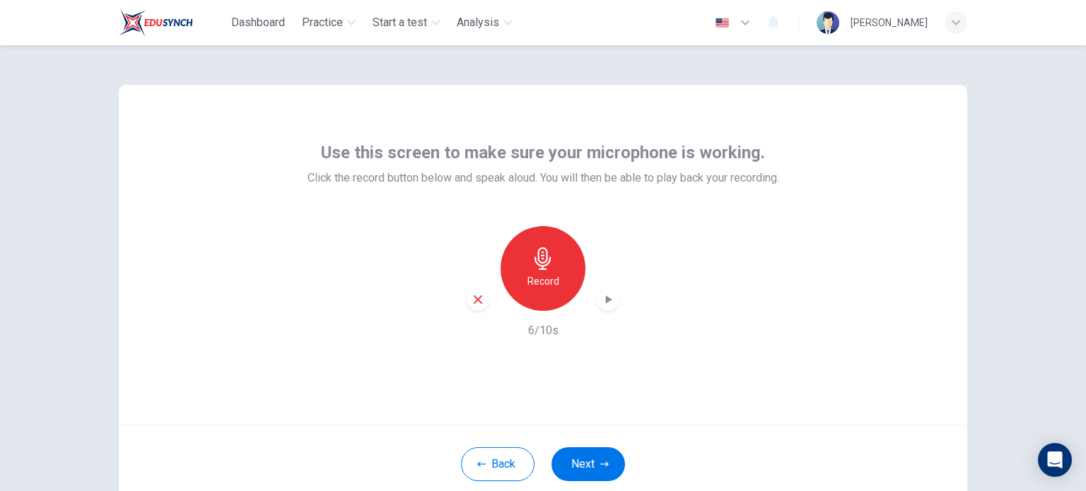
click at [616, 303] on div "Record 6/10s" at bounding box center [542, 282] width 471 height 113
click at [611, 301] on div "button" at bounding box center [608, 299] width 23 height 23
click at [467, 302] on div "button" at bounding box center [478, 299] width 23 height 23
click at [532, 283] on h6 "Record" at bounding box center [543, 281] width 32 height 17
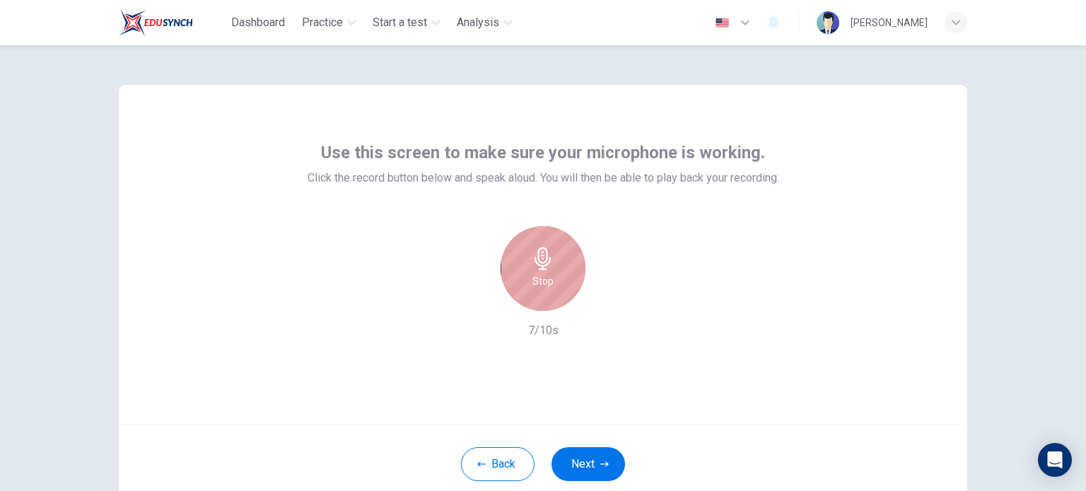
click at [532, 283] on h6 "Stop" at bounding box center [542, 281] width 21 height 17
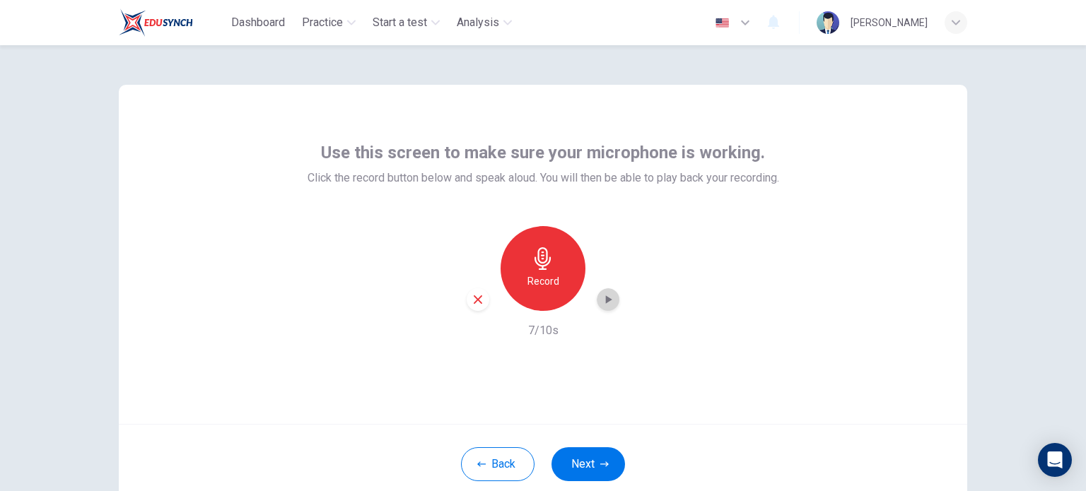
click at [597, 299] on div "button" at bounding box center [608, 299] width 23 height 23
click at [586, 466] on button "Next" at bounding box center [588, 464] width 74 height 34
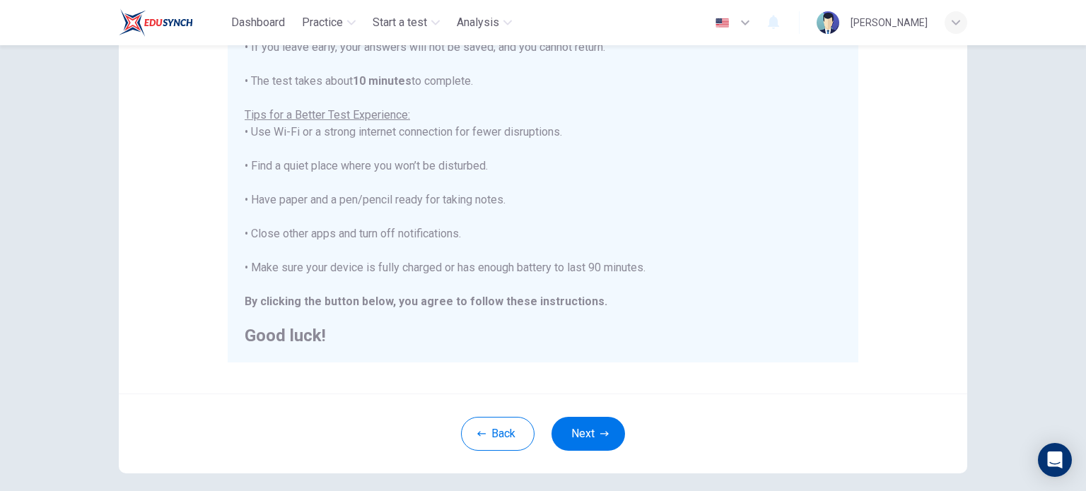
scroll to position [234, 0]
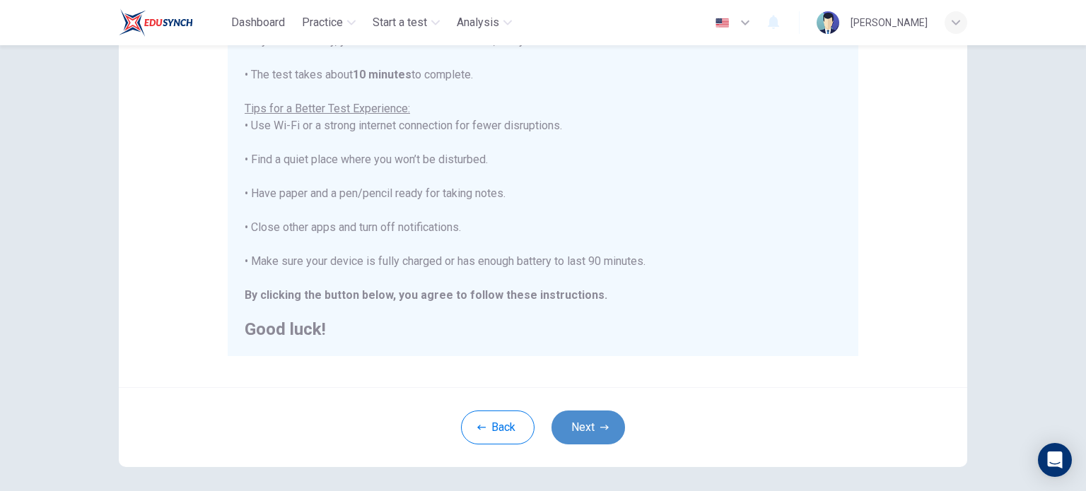
click at [600, 429] on icon "button" at bounding box center [604, 427] width 8 height 8
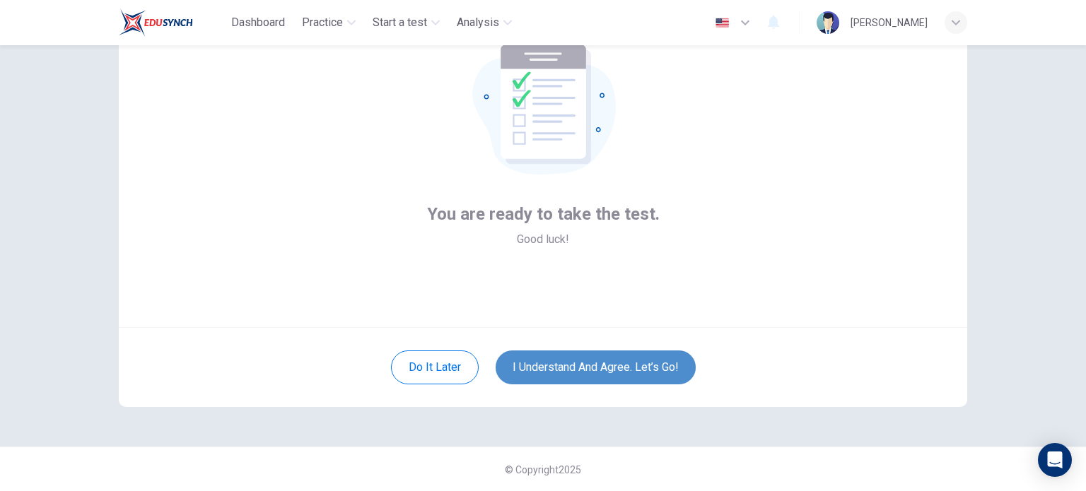
click at [604, 358] on button "I understand and agree. Let’s go!" at bounding box center [595, 368] width 200 height 34
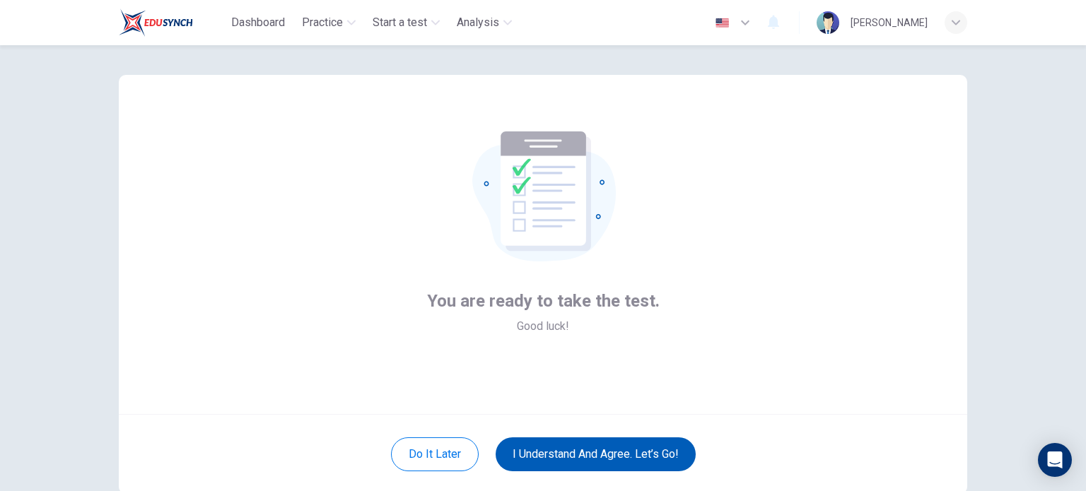
scroll to position [11, 0]
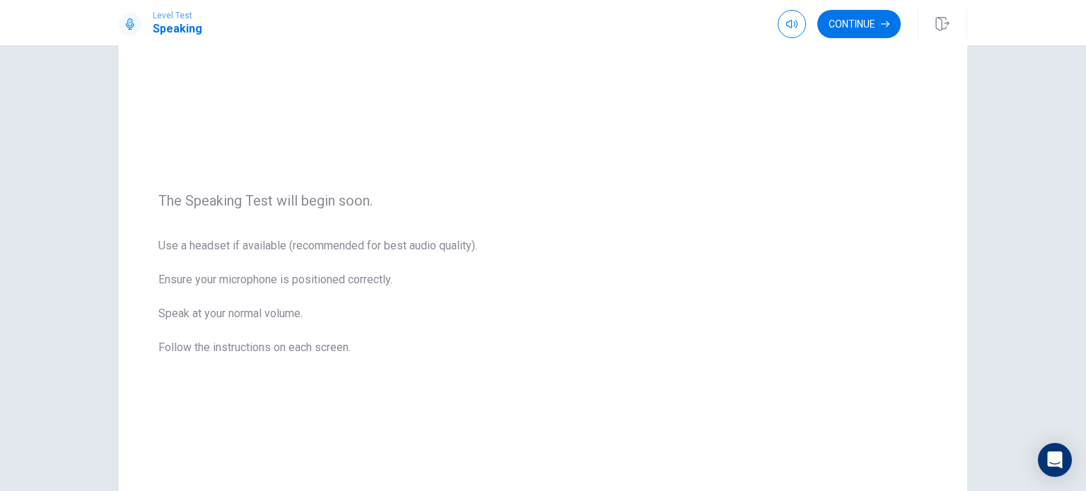
scroll to position [99, 0]
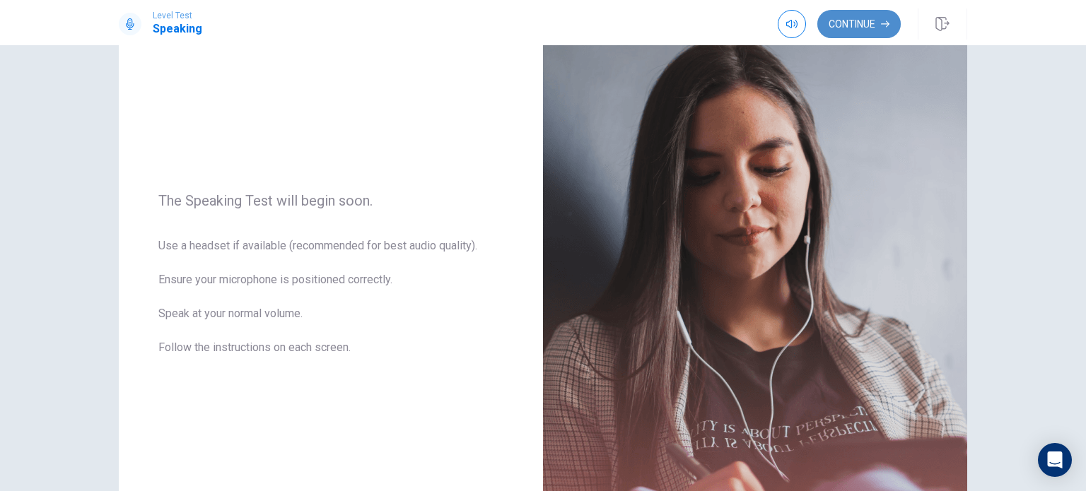
click at [831, 23] on button "Continue" at bounding box center [858, 24] width 83 height 28
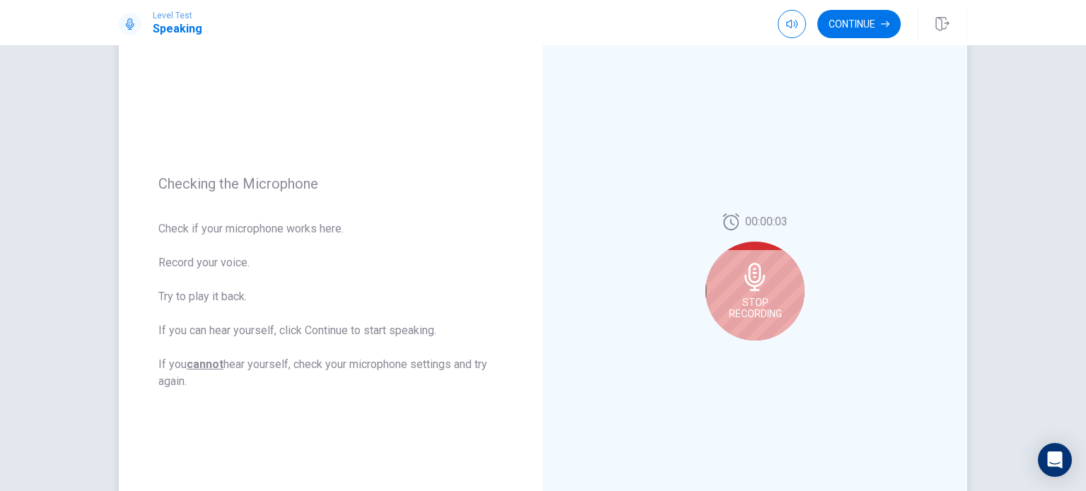
click at [745, 305] on span "Stop Recording" at bounding box center [755, 308] width 53 height 23
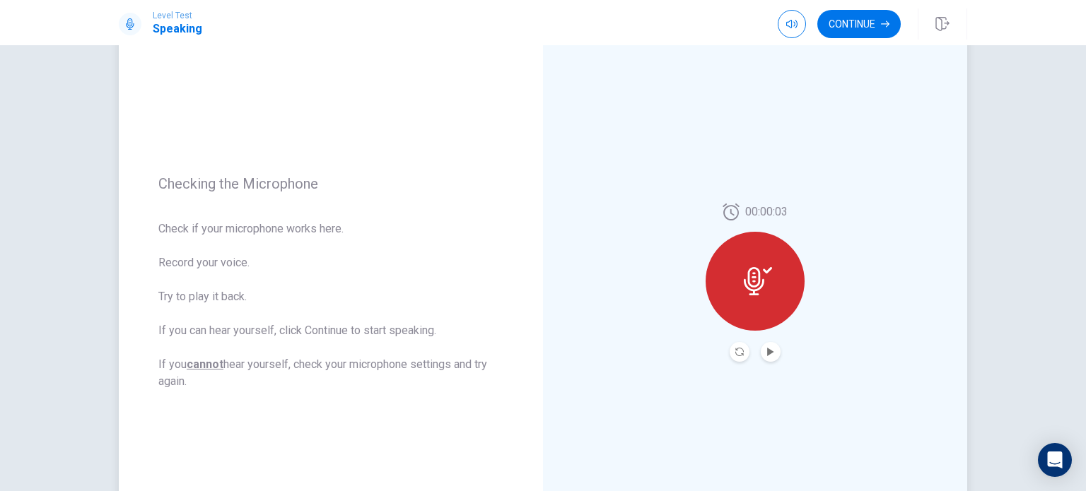
click at [770, 339] on div "00:00:03" at bounding box center [754, 283] width 99 height 158
click at [767, 358] on button "Play Audio" at bounding box center [771, 352] width 20 height 20
click at [735, 349] on icon "Record Again" at bounding box center [739, 352] width 8 height 8
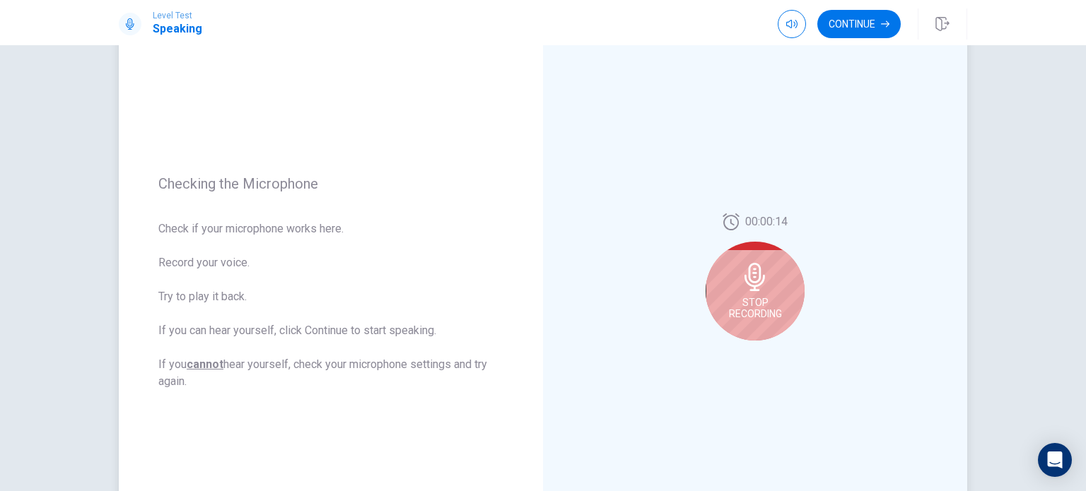
click at [757, 293] on div "Stop Recording" at bounding box center [754, 291] width 99 height 99
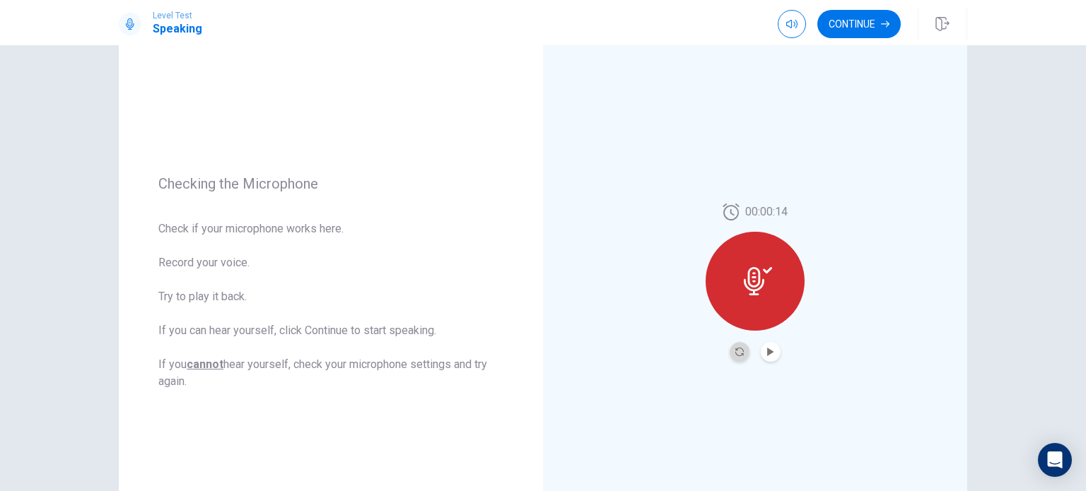
click at [736, 344] on button "Record Again" at bounding box center [739, 352] width 20 height 20
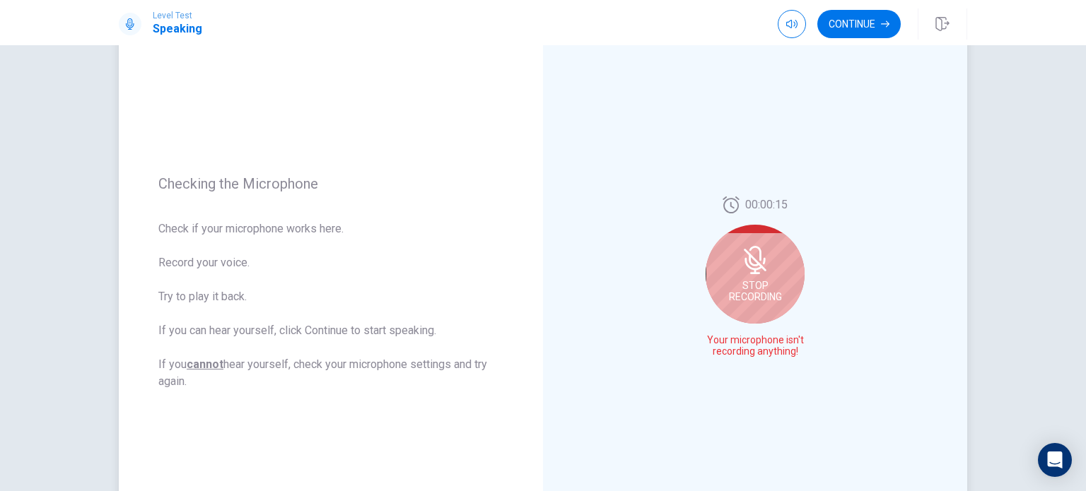
click at [755, 302] on span "Stop Recording" at bounding box center [755, 291] width 53 height 23
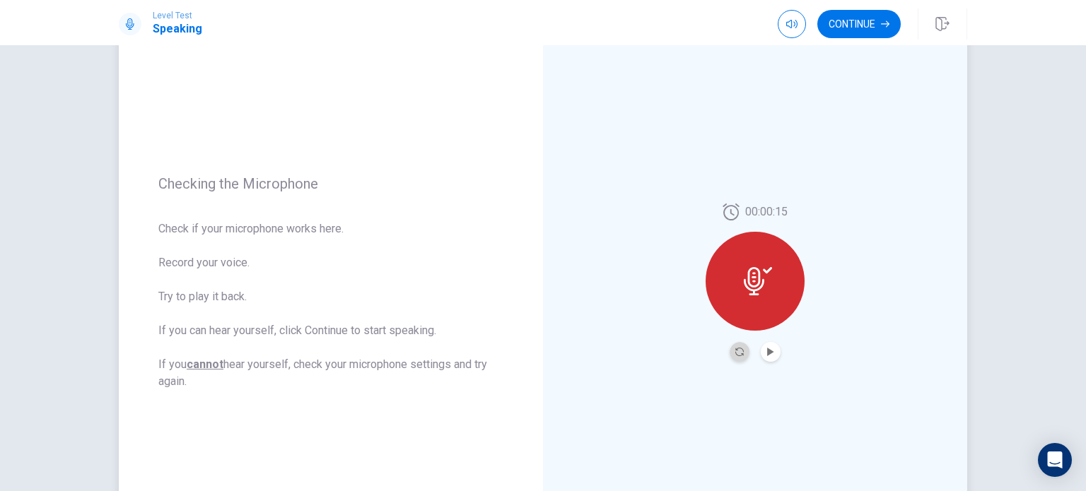
click at [738, 356] on button "Record Again" at bounding box center [739, 352] width 20 height 20
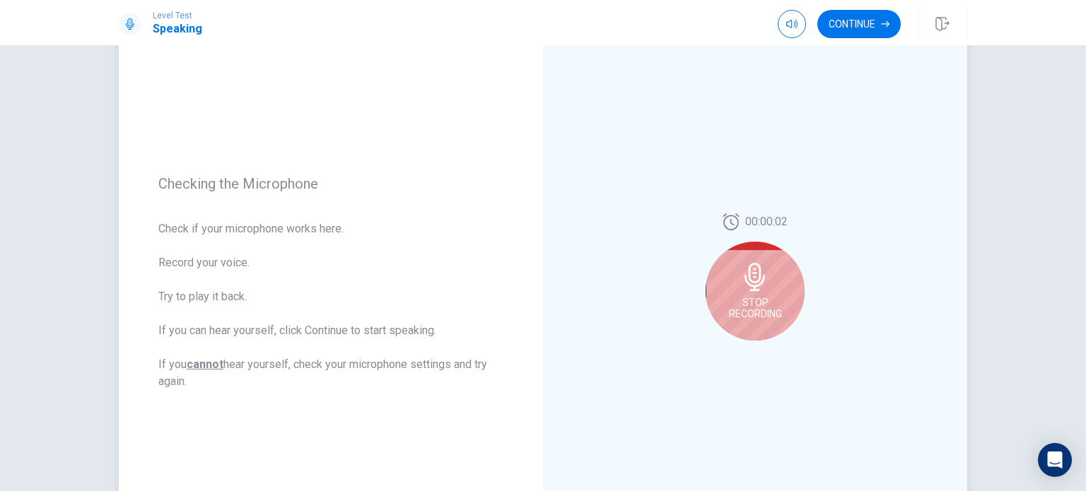
click at [758, 291] on icon at bounding box center [755, 277] width 28 height 28
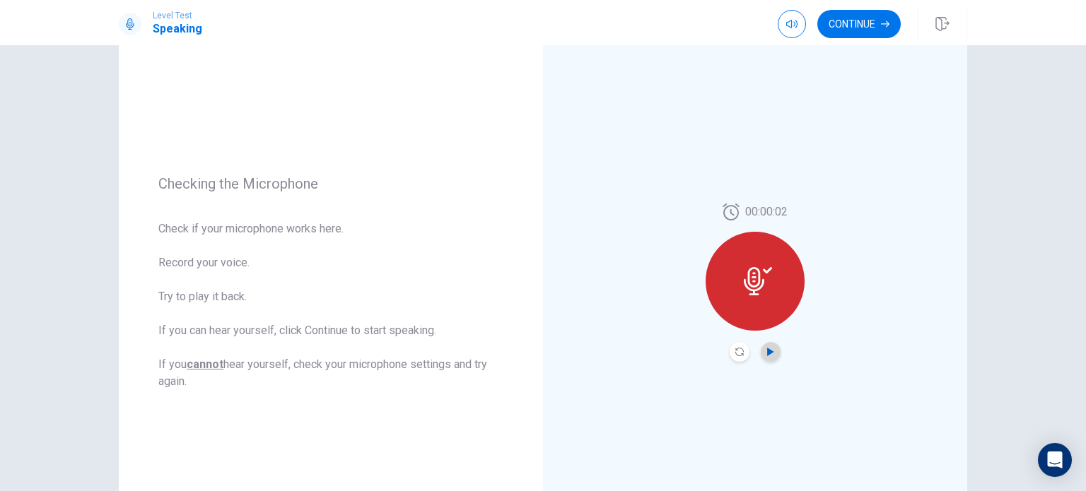
click at [767, 351] on icon "Play Audio" at bounding box center [770, 352] width 6 height 8
click at [833, 19] on button "Continue" at bounding box center [858, 24] width 83 height 28
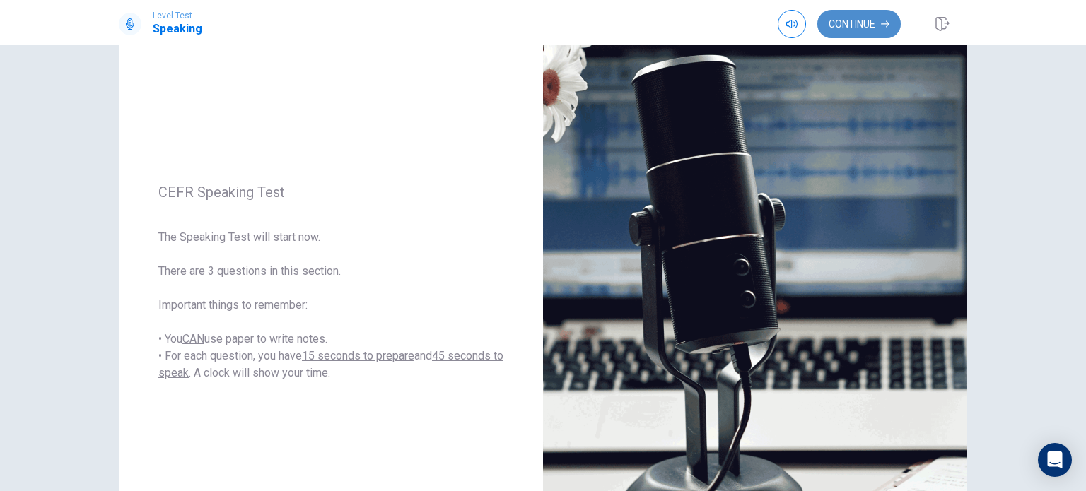
click at [833, 19] on button "Continue" at bounding box center [858, 24] width 83 height 28
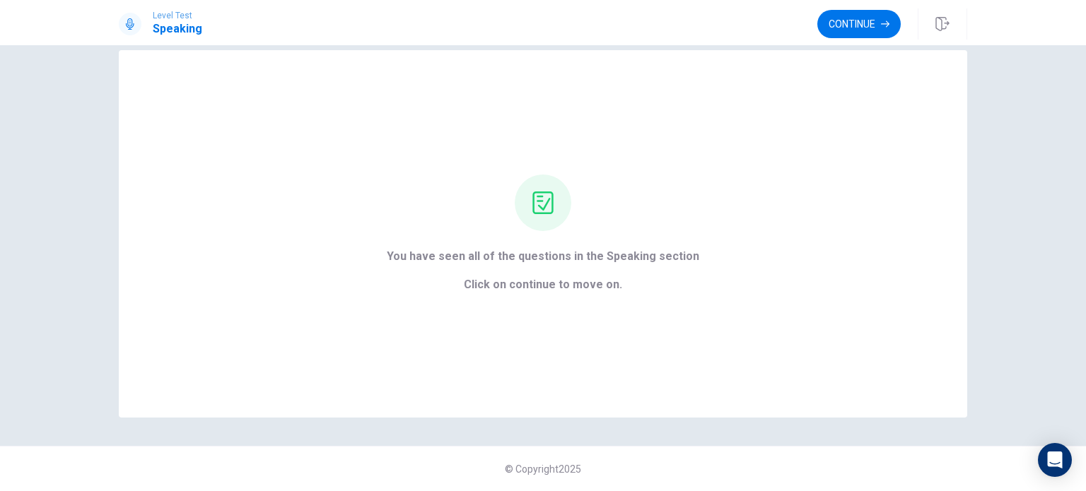
scroll to position [23, 0]
click at [846, 33] on button "Continue" at bounding box center [858, 24] width 83 height 28
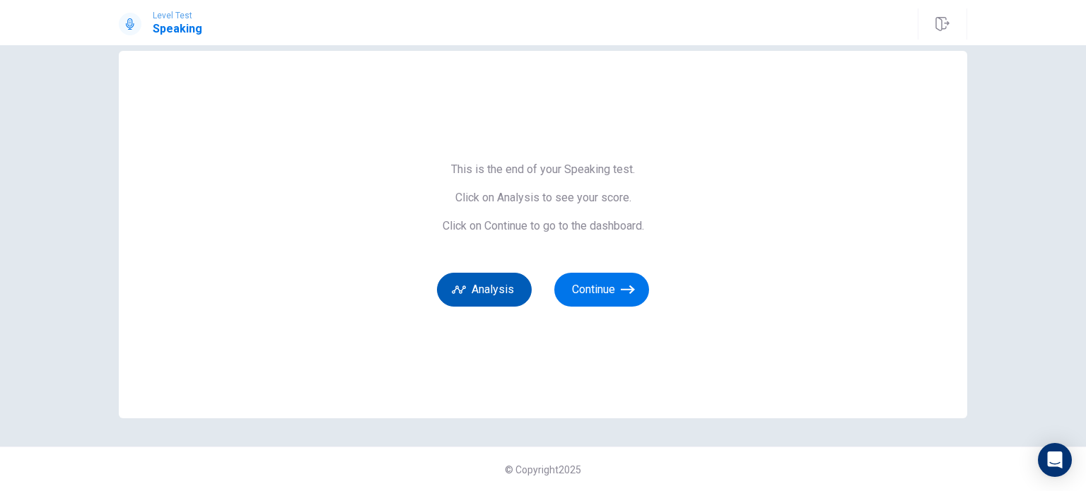
click at [459, 279] on button "Analysis" at bounding box center [484, 290] width 95 height 34
